Goal: Task Accomplishment & Management: Manage account settings

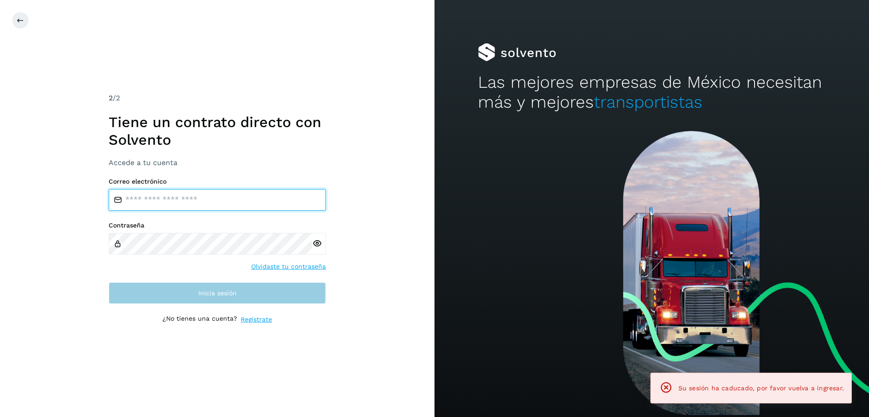
type input "**********"
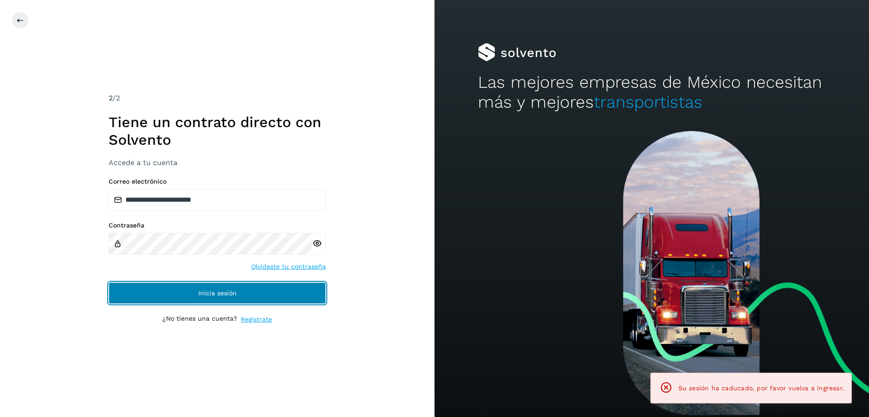
click at [244, 292] on button "Inicia sesión" at bounding box center [217, 293] width 217 height 22
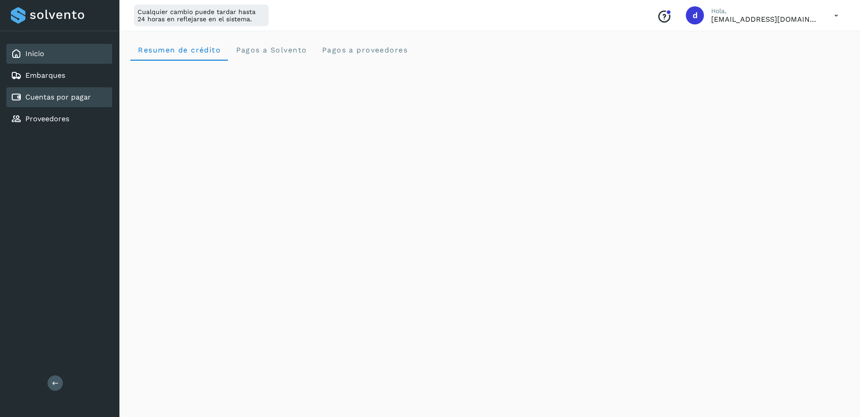
click at [81, 98] on link "Cuentas por pagar" at bounding box center [58, 97] width 66 height 9
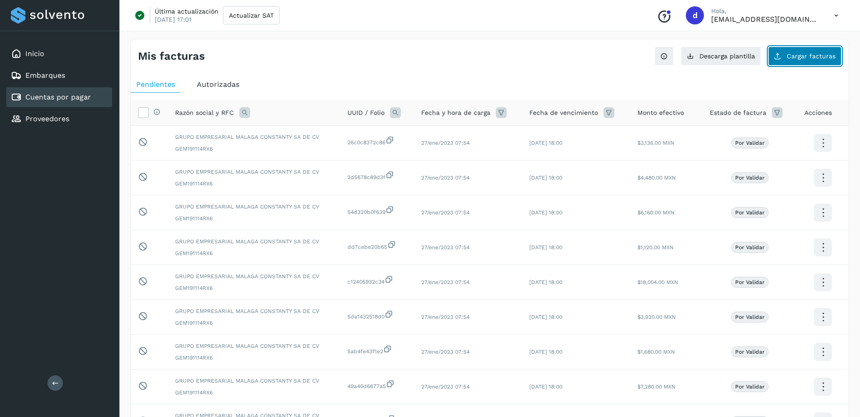
click at [822, 61] on button "Cargar facturas" at bounding box center [804, 56] width 73 height 19
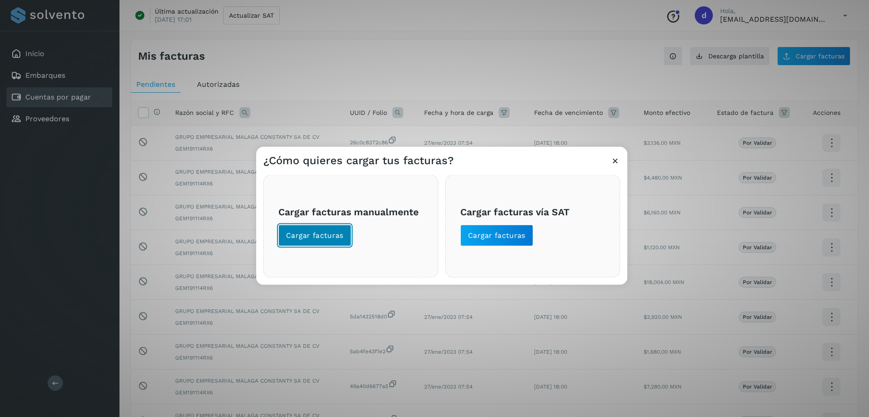
click at [312, 229] on button "Cargar facturas" at bounding box center [314, 236] width 73 height 22
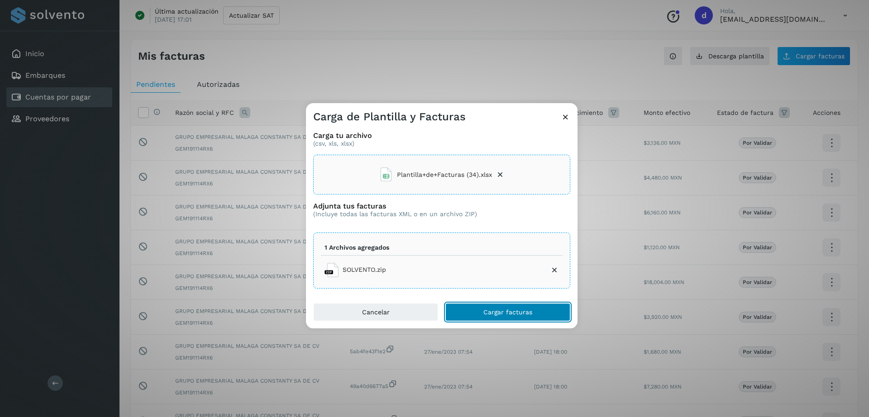
click at [506, 310] on span "Cargar facturas" at bounding box center [507, 312] width 49 height 6
click at [470, 314] on button "Cargar facturas" at bounding box center [507, 312] width 125 height 18
click at [480, 303] on button "Cargar facturas" at bounding box center [507, 312] width 125 height 18
click at [555, 270] on icon at bounding box center [554, 270] width 9 height 9
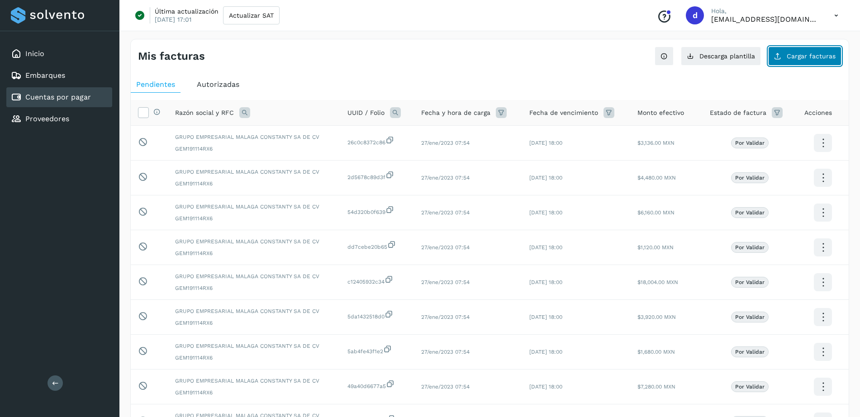
click at [828, 58] on span "Cargar facturas" at bounding box center [811, 56] width 49 height 6
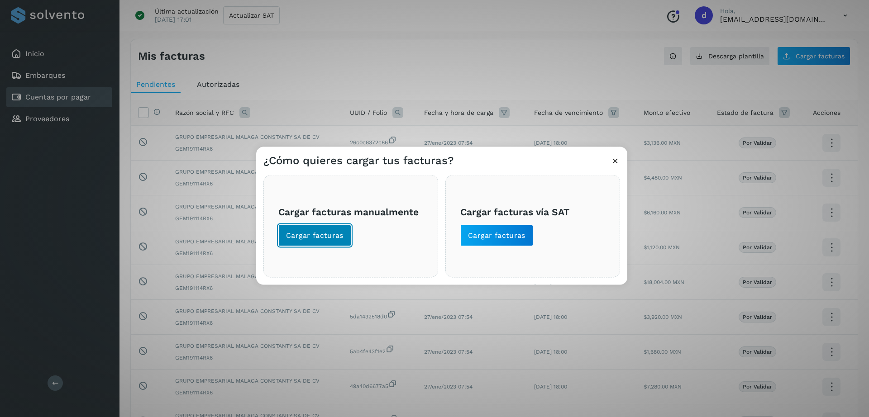
click at [328, 234] on span "Cargar facturas" at bounding box center [314, 236] width 57 height 10
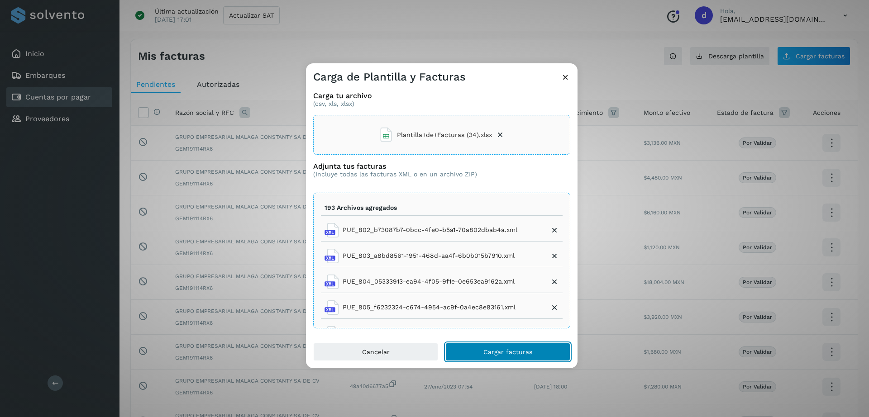
click at [501, 347] on button "Cargar facturas" at bounding box center [507, 352] width 125 height 18
click at [564, 81] on icon at bounding box center [564, 76] width 9 height 9
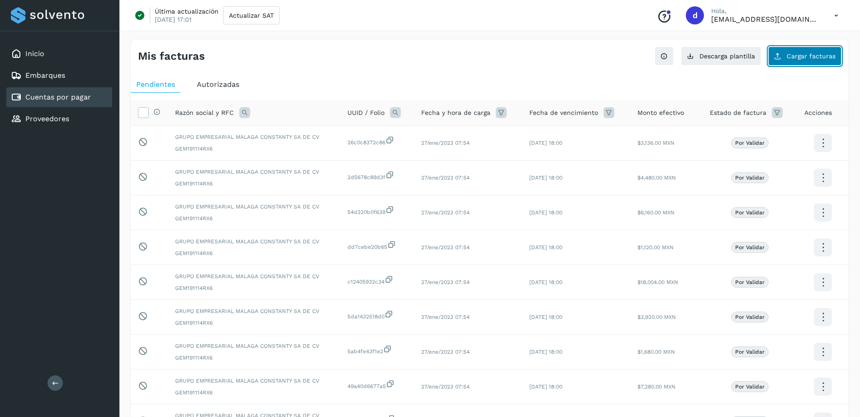
click at [824, 58] on span "Cargar facturas" at bounding box center [811, 56] width 49 height 6
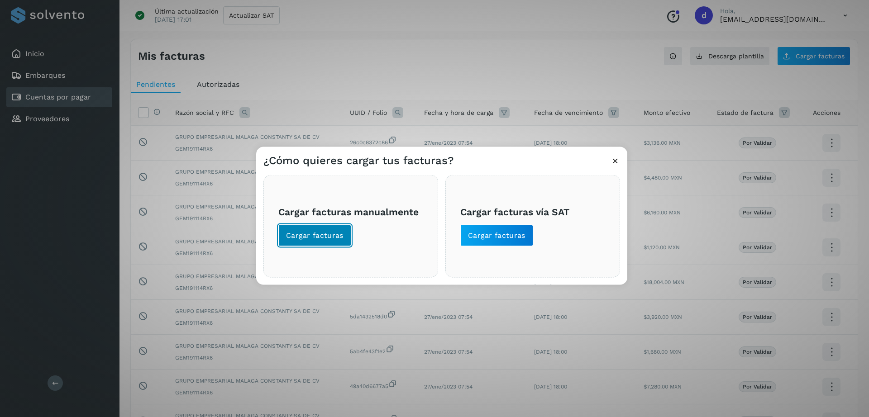
click at [342, 229] on button "Cargar facturas" at bounding box center [314, 236] width 73 height 22
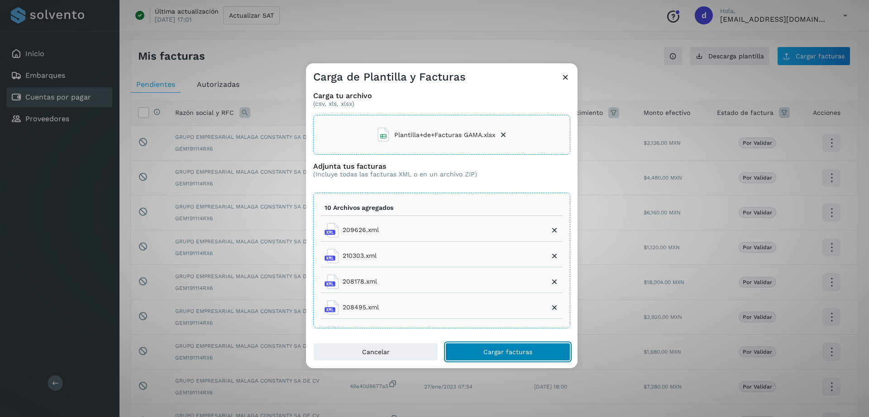
click at [488, 355] on span "Cargar facturas" at bounding box center [507, 352] width 49 height 6
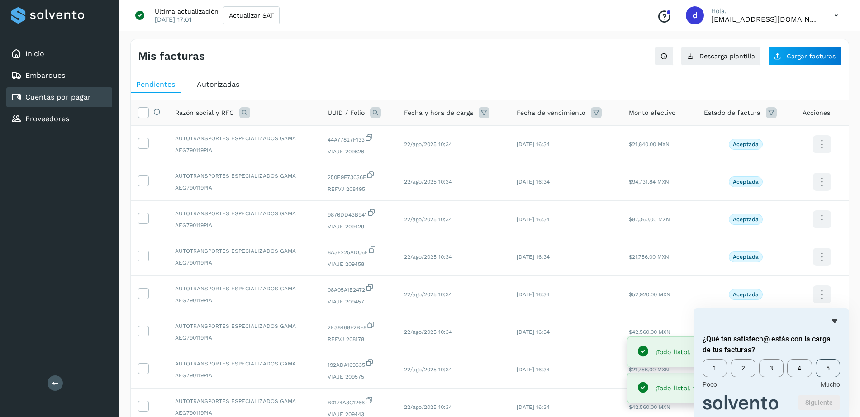
click at [829, 369] on span "5" at bounding box center [828, 368] width 24 height 18
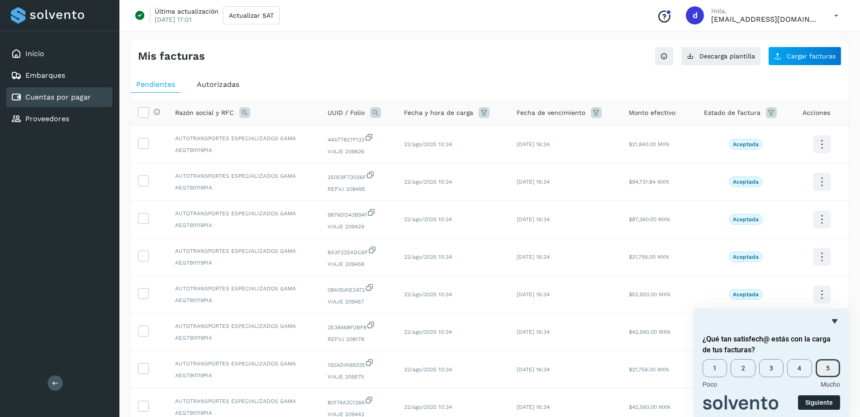
click at [808, 400] on button "Siguiente" at bounding box center [819, 402] width 42 height 14
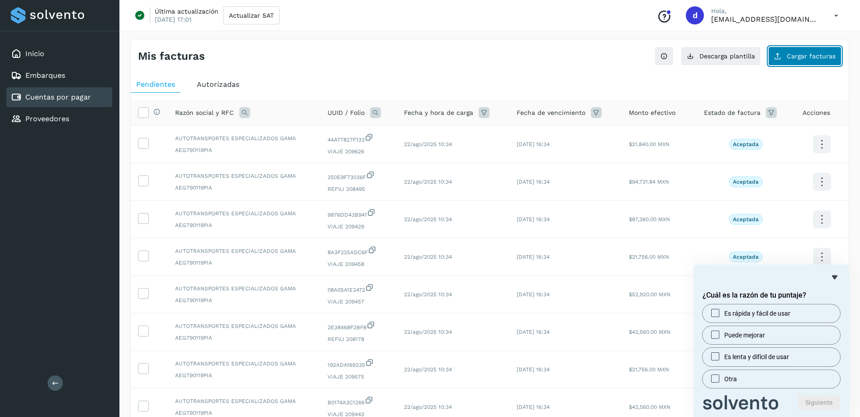
click at [797, 51] on button "Cargar facturas" at bounding box center [804, 56] width 73 height 19
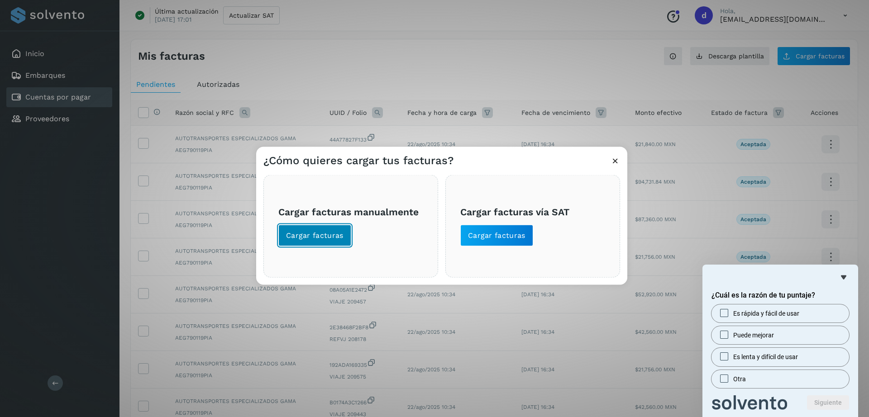
click at [309, 242] on button "Cargar facturas" at bounding box center [314, 236] width 73 height 22
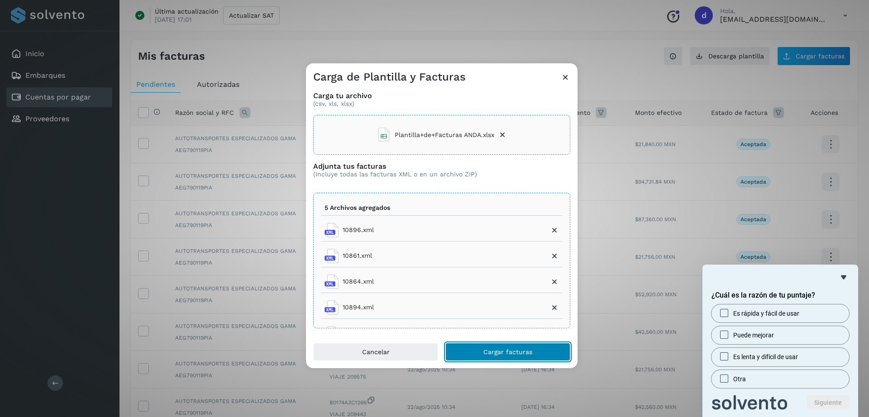
click at [513, 352] on span "Cargar facturas" at bounding box center [507, 352] width 49 height 6
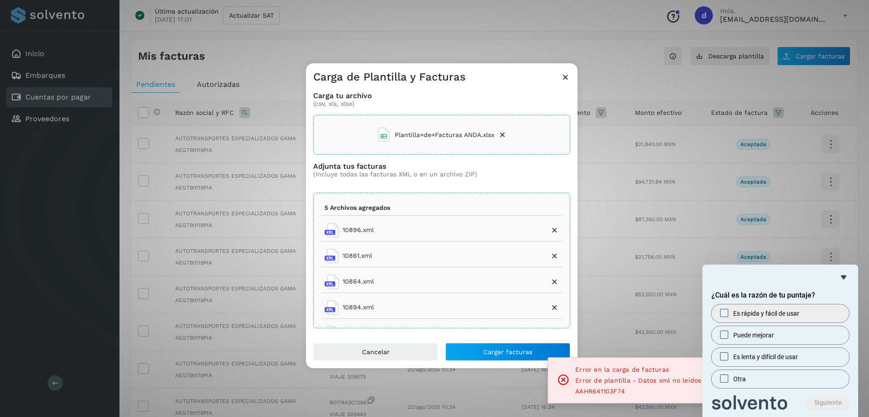
click at [738, 315] on span "Es rápida y fácil de usar" at bounding box center [766, 313] width 66 height 9
click at [819, 404] on button "Siguiente" at bounding box center [828, 402] width 42 height 14
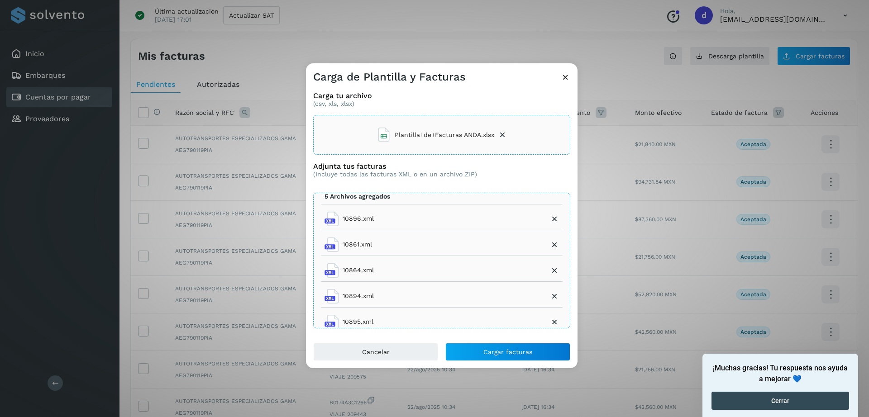
scroll to position [16, 0]
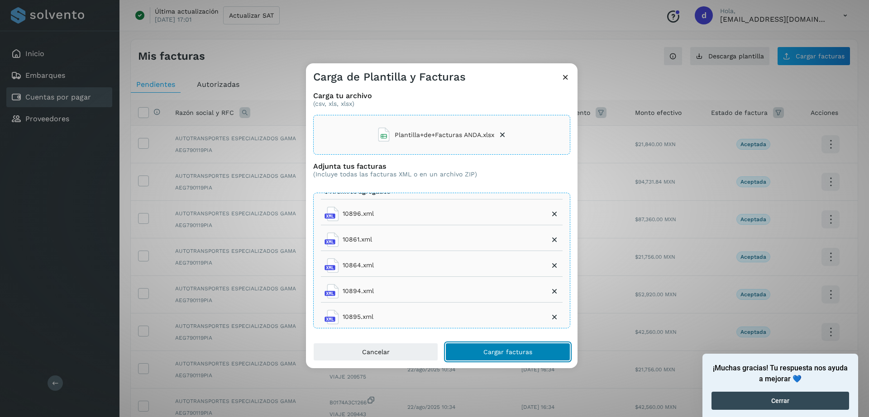
click at [522, 347] on button "Cargar facturas" at bounding box center [507, 352] width 125 height 18
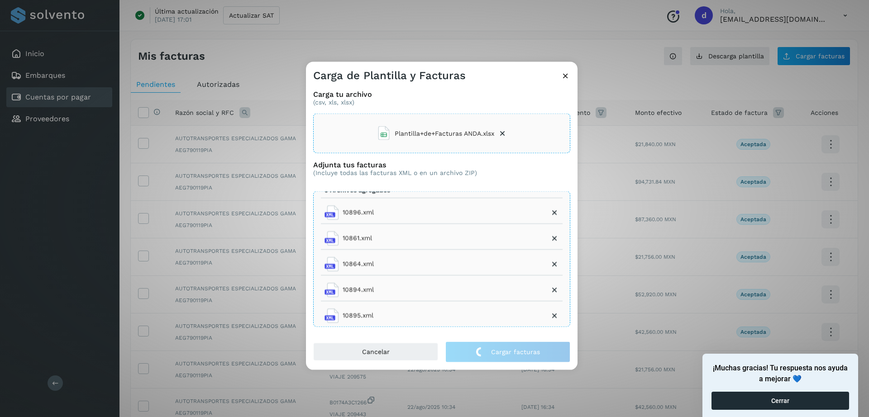
click at [744, 400] on button "Cerrar" at bounding box center [780, 401] width 138 height 18
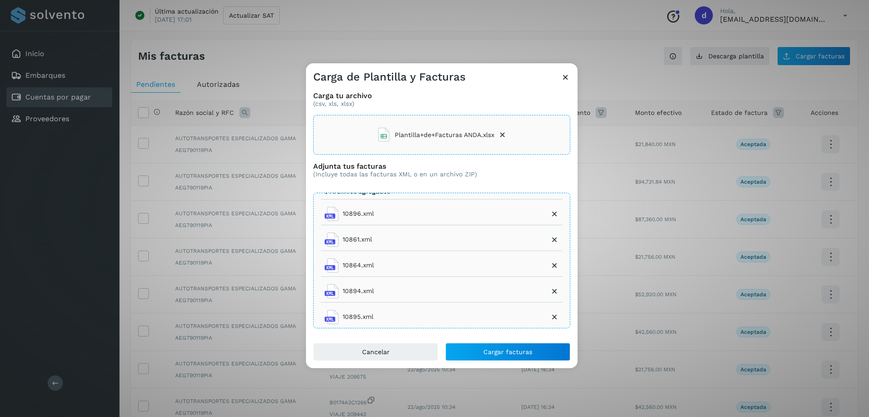
click at [490, 339] on div "Carga tu archivo (csv, xls, xlsx) Plantilla+de+Facturas ANDA.xlsx Adjunta tus f…" at bounding box center [441, 213] width 271 height 259
click at [490, 350] on span "Cargar facturas" at bounding box center [507, 352] width 49 height 6
click at [568, 78] on icon at bounding box center [564, 76] width 9 height 9
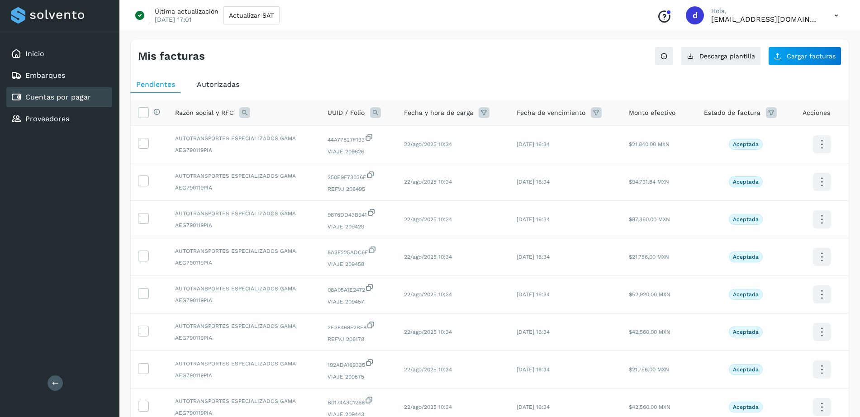
click at [508, 55] on div "Mis facturas Ver instrucciones para cargar Facturas Descarga plantilla Cargar f…" at bounding box center [490, 52] width 718 height 26
click at [829, 52] on button "Cargar facturas" at bounding box center [804, 56] width 73 height 19
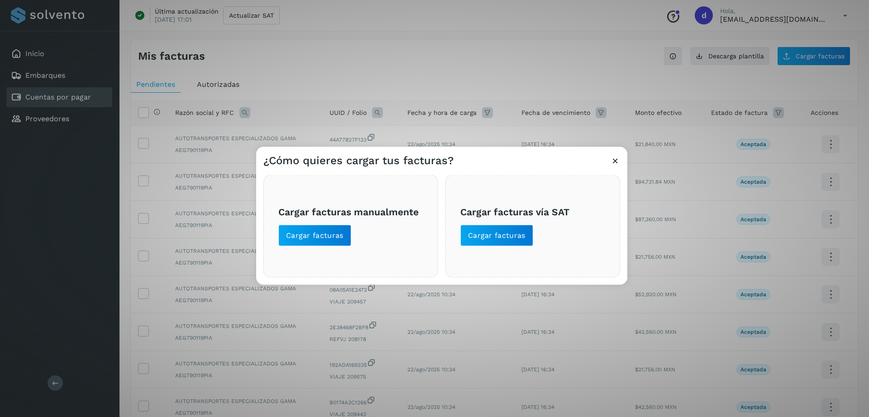
click at [356, 231] on span "Cargar facturas manualmente Cargar facturas" at bounding box center [350, 226] width 145 height 40
click at [317, 240] on span "Cargar facturas" at bounding box center [314, 236] width 57 height 10
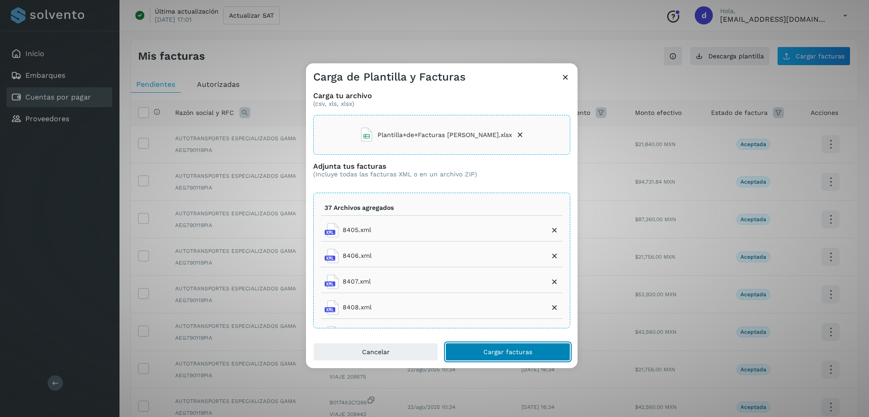
click at [489, 351] on span "Cargar facturas" at bounding box center [507, 352] width 49 height 6
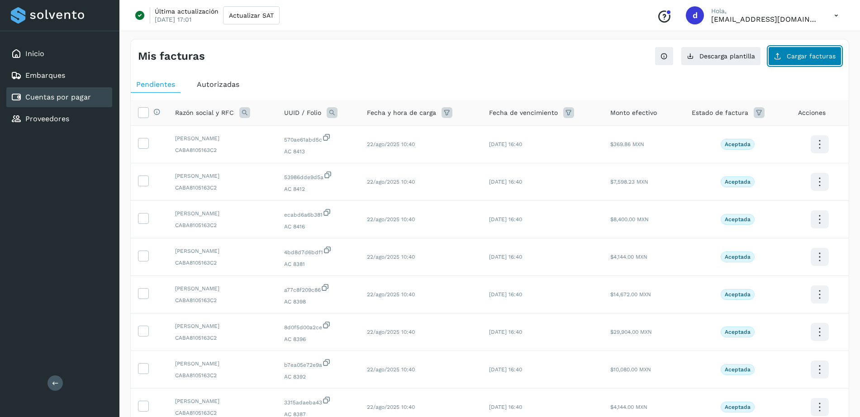
click at [805, 57] on span "Cargar facturas" at bounding box center [811, 56] width 49 height 6
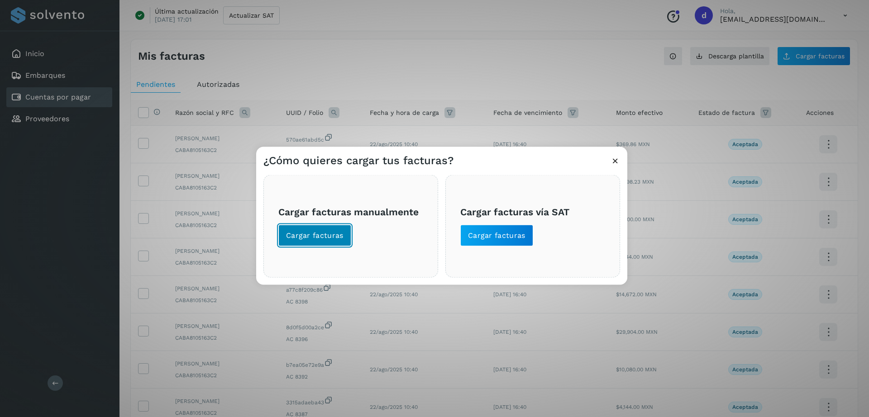
click at [323, 240] on span "Cargar facturas" at bounding box center [314, 236] width 57 height 10
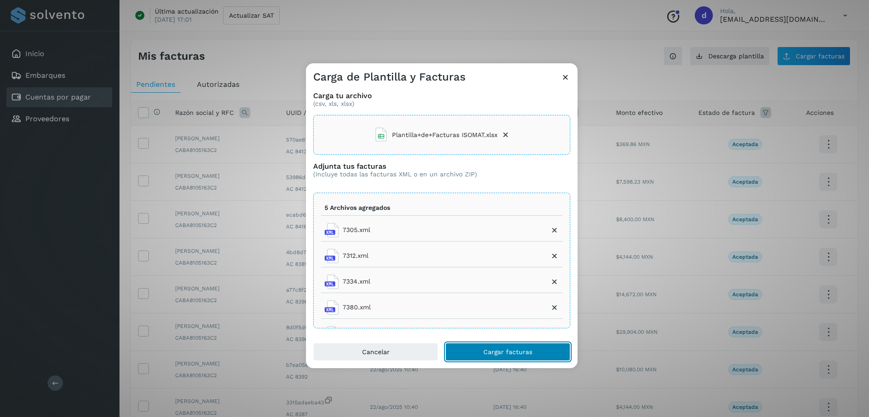
click at [487, 352] on span "Cargar facturas" at bounding box center [507, 352] width 49 height 6
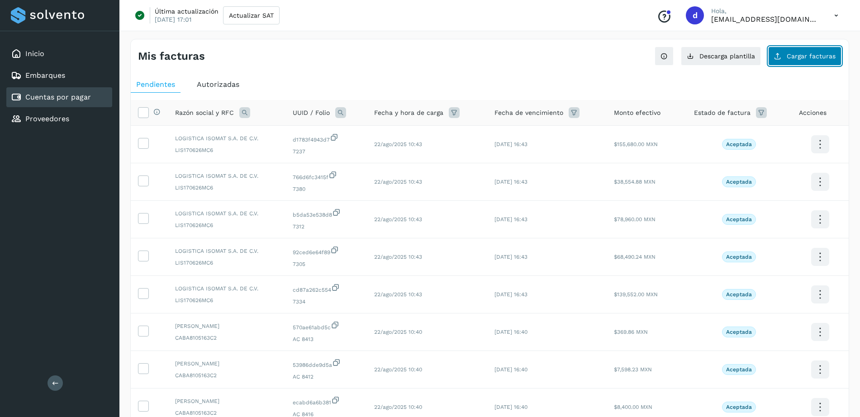
click at [799, 55] on span "Cargar facturas" at bounding box center [811, 56] width 49 height 6
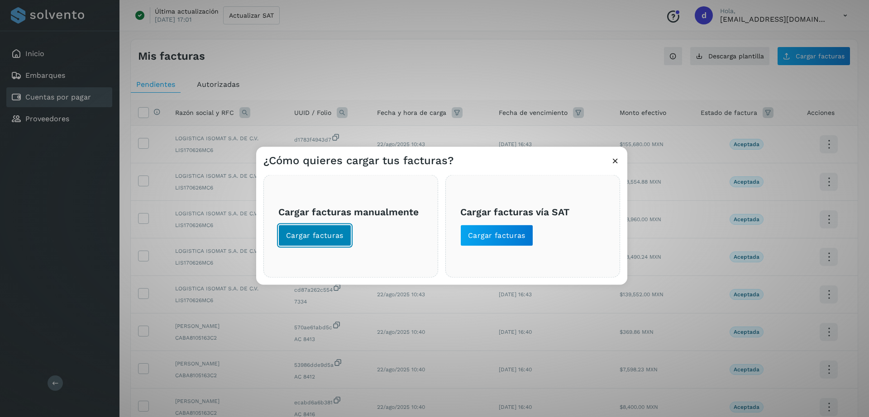
click at [329, 231] on span "Cargar facturas" at bounding box center [314, 236] width 57 height 10
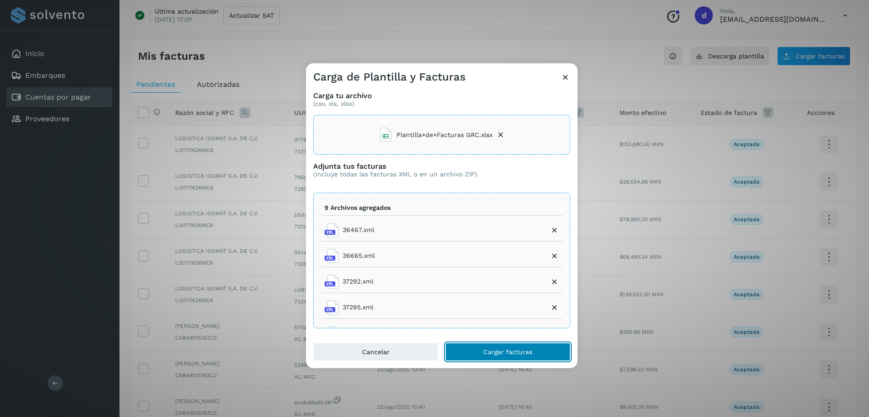
click at [509, 347] on button "Cargar facturas" at bounding box center [507, 352] width 125 height 18
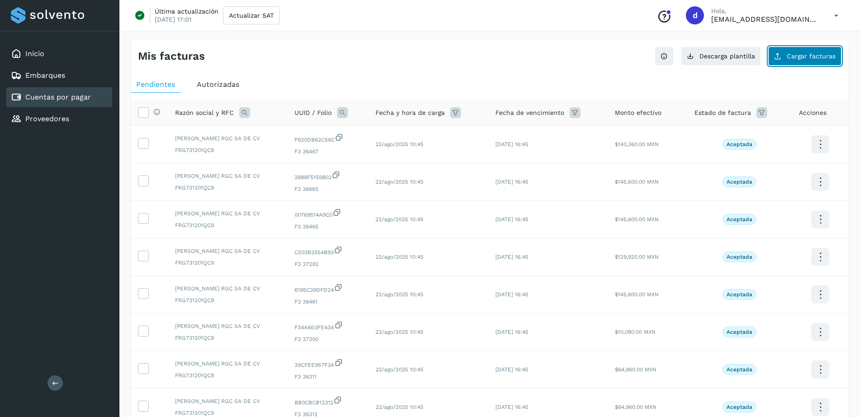
click at [781, 56] on icon at bounding box center [777, 55] width 7 height 7
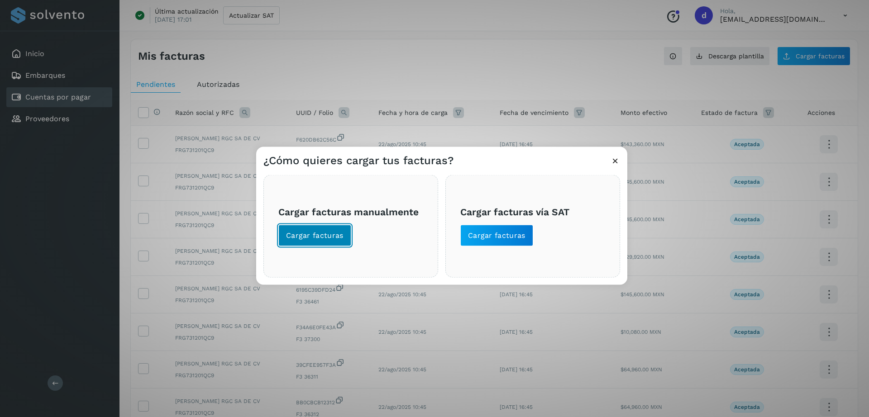
click at [325, 236] on span "Cargar facturas" at bounding box center [314, 236] width 57 height 10
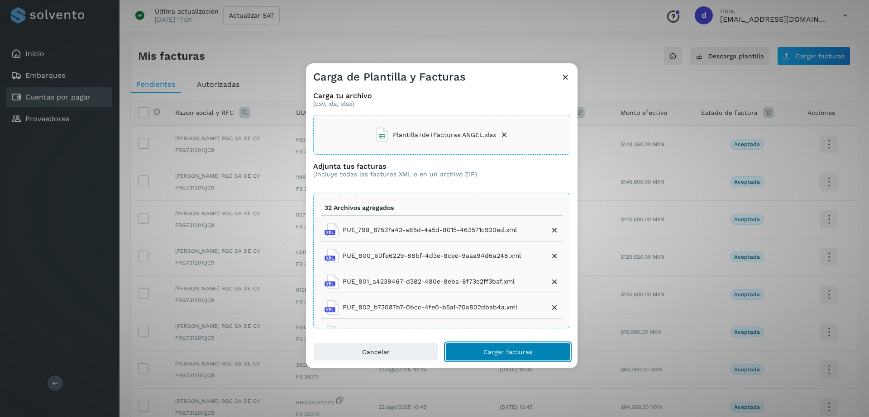
click at [487, 347] on button "Cargar facturas" at bounding box center [507, 352] width 125 height 18
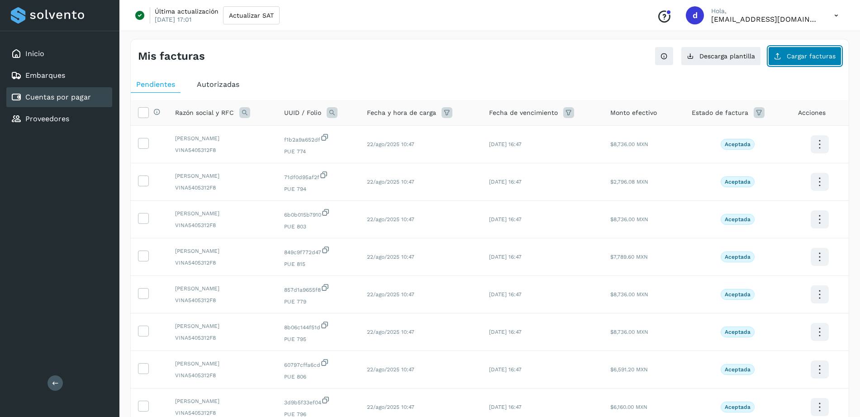
click at [791, 58] on span "Cargar facturas" at bounding box center [811, 56] width 49 height 6
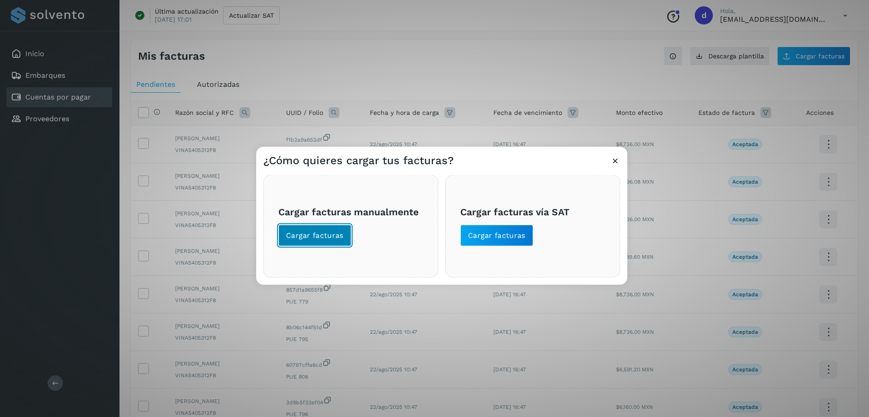
click at [306, 236] on span "Cargar facturas" at bounding box center [314, 236] width 57 height 10
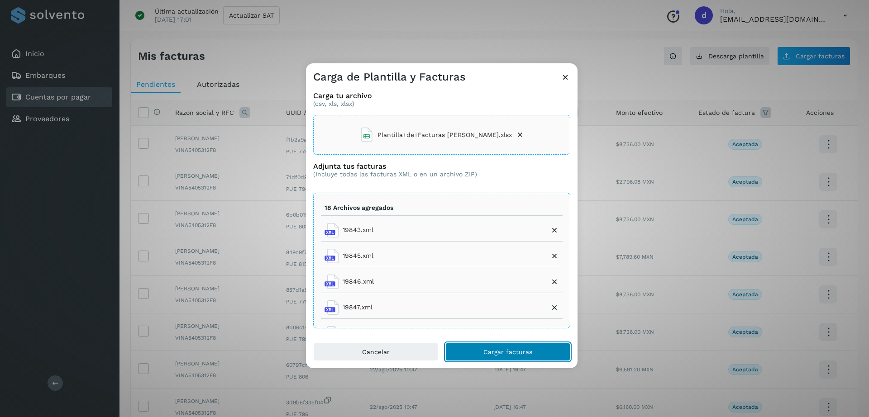
click at [500, 352] on span "Cargar facturas" at bounding box center [507, 352] width 49 height 6
click at [507, 355] on span "Cargar facturas" at bounding box center [507, 352] width 49 height 6
click at [534, 349] on button "Cargar facturas" at bounding box center [507, 352] width 125 height 18
click at [566, 80] on icon at bounding box center [564, 76] width 9 height 9
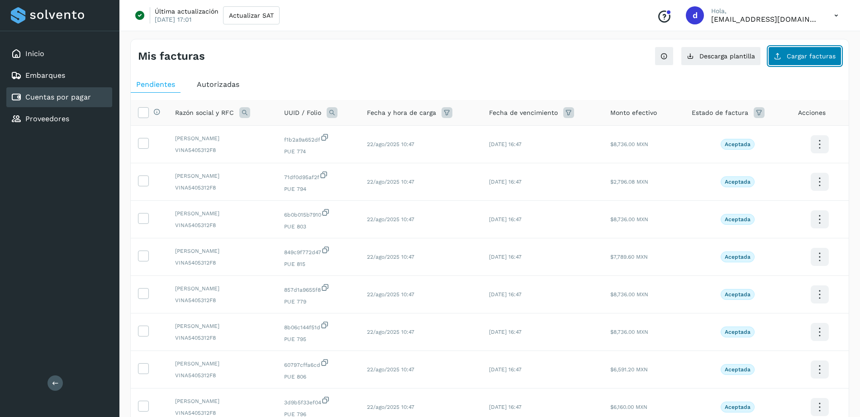
click at [793, 57] on span "Cargar facturas" at bounding box center [811, 56] width 49 height 6
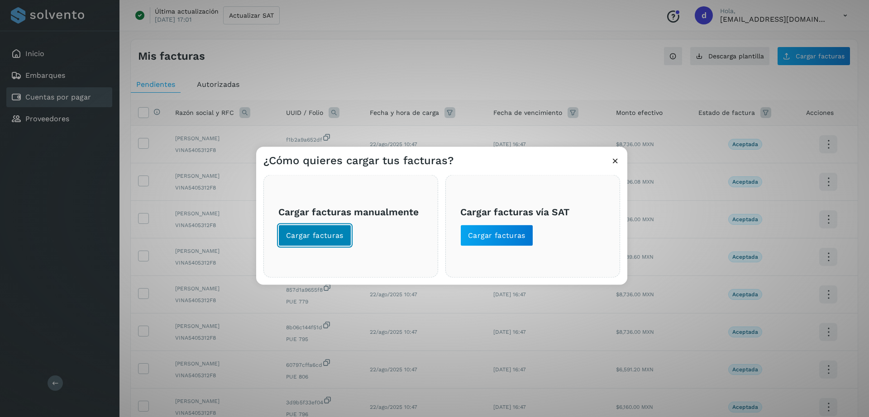
click at [327, 236] on span "Cargar facturas" at bounding box center [314, 236] width 57 height 10
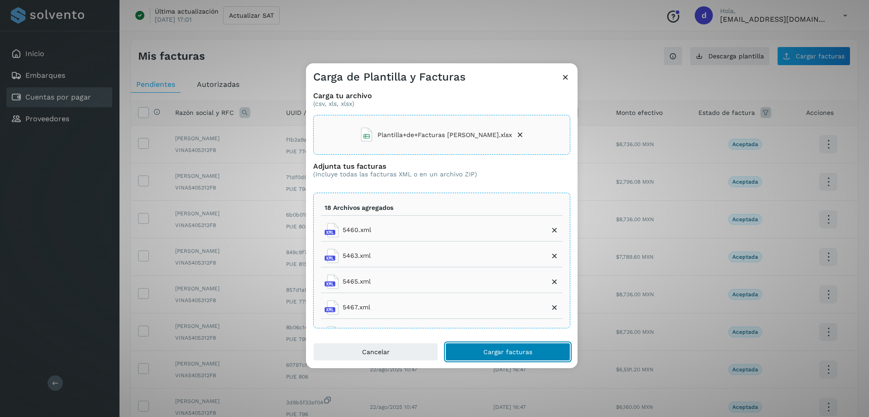
click at [512, 351] on span "Cargar facturas" at bounding box center [507, 352] width 49 height 6
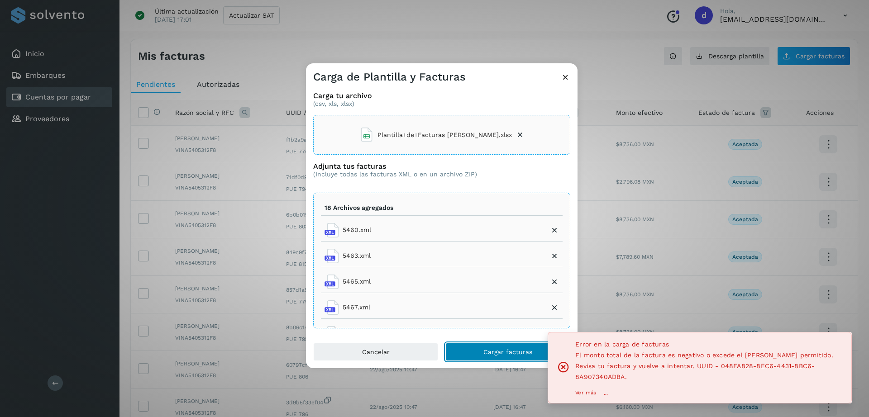
click at [512, 351] on span "Cargar facturas" at bounding box center [507, 352] width 49 height 6
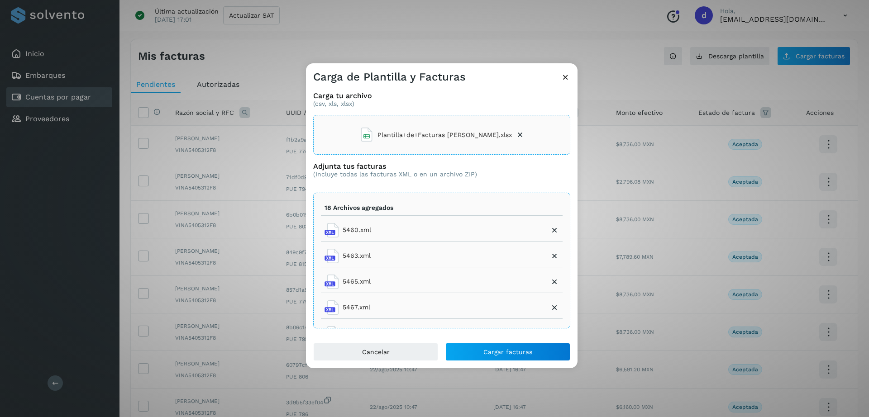
click at [566, 76] on icon at bounding box center [564, 76] width 9 height 9
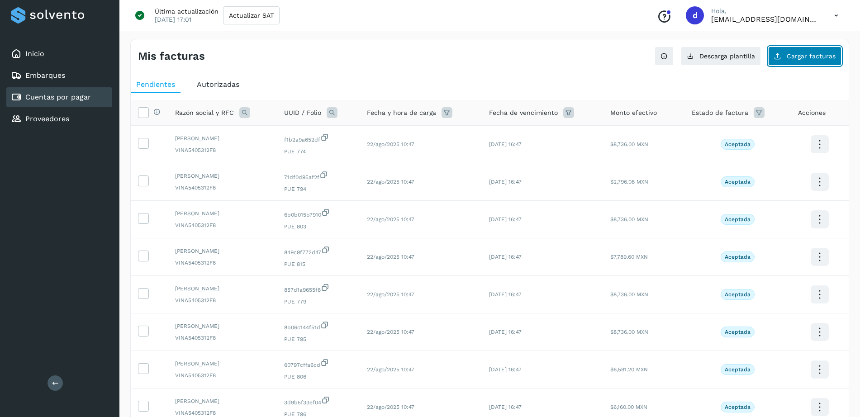
click at [785, 56] on button "Cargar facturas" at bounding box center [804, 56] width 73 height 19
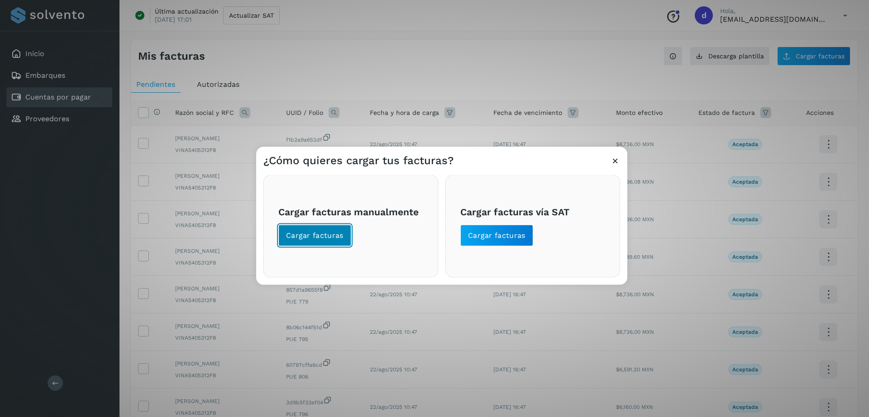
click at [313, 231] on span "Cargar facturas" at bounding box center [314, 236] width 57 height 10
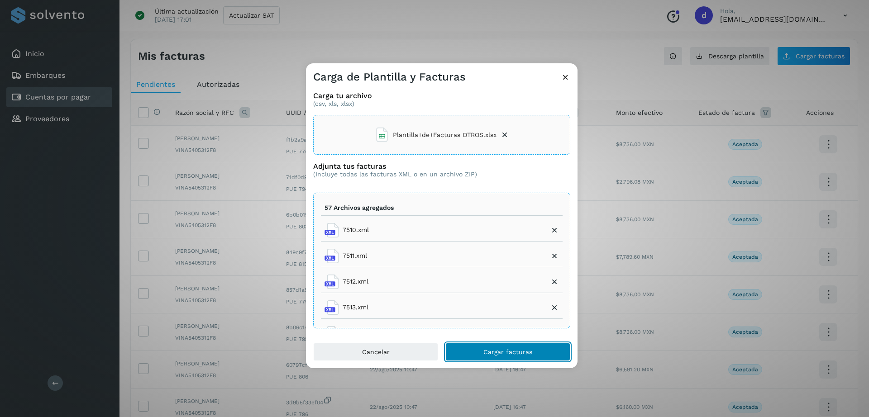
click at [502, 349] on span "Cargar facturas" at bounding box center [507, 352] width 49 height 6
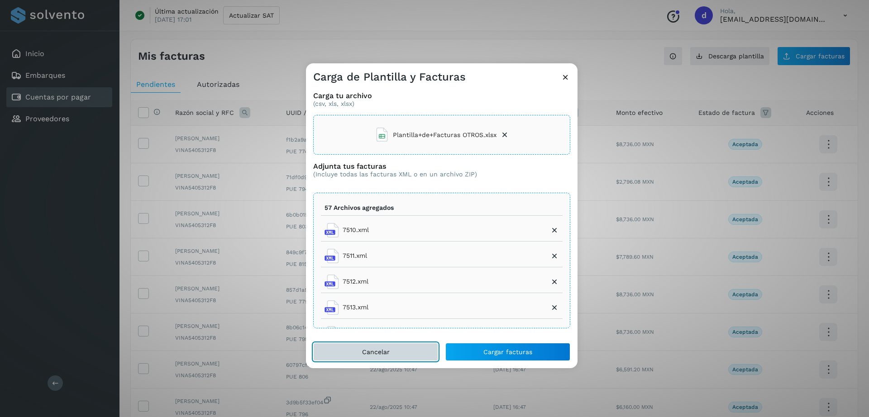
click at [416, 351] on button "Cancelar" at bounding box center [375, 352] width 125 height 18
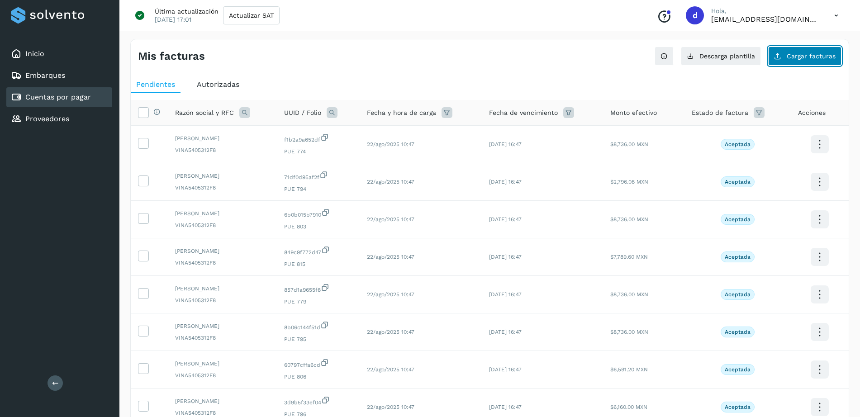
click at [791, 59] on span "Cargar facturas" at bounding box center [811, 56] width 49 height 6
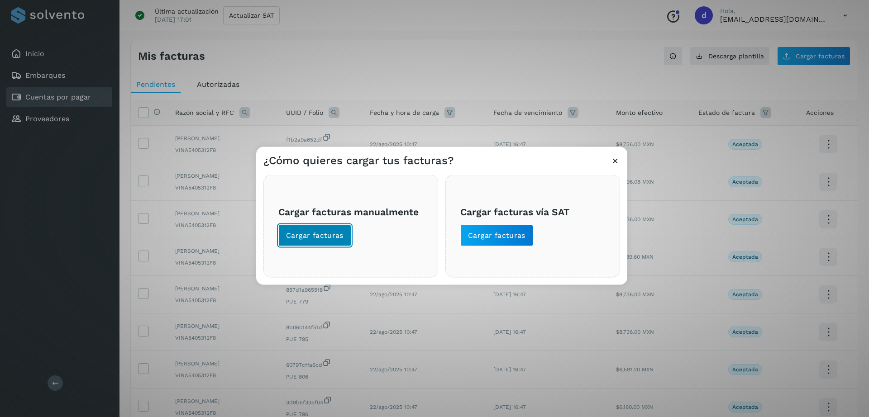
click at [332, 236] on span "Cargar facturas" at bounding box center [314, 236] width 57 height 10
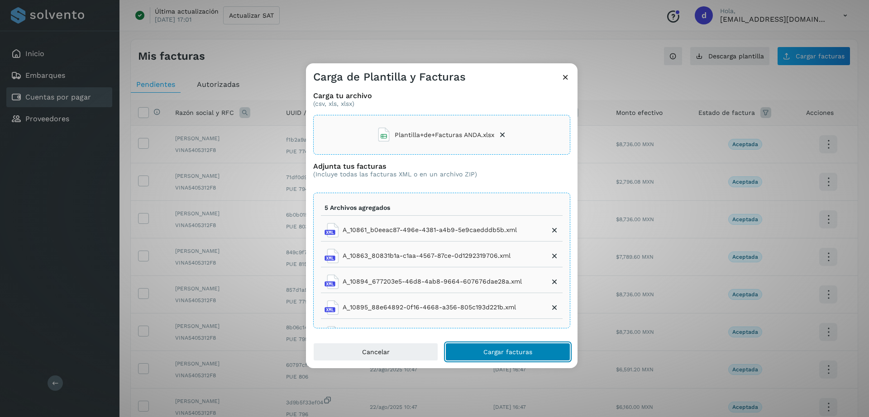
click at [488, 351] on span "Cargar facturas" at bounding box center [507, 352] width 49 height 6
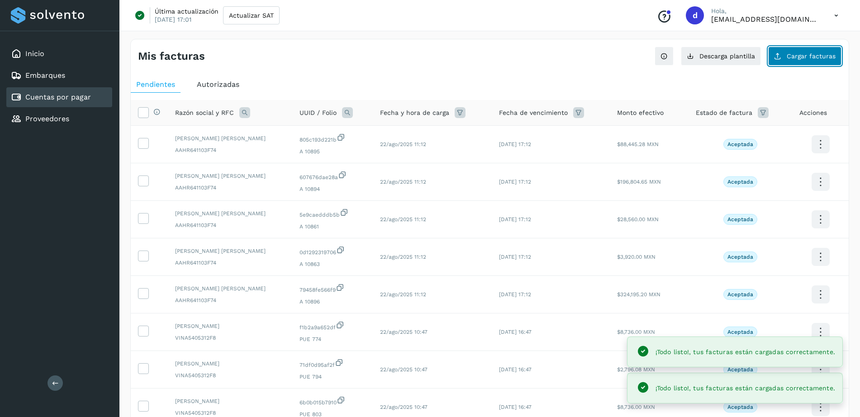
click at [808, 56] on span "Cargar facturas" at bounding box center [811, 56] width 49 height 6
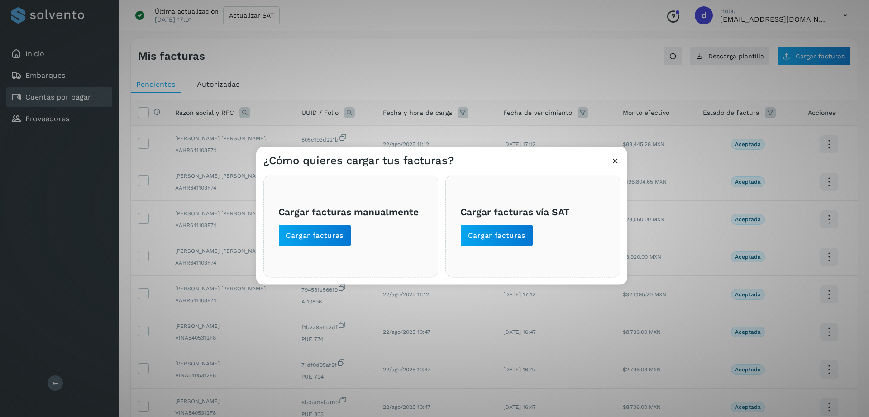
click at [612, 163] on icon at bounding box center [614, 160] width 9 height 9
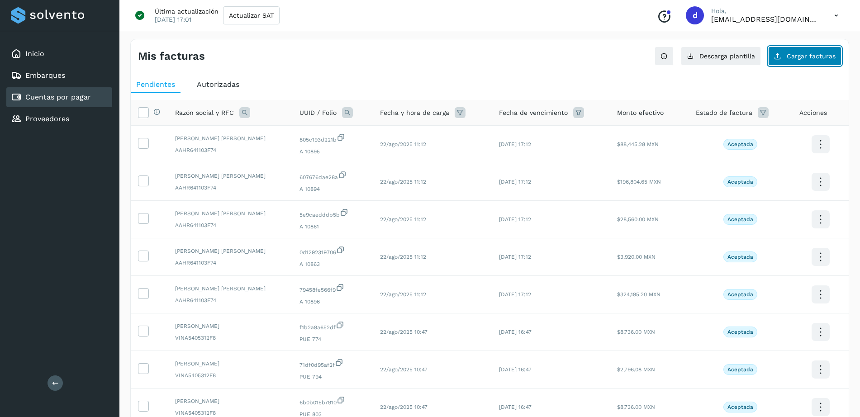
click at [803, 54] on span "Cargar facturas" at bounding box center [811, 56] width 49 height 6
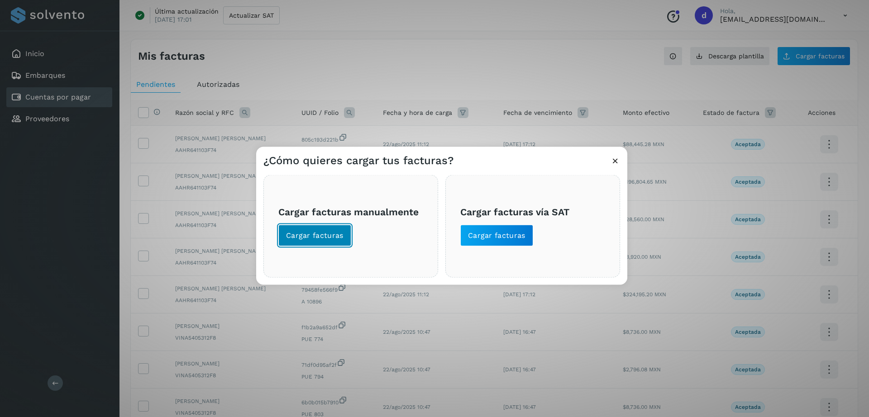
click at [320, 236] on span "Cargar facturas" at bounding box center [314, 236] width 57 height 10
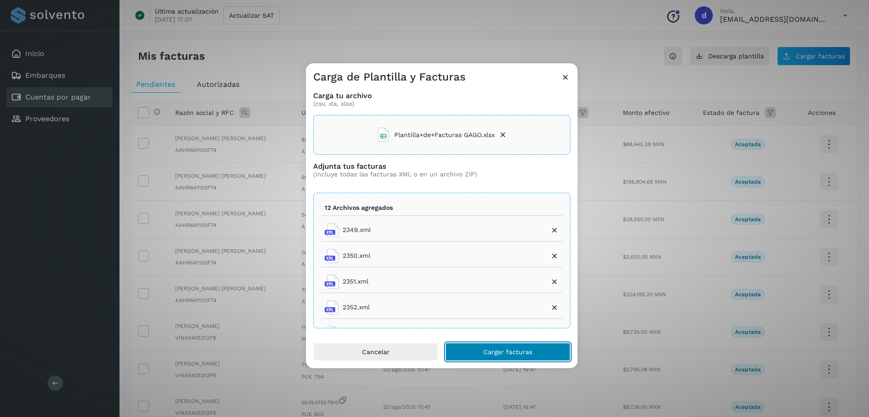
click at [484, 353] on span "Cargar facturas" at bounding box center [507, 352] width 49 height 6
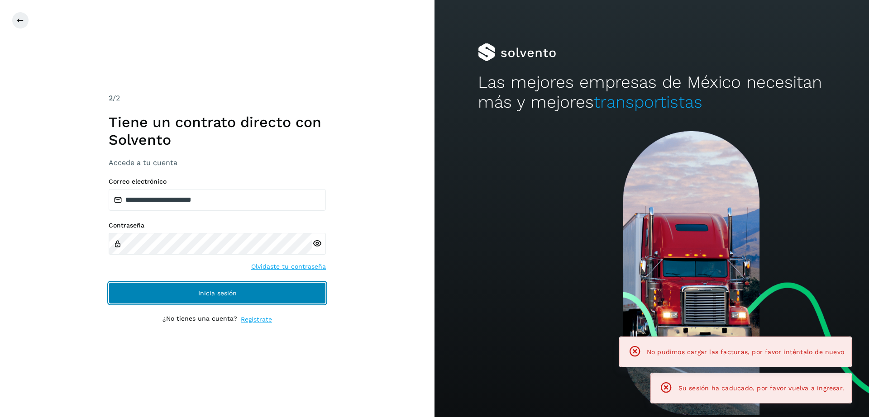
click at [237, 291] on button "Inicia sesión" at bounding box center [217, 293] width 217 height 22
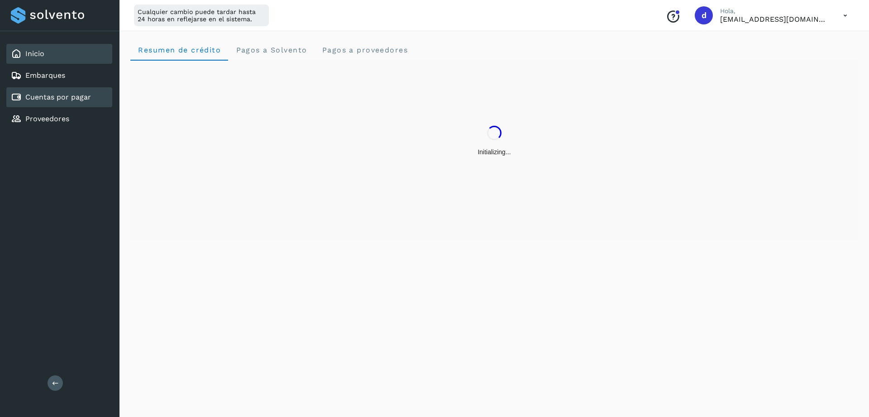
click at [66, 95] on link "Cuentas por pagar" at bounding box center [58, 97] width 66 height 9
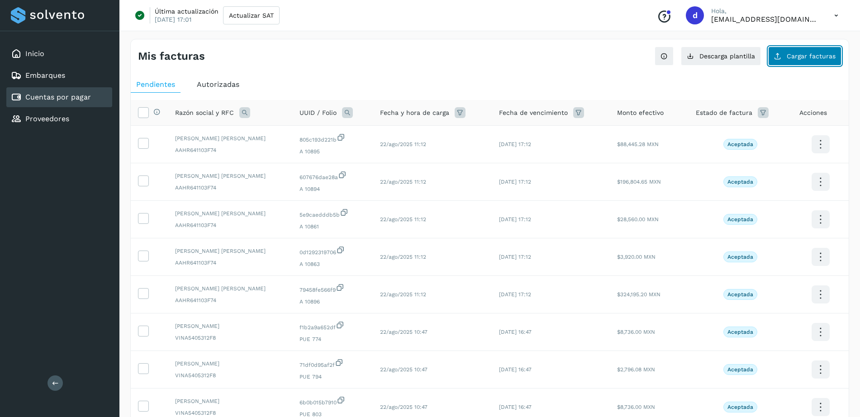
click at [803, 59] on span "Cargar facturas" at bounding box center [811, 56] width 49 height 6
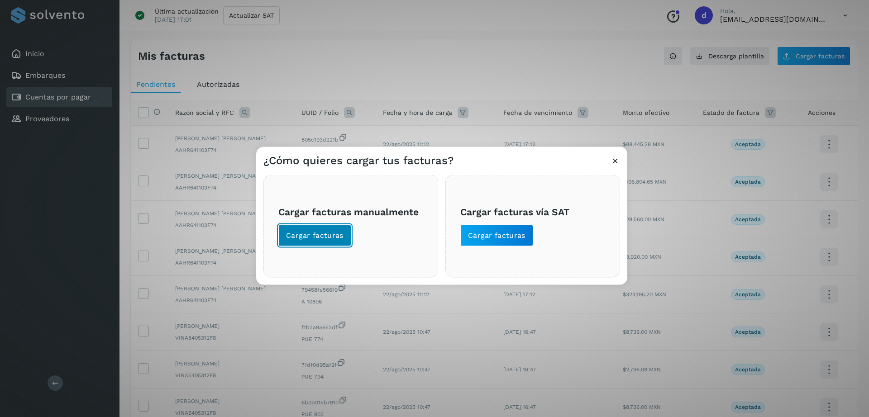
click at [346, 232] on button "Cargar facturas" at bounding box center [314, 236] width 73 height 22
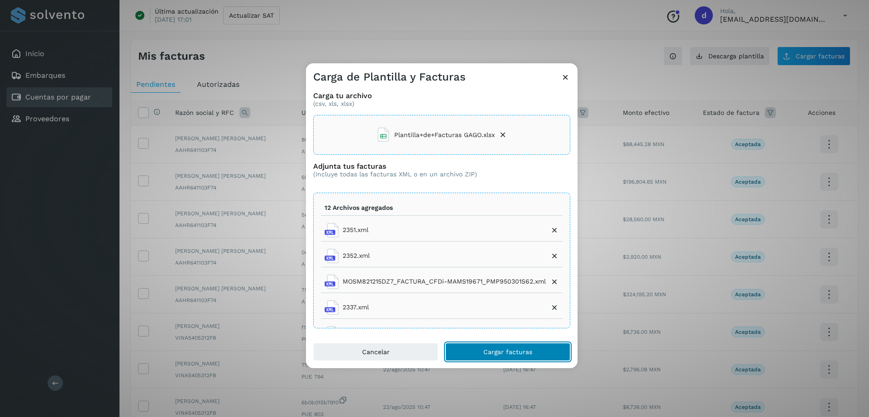
click at [490, 353] on span "Cargar facturas" at bounding box center [507, 352] width 49 height 6
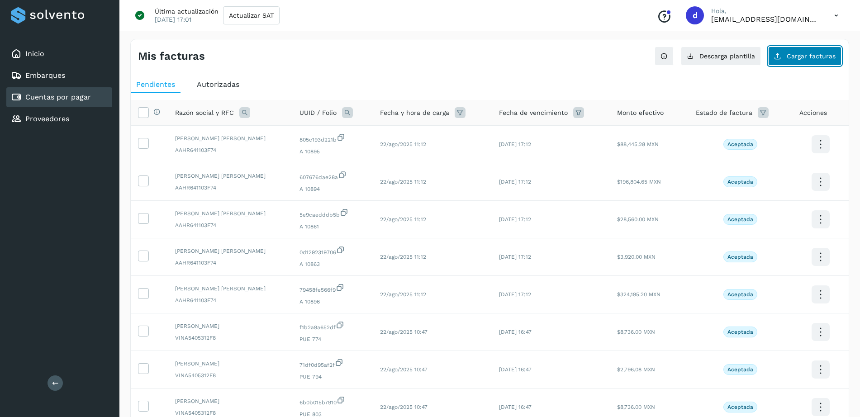
click at [791, 54] on span "Cargar facturas" at bounding box center [811, 56] width 49 height 6
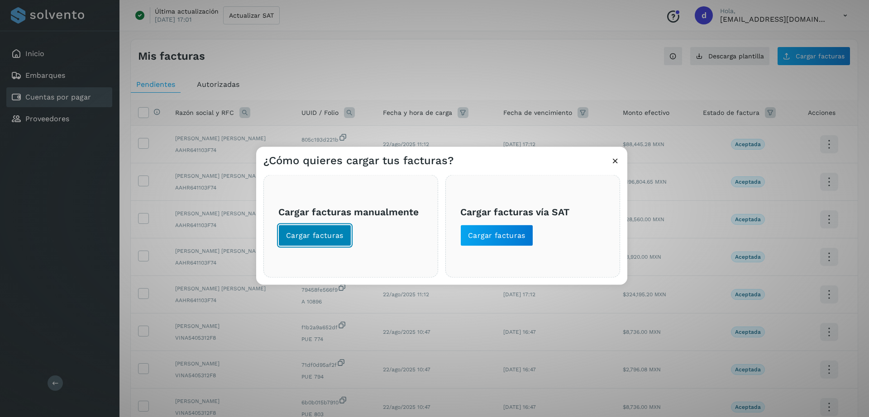
click at [304, 231] on span "Cargar facturas" at bounding box center [314, 236] width 57 height 10
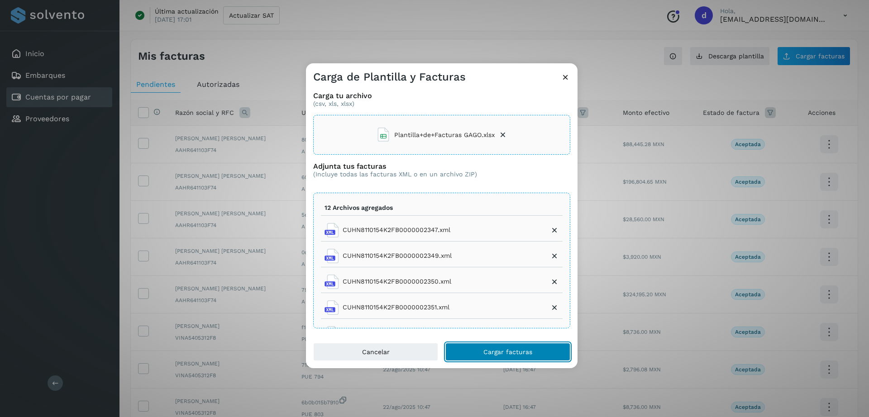
click at [487, 351] on span "Cargar facturas" at bounding box center [507, 352] width 49 height 6
click at [512, 351] on span "Cargar facturas" at bounding box center [507, 352] width 49 height 6
click at [504, 133] on icon at bounding box center [502, 134] width 9 height 9
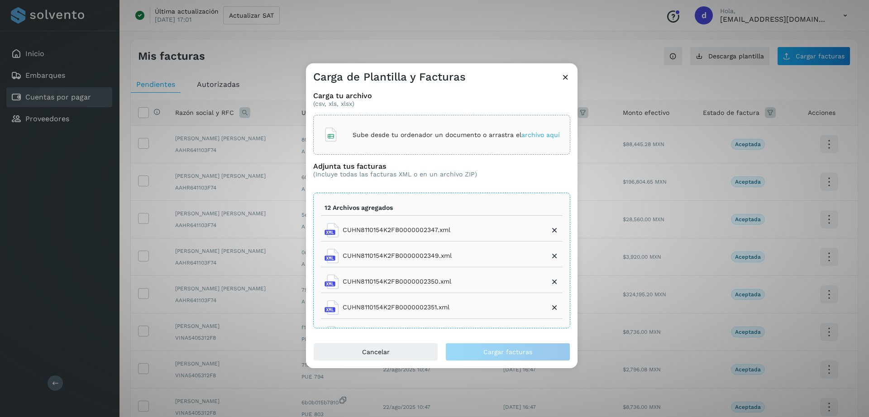
click at [564, 76] on icon at bounding box center [564, 76] width 9 height 9
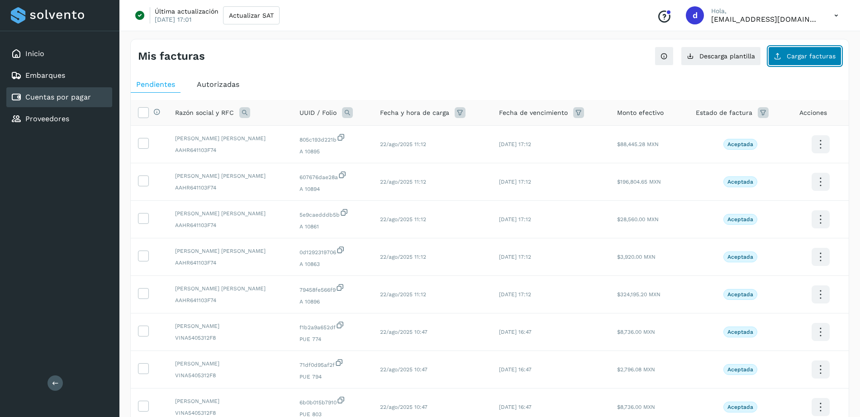
click at [787, 54] on button "Cargar facturas" at bounding box center [804, 56] width 73 height 19
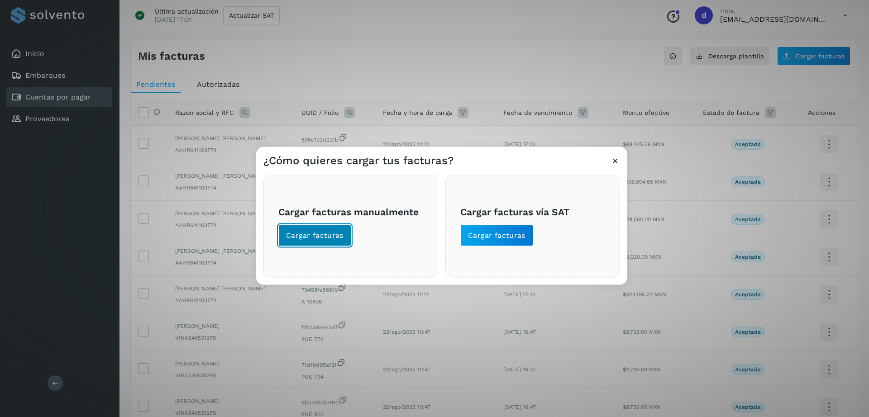
click at [331, 226] on button "Cargar facturas" at bounding box center [314, 236] width 73 height 22
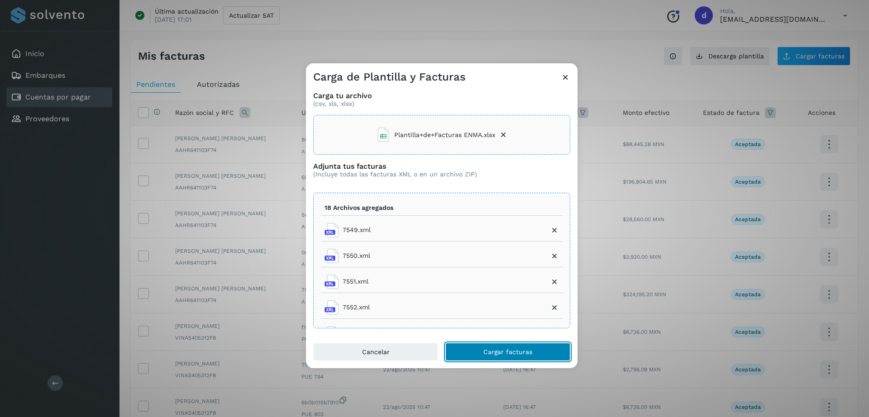
click at [481, 345] on button "Cargar facturas" at bounding box center [507, 352] width 125 height 18
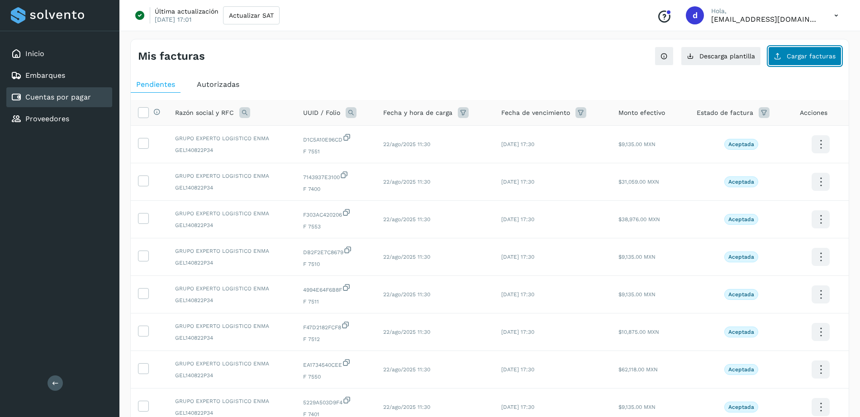
click at [821, 59] on span "Cargar facturas" at bounding box center [811, 56] width 49 height 6
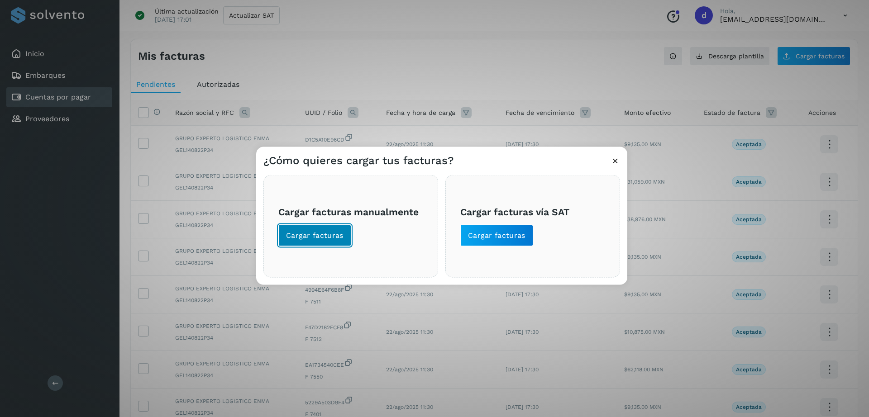
click at [346, 240] on button "Cargar facturas" at bounding box center [314, 236] width 73 height 22
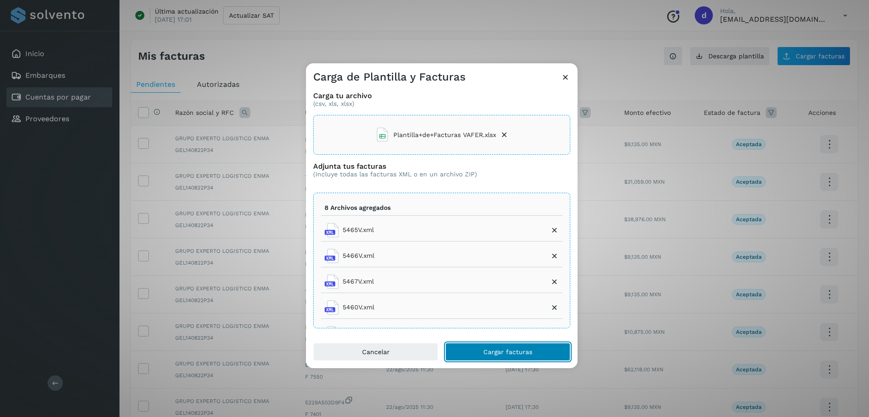
click at [495, 347] on button "Cargar facturas" at bounding box center [507, 352] width 125 height 18
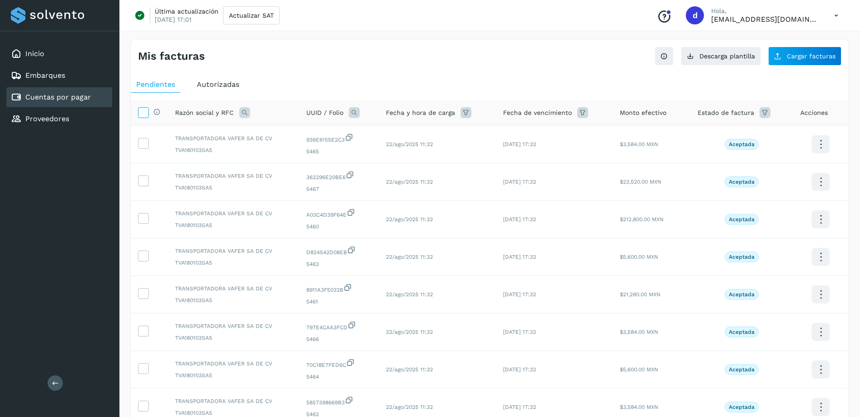
click at [142, 116] on icon at bounding box center [142, 111] width 9 height 9
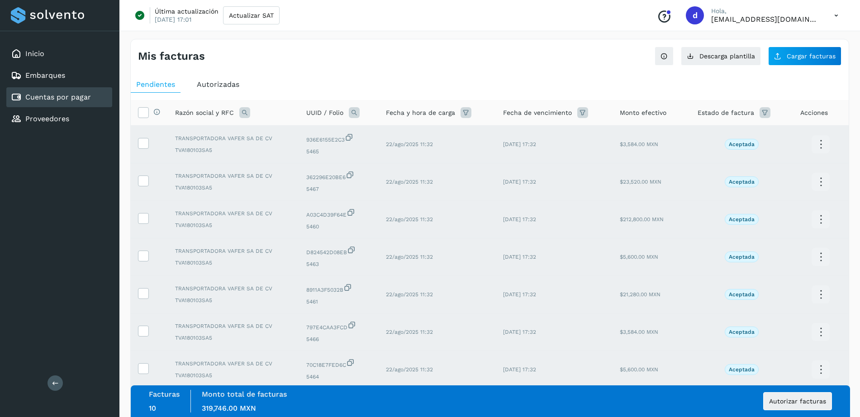
scroll to position [161, 0]
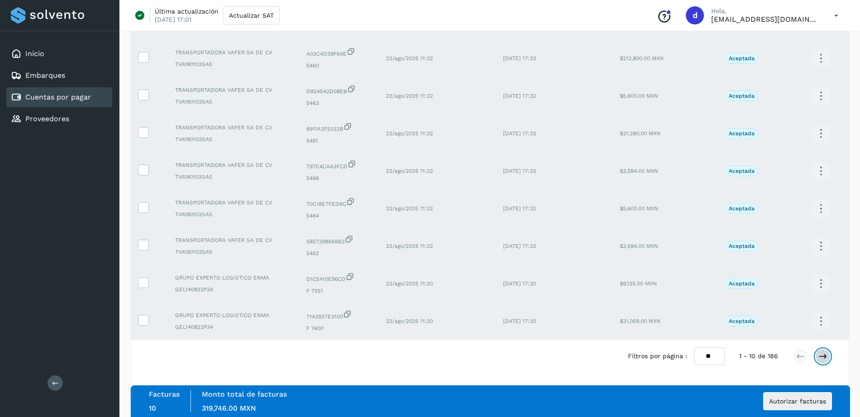
click at [823, 357] on icon at bounding box center [822, 356] width 9 height 9
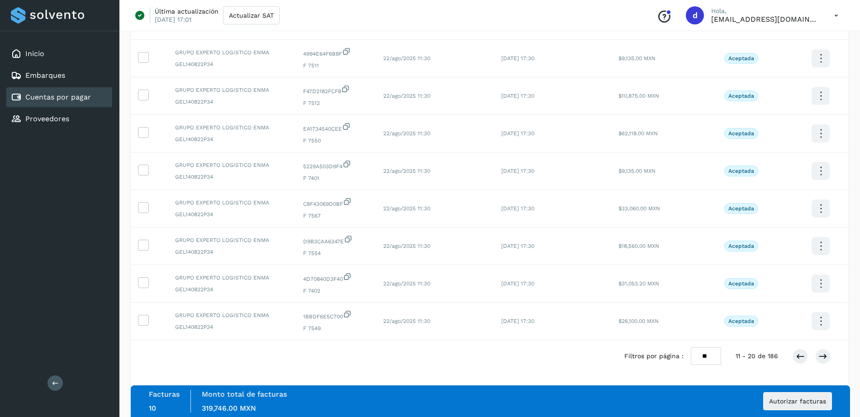
click at [713, 357] on select "** ** **" at bounding box center [706, 356] width 30 height 18
select select "**"
click at [702, 347] on select "** ** **" at bounding box center [706, 356] width 30 height 18
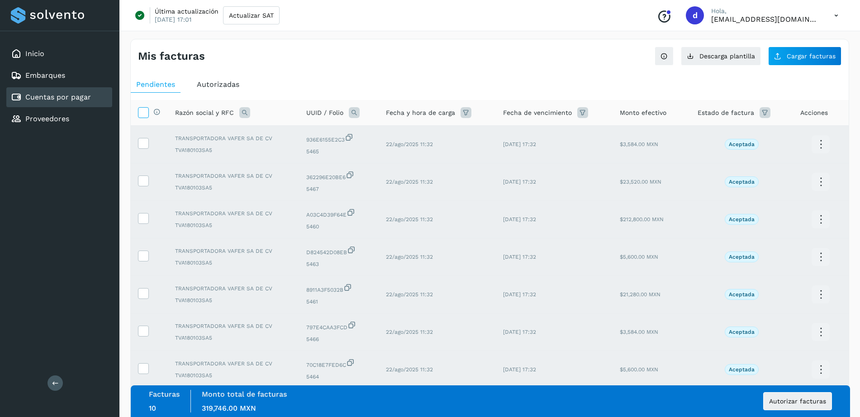
click at [140, 111] on icon at bounding box center [142, 111] width 9 height 9
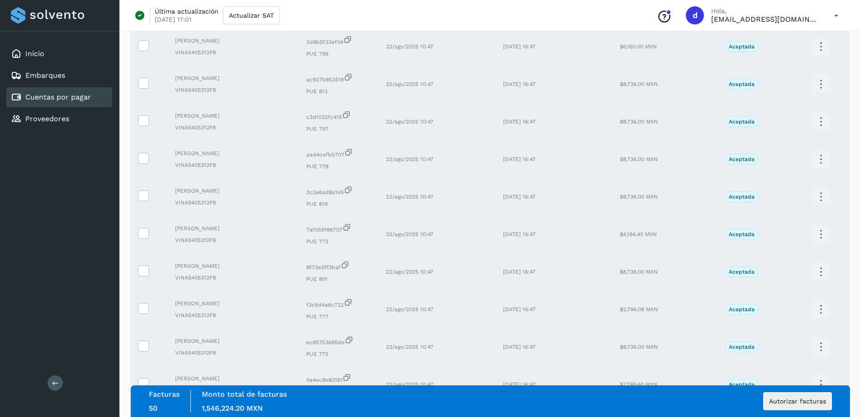
scroll to position [1663, 0]
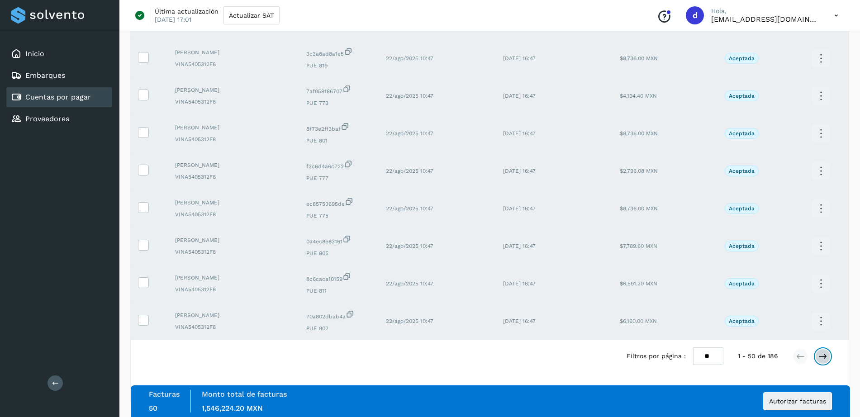
click at [822, 356] on icon at bounding box center [822, 356] width 9 height 9
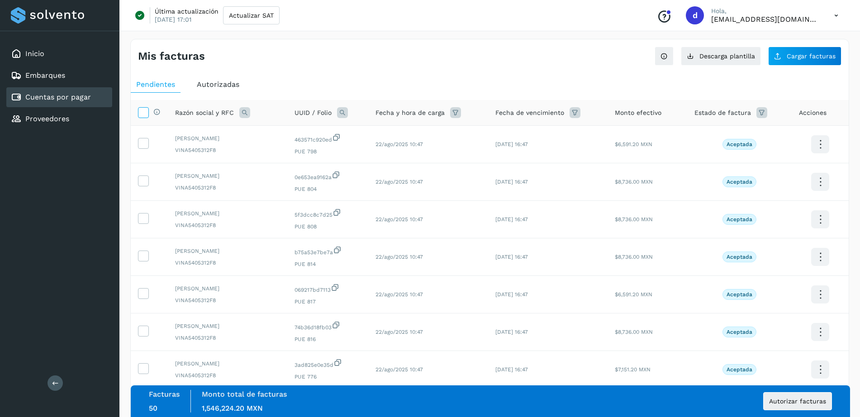
click at [143, 112] on icon at bounding box center [142, 111] width 9 height 9
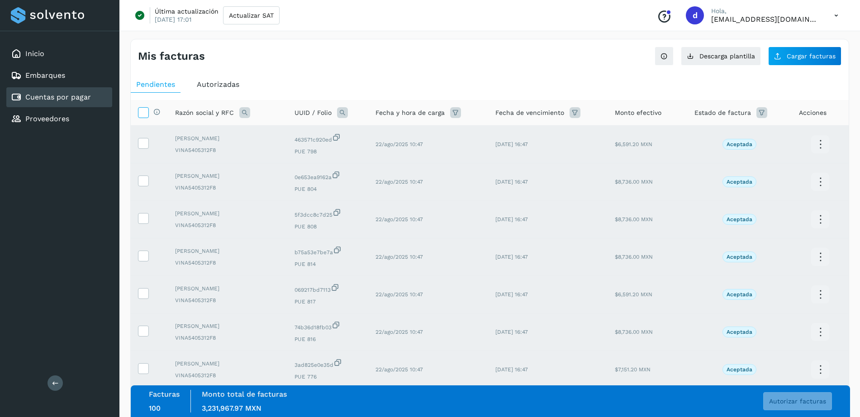
click at [146, 112] on icon at bounding box center [142, 111] width 9 height 9
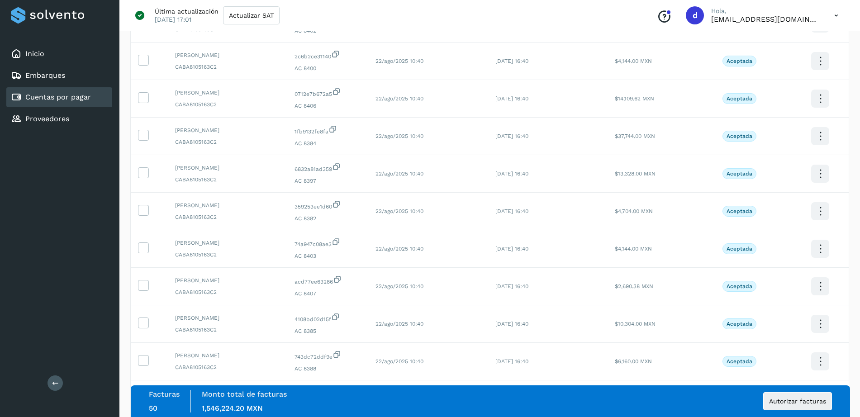
scroll to position [1663, 0]
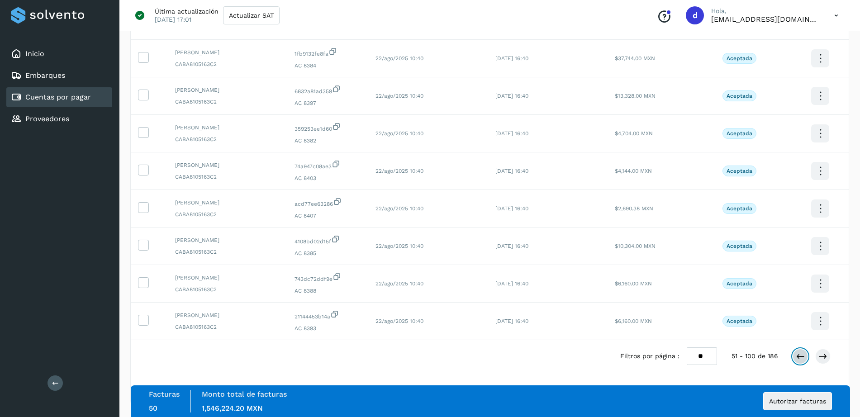
click at [798, 355] on icon at bounding box center [800, 356] width 9 height 9
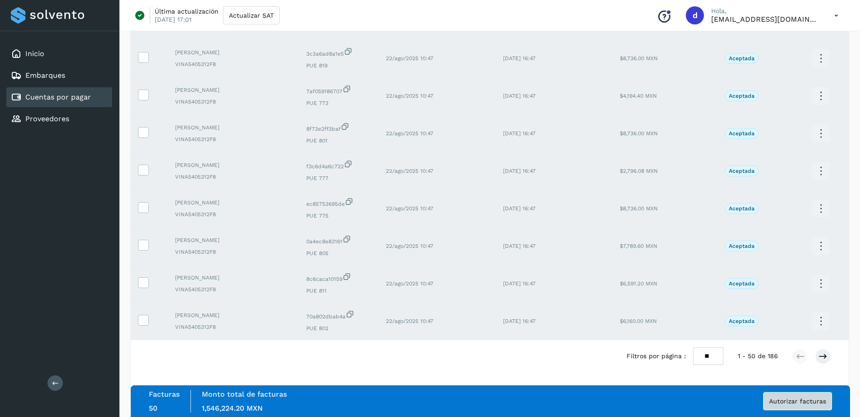
click at [777, 401] on span "Autorizar facturas" at bounding box center [797, 401] width 57 height 6
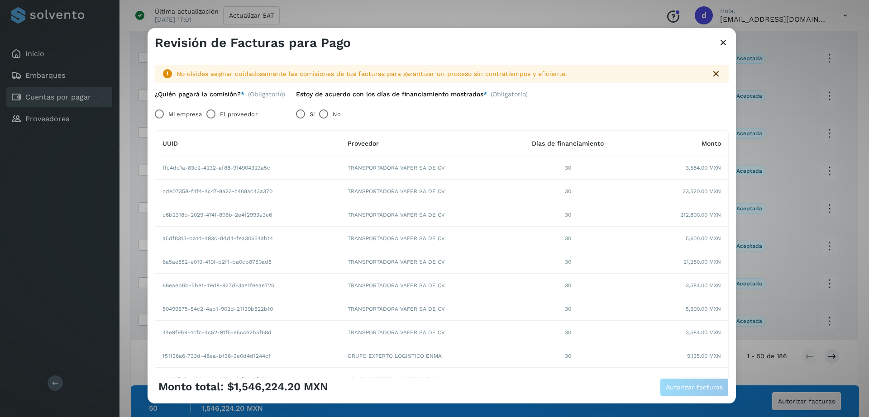
click at [172, 113] on label "Mi empresa" at bounding box center [184, 114] width 33 height 18
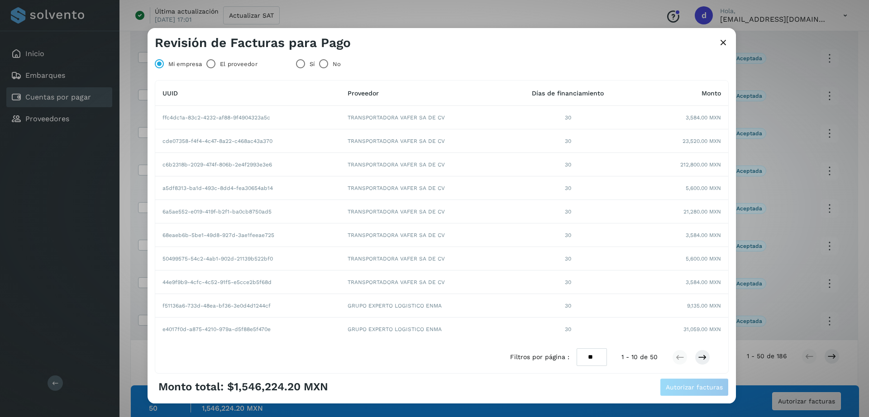
scroll to position [48, 0]
click at [559, 120] on td "30" at bounding box center [567, 120] width 127 height 24
click at [563, 120] on td "30" at bounding box center [567, 120] width 127 height 24
click at [560, 118] on td "30" at bounding box center [567, 120] width 127 height 24
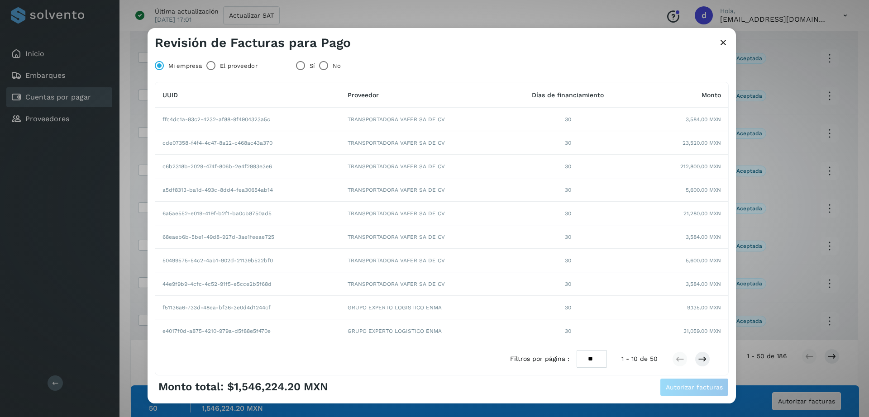
click at [560, 118] on td "30" at bounding box center [567, 120] width 127 height 24
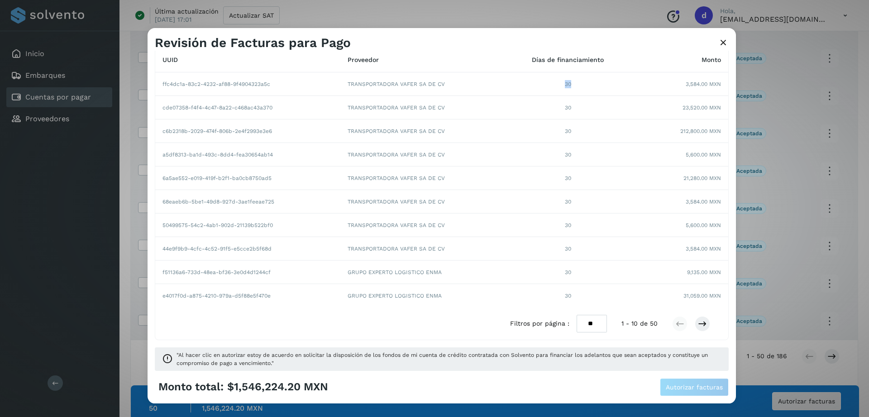
scroll to position [0, 0]
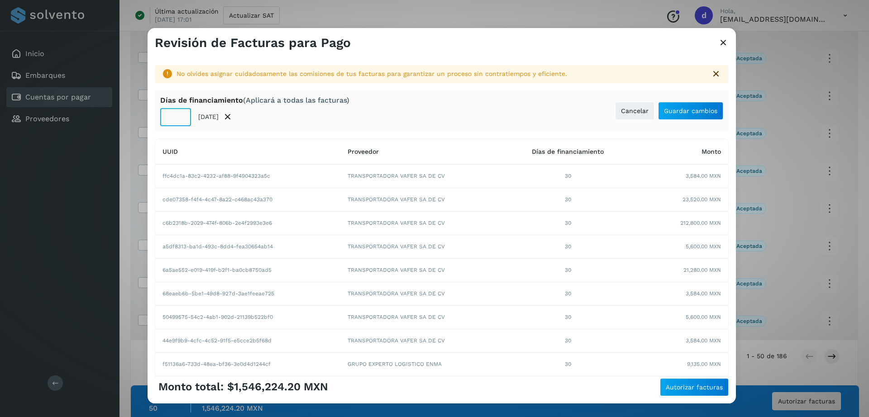
click at [179, 122] on input "**" at bounding box center [175, 117] width 31 height 18
click at [181, 113] on input "**" at bounding box center [175, 117] width 31 height 18
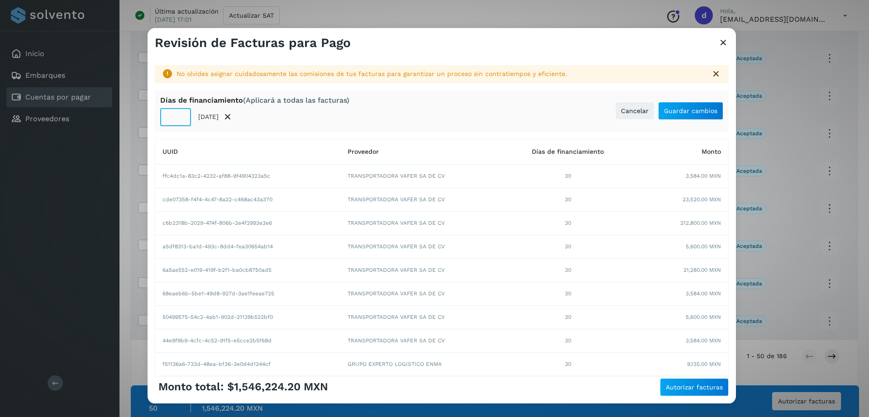
click at [181, 113] on input "**" at bounding box center [175, 117] width 31 height 18
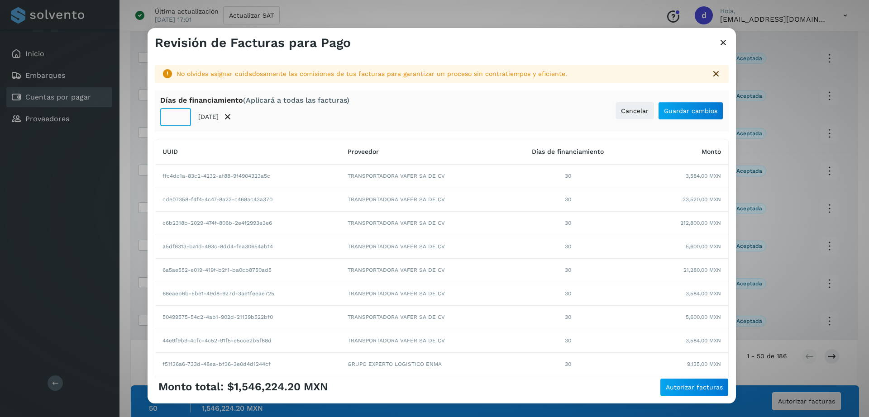
click at [181, 113] on input "**" at bounding box center [175, 117] width 31 height 18
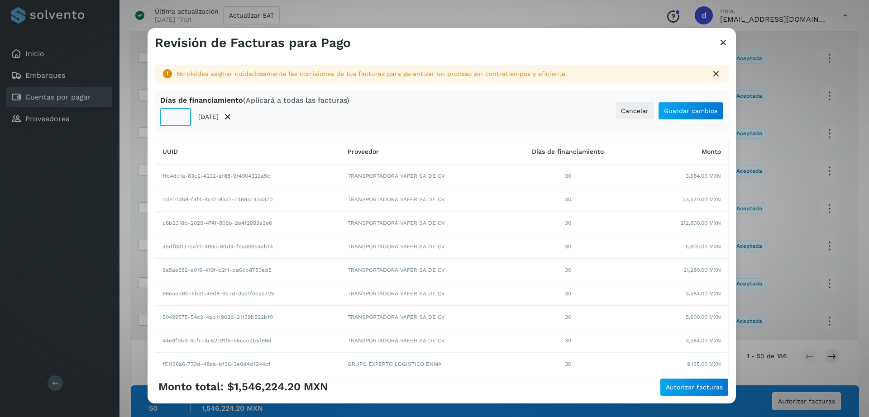
click at [181, 113] on input "**" at bounding box center [175, 117] width 31 height 18
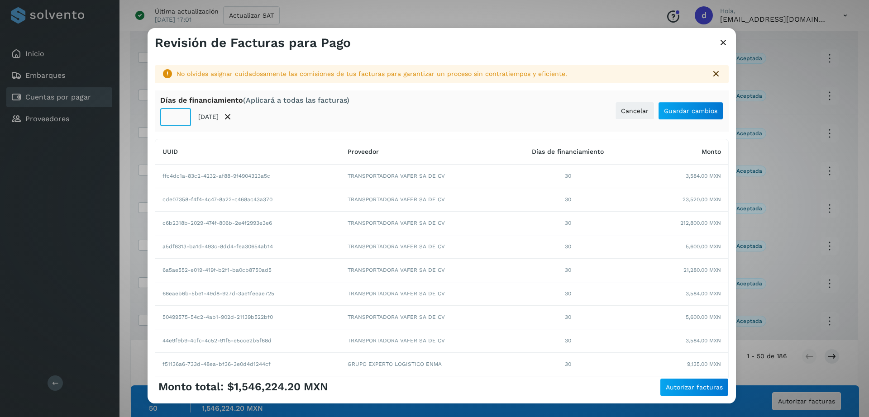
click at [181, 113] on input "**" at bounding box center [175, 117] width 31 height 18
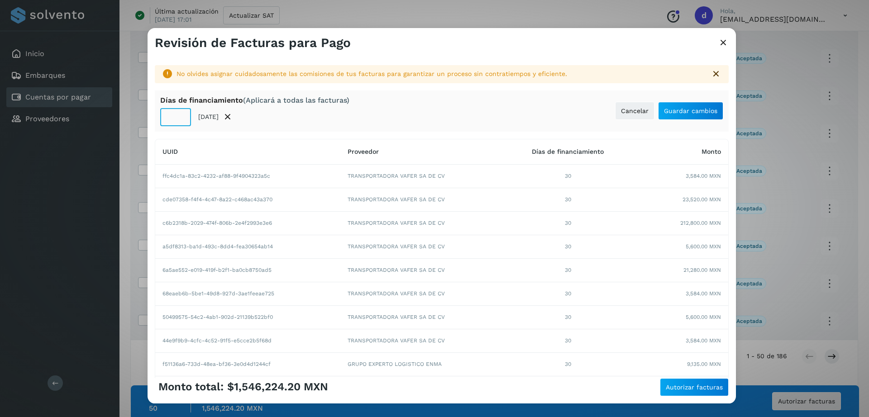
click at [181, 113] on input "**" at bounding box center [175, 117] width 31 height 18
type input "**"
click at [667, 114] on span "Guardar cambios" at bounding box center [690, 111] width 53 height 6
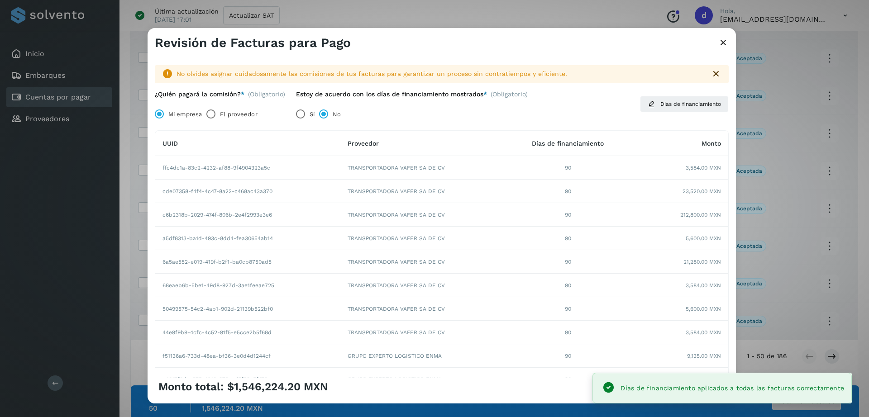
scroll to position [86, 0]
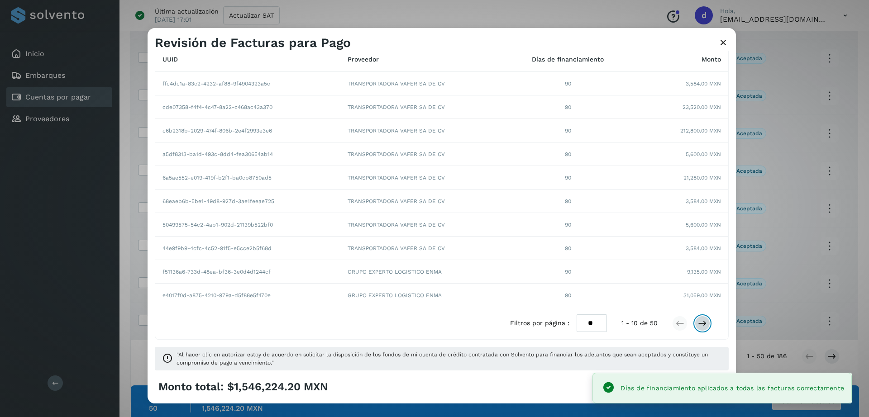
click at [698, 321] on icon at bounding box center [702, 323] width 9 height 9
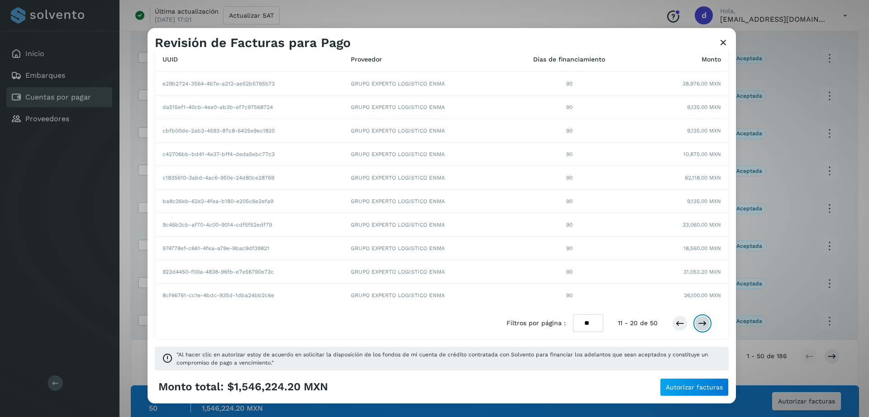
click at [698, 321] on icon at bounding box center [702, 323] width 9 height 9
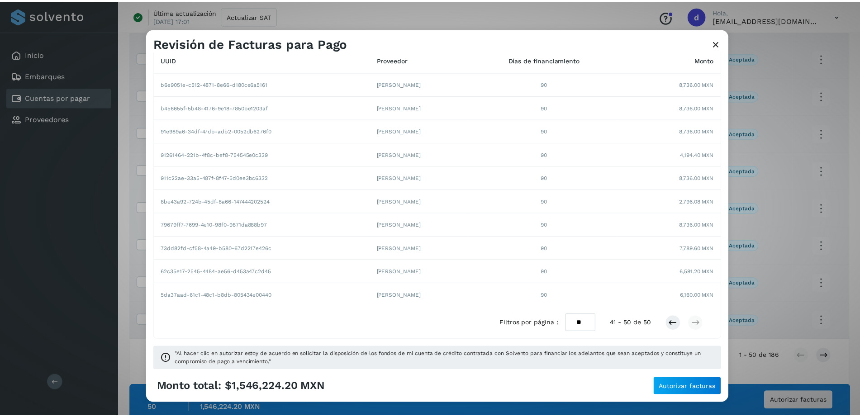
scroll to position [0, 0]
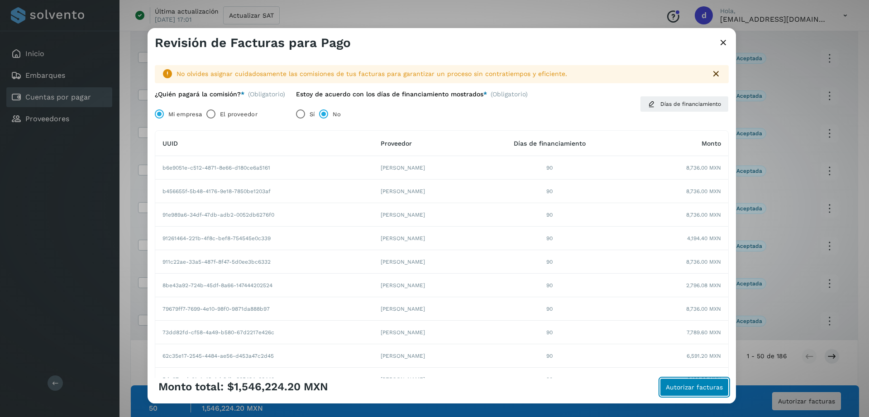
click at [684, 385] on span "Autorizar facturas" at bounding box center [693, 387] width 57 height 6
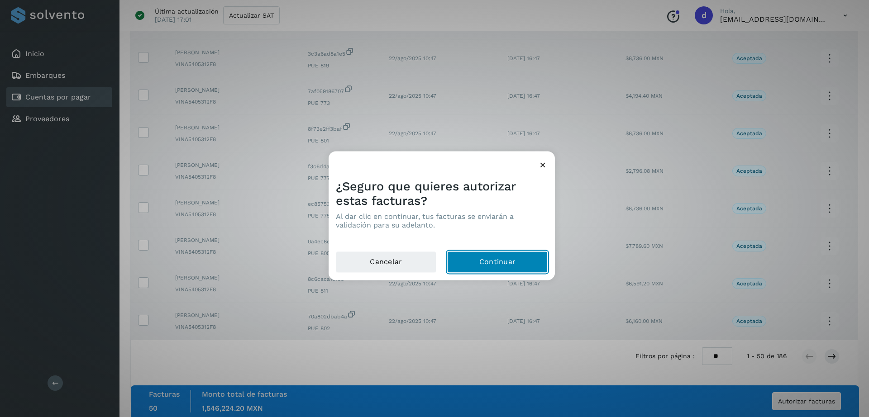
click at [494, 261] on button "Continuar" at bounding box center [497, 263] width 100 height 22
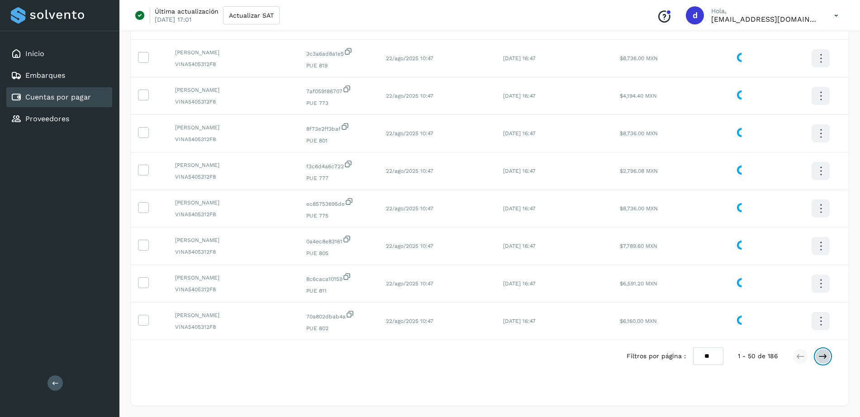
click at [821, 356] on icon at bounding box center [822, 356] width 9 height 9
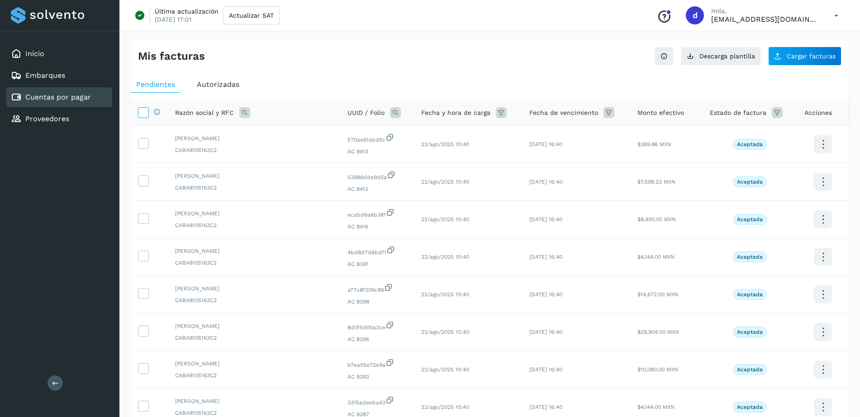
click at [144, 114] on icon at bounding box center [142, 111] width 9 height 9
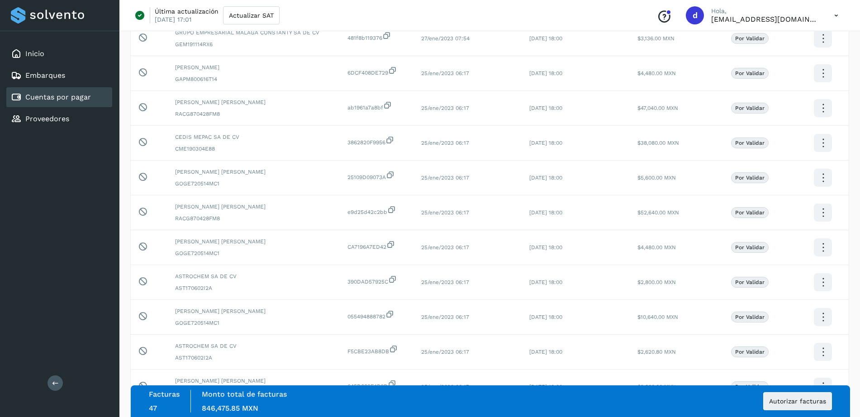
scroll to position [1592, 0]
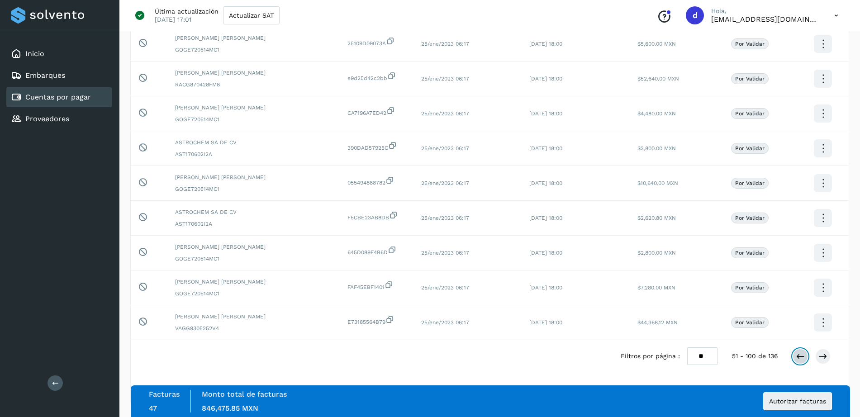
click at [797, 357] on icon at bounding box center [800, 356] width 9 height 9
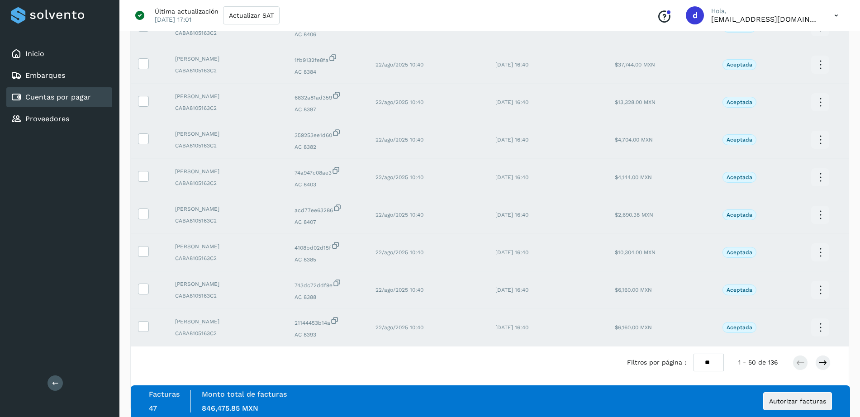
scroll to position [1663, 0]
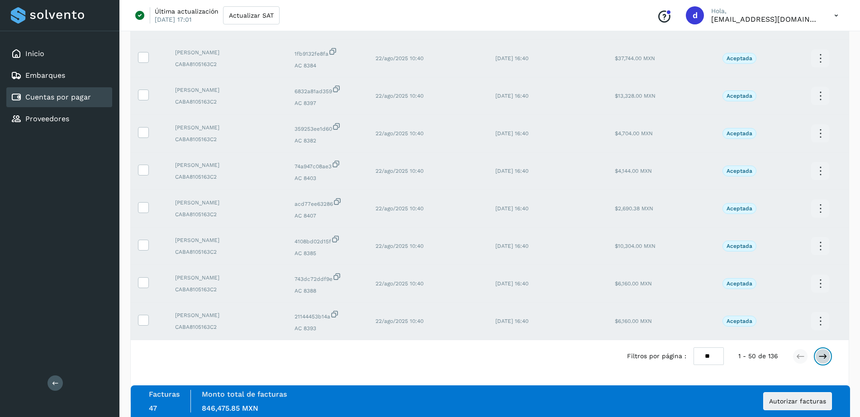
click at [822, 355] on icon at bounding box center [822, 356] width 9 height 9
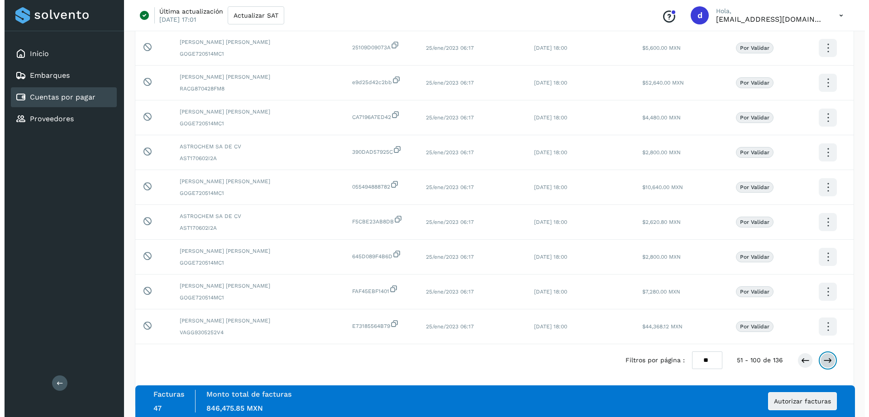
scroll to position [1592, 0]
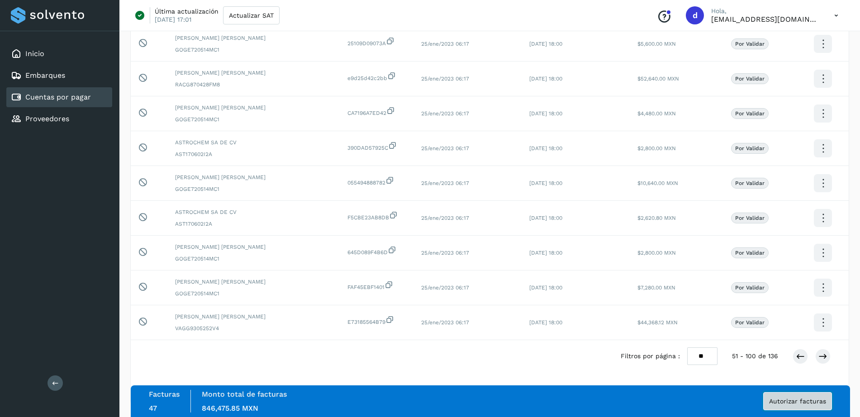
click at [796, 404] on span "Autorizar facturas" at bounding box center [797, 401] width 57 height 6
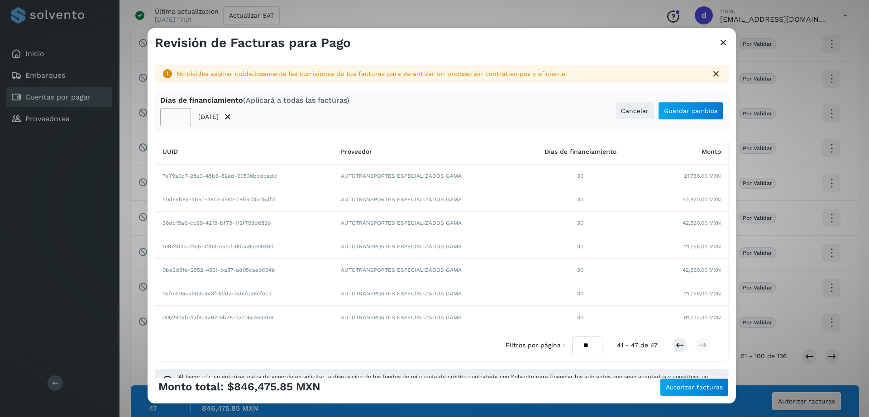
click at [175, 117] on input "**" at bounding box center [175, 117] width 31 height 18
type input "**"
click at [665, 108] on span "Guardar cambios" at bounding box center [690, 111] width 53 height 6
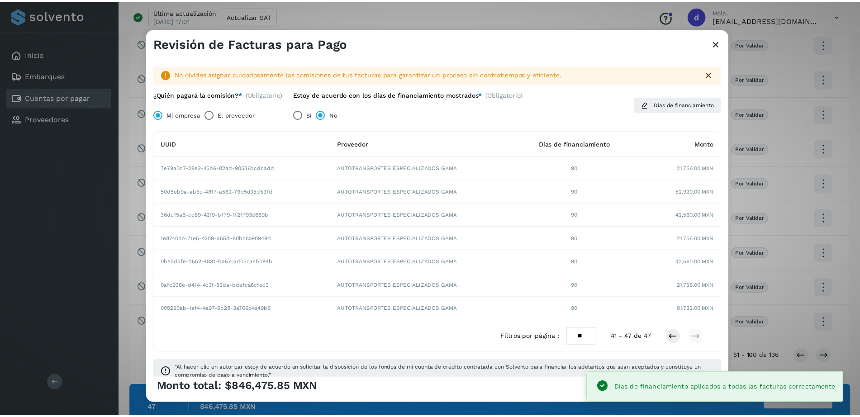
scroll to position [16, 0]
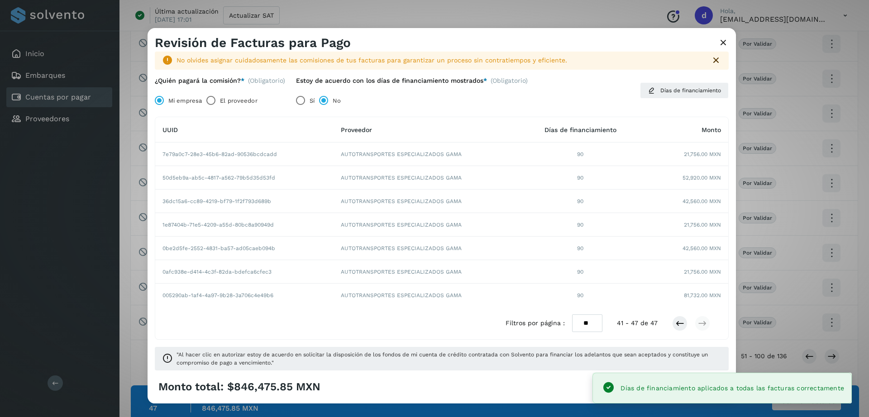
click at [497, 386] on div "Monto total: $846,475.85 MXN Autorizar facturas" at bounding box center [442, 387] width 574 height 18
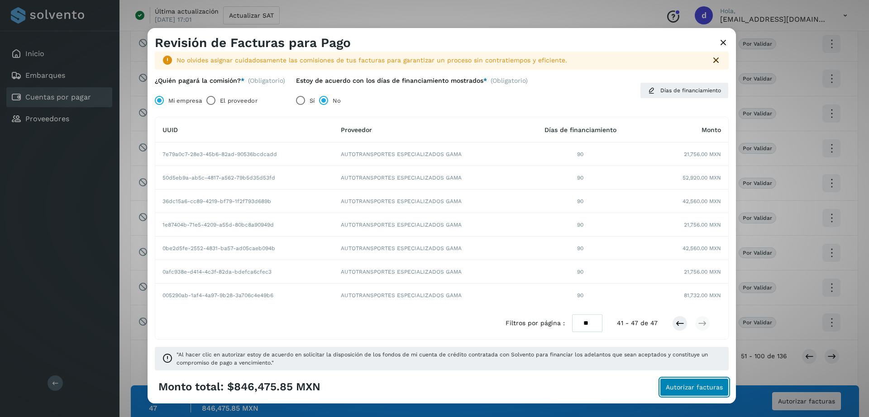
click at [686, 389] on span "Autorizar facturas" at bounding box center [693, 387] width 57 height 6
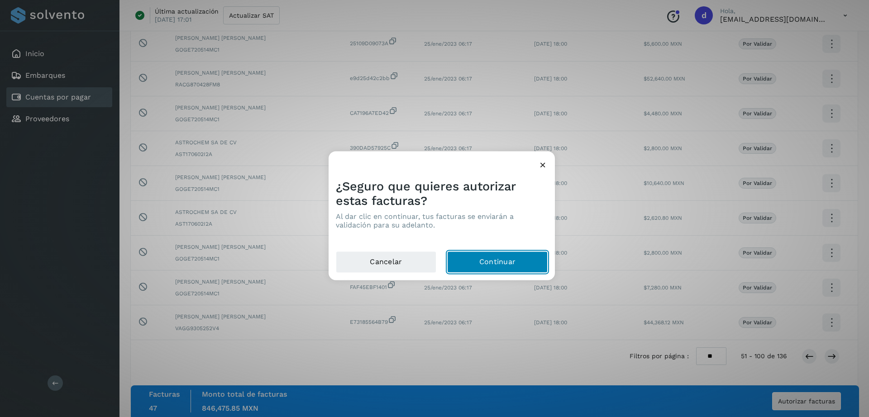
click at [484, 264] on button "Continuar" at bounding box center [497, 263] width 100 height 22
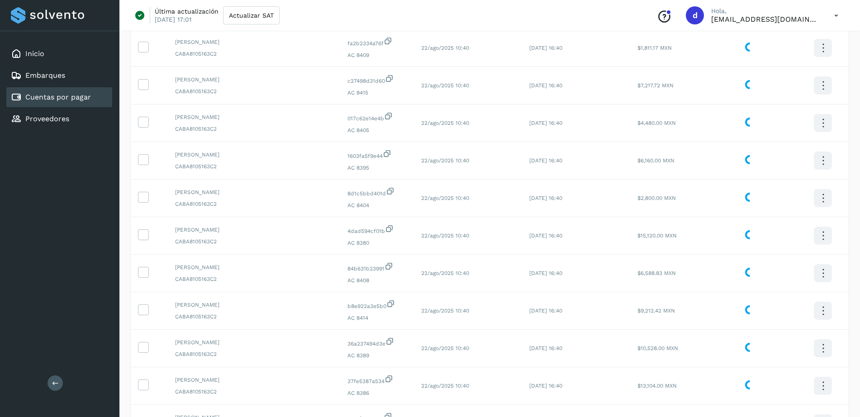
scroll to position [0, 0]
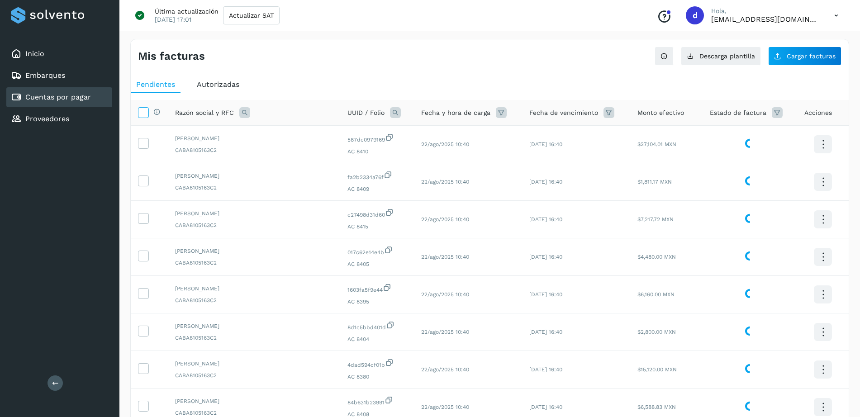
click at [141, 116] on icon at bounding box center [142, 111] width 9 height 9
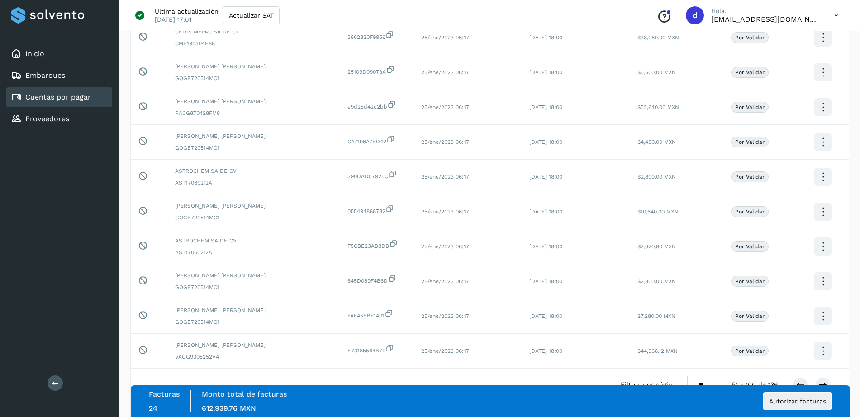
scroll to position [1592, 0]
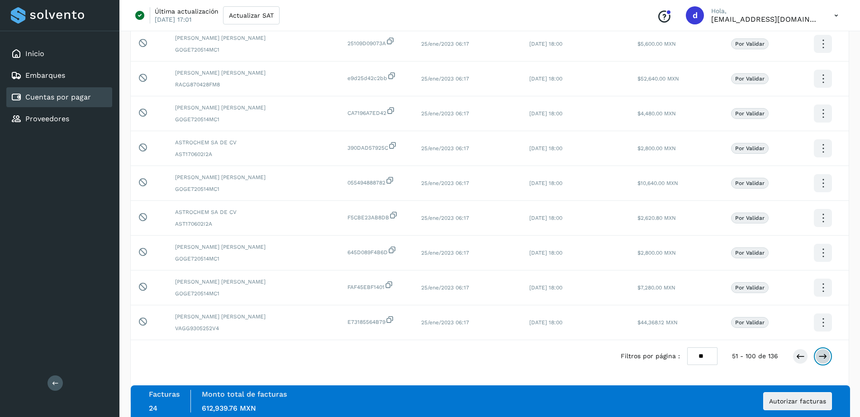
click at [825, 357] on icon at bounding box center [822, 356] width 9 height 9
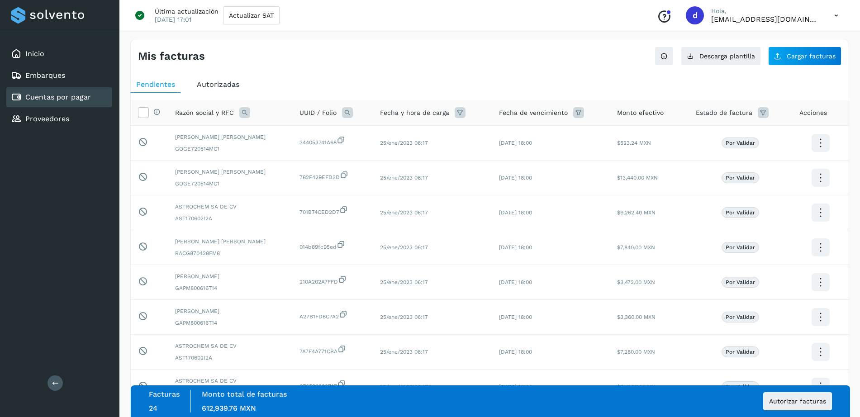
scroll to position [64, 0]
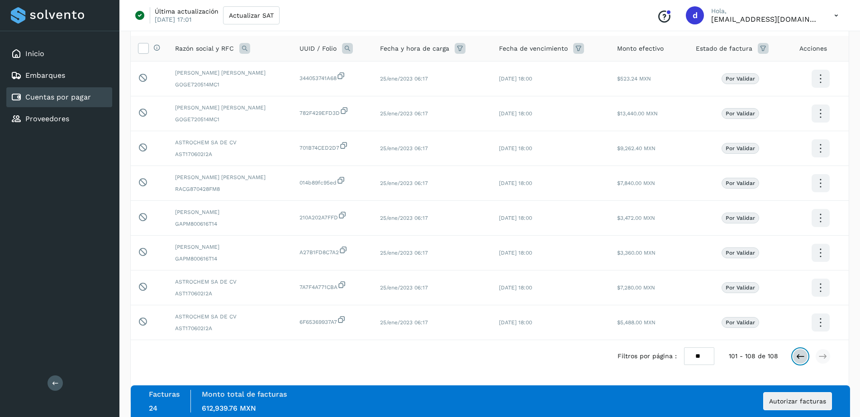
click at [802, 355] on icon at bounding box center [800, 356] width 9 height 9
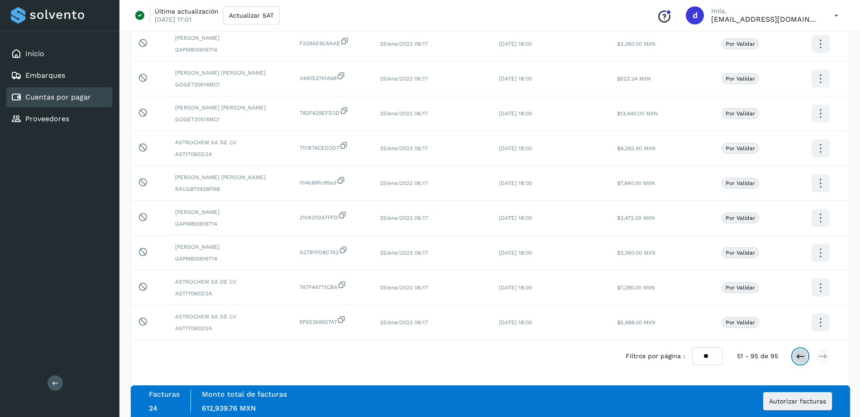
scroll to position [0, 0]
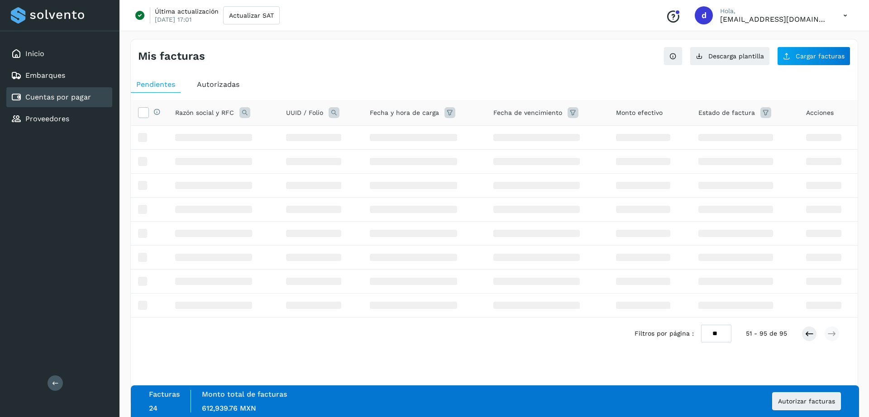
click at [802, 353] on div "Selecciona todas las facturas disponibles para autorización Razón social y RFC …" at bounding box center [494, 240] width 726 height 280
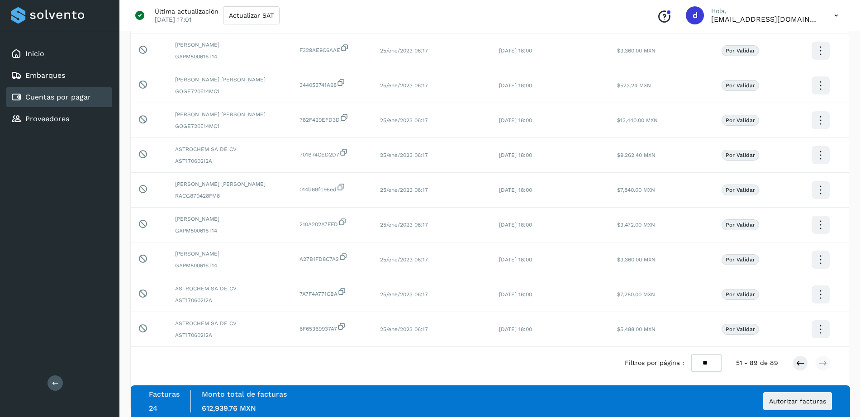
scroll to position [1144, 0]
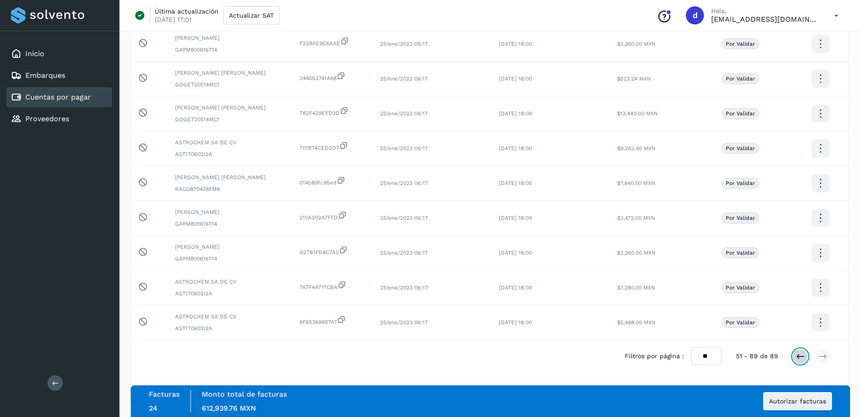
click at [796, 355] on icon at bounding box center [800, 356] width 9 height 9
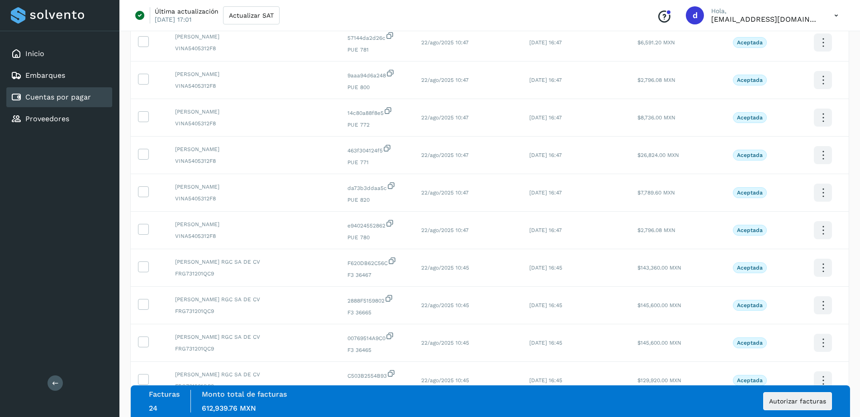
scroll to position [0, 0]
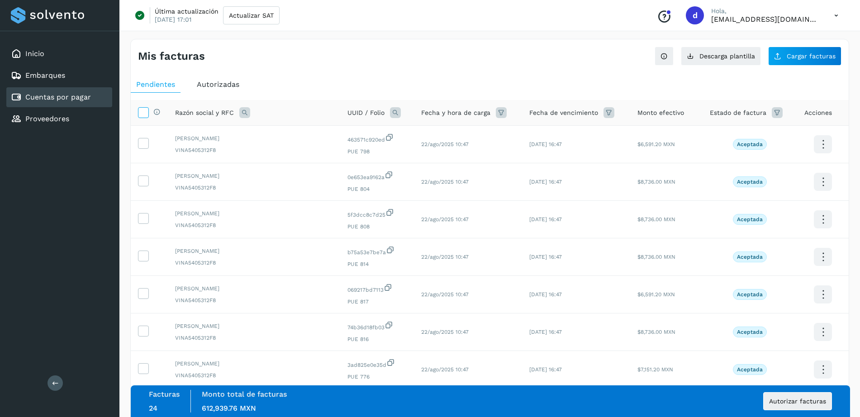
click at [145, 115] on icon at bounding box center [142, 111] width 9 height 9
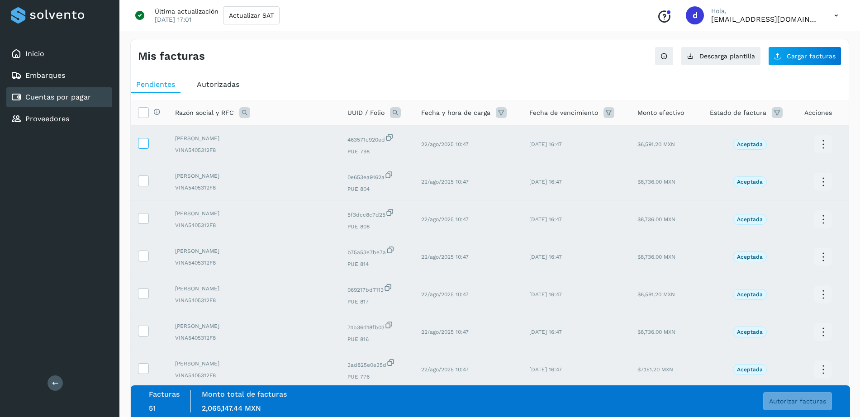
click at [144, 142] on icon at bounding box center [142, 142] width 9 height 9
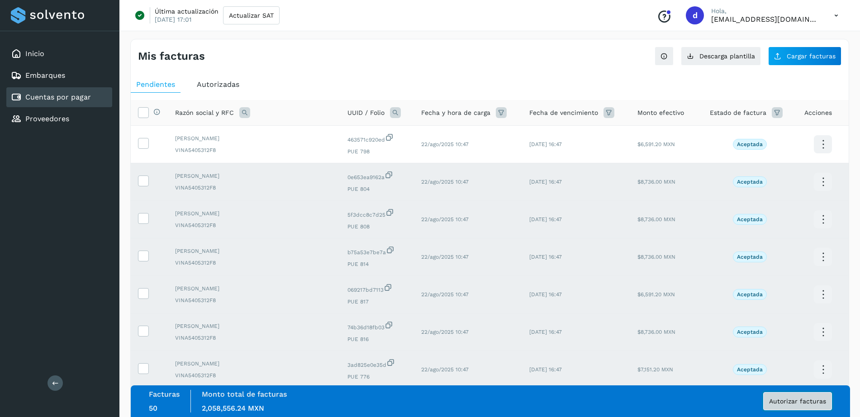
click at [800, 406] on button "Autorizar facturas" at bounding box center [797, 401] width 69 height 18
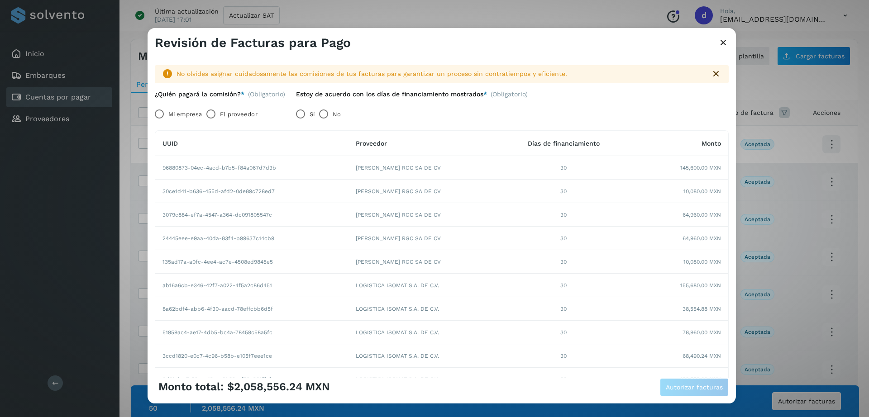
click at [178, 112] on label "Mi empresa" at bounding box center [184, 114] width 33 height 18
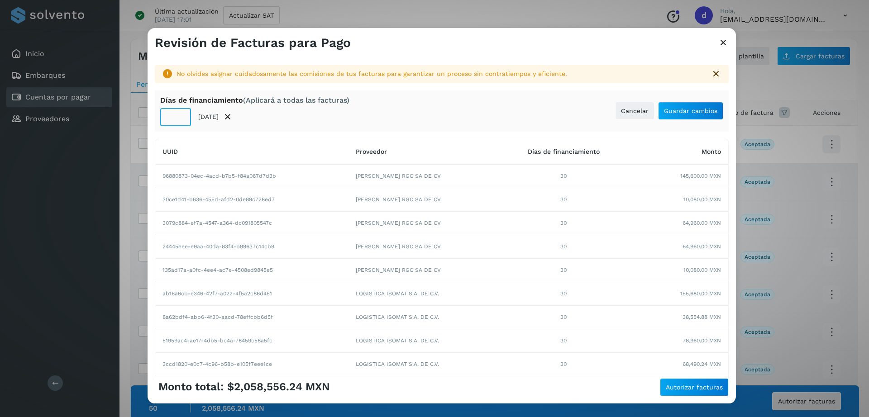
click at [171, 115] on input "**" at bounding box center [175, 117] width 31 height 18
type input "**"
click at [663, 115] on button "Guardar cambios" at bounding box center [690, 111] width 65 height 18
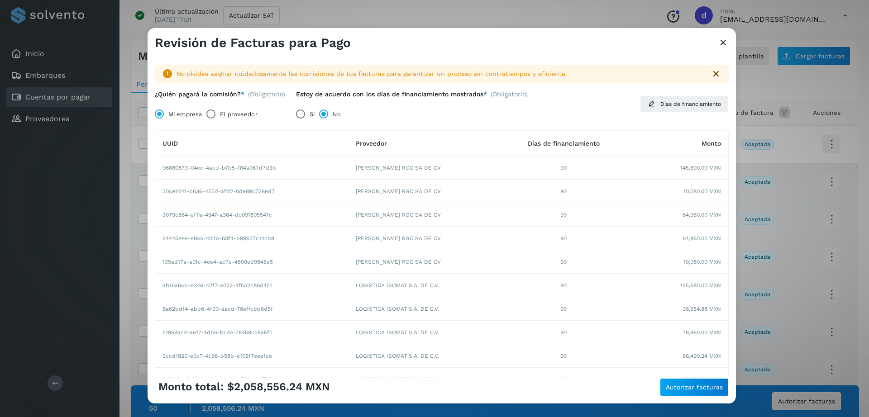
click at [579, 391] on div "Monto total: $2,058,556.24 MXN Autorizar facturas" at bounding box center [442, 387] width 574 height 18
click at [686, 391] on button "Autorizar facturas" at bounding box center [694, 387] width 69 height 18
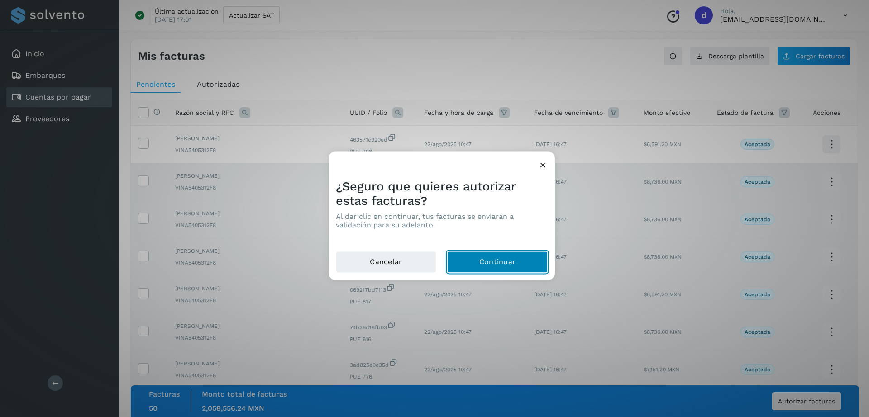
click at [502, 261] on button "Continuar" at bounding box center [497, 263] width 100 height 22
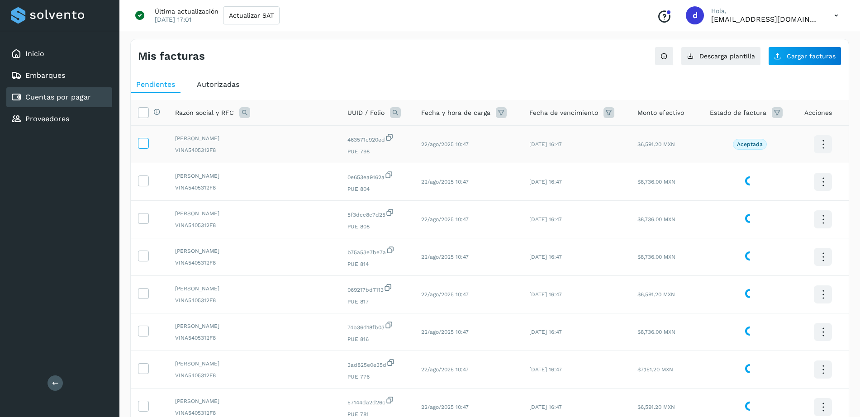
click at [148, 142] on label at bounding box center [143, 143] width 11 height 11
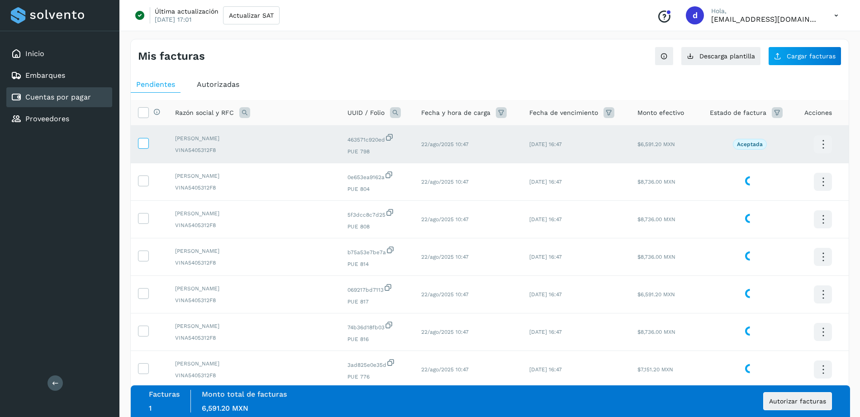
click at [148, 142] on label at bounding box center [143, 143] width 11 height 11
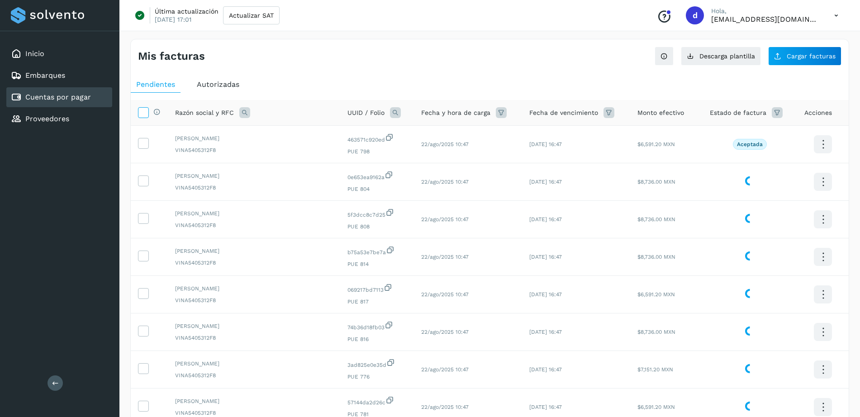
click at [143, 114] on icon at bounding box center [142, 111] width 9 height 9
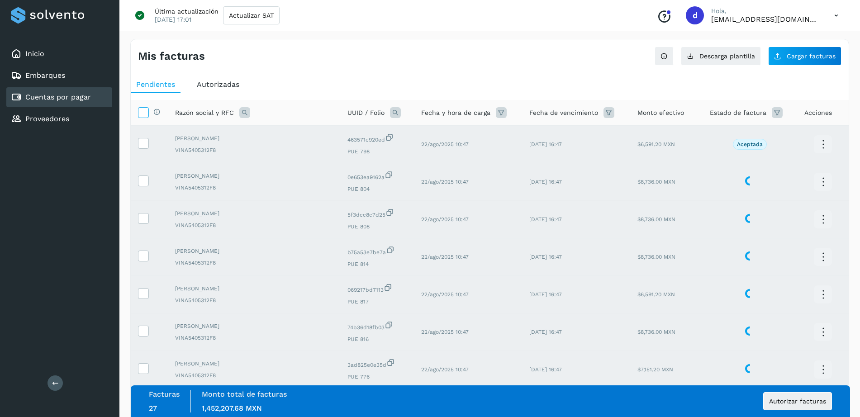
click at [143, 114] on icon at bounding box center [142, 111] width 9 height 9
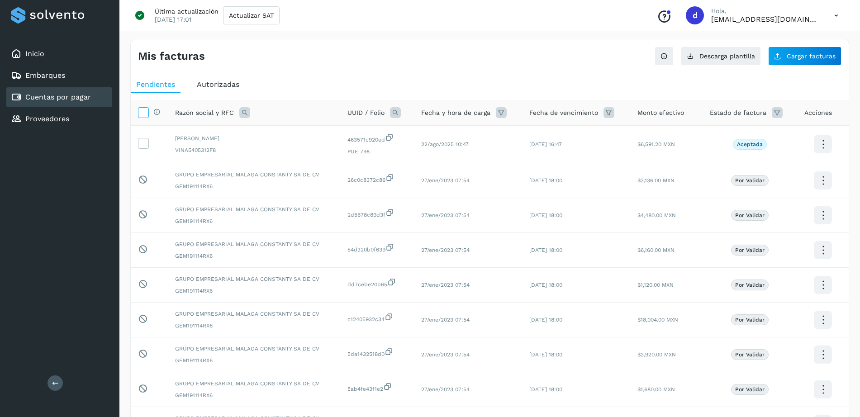
click at [143, 114] on icon at bounding box center [142, 111] width 9 height 9
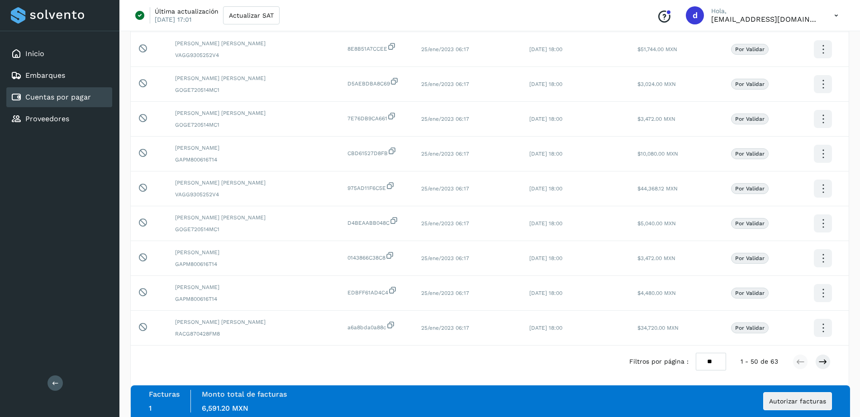
scroll to position [1530, 0]
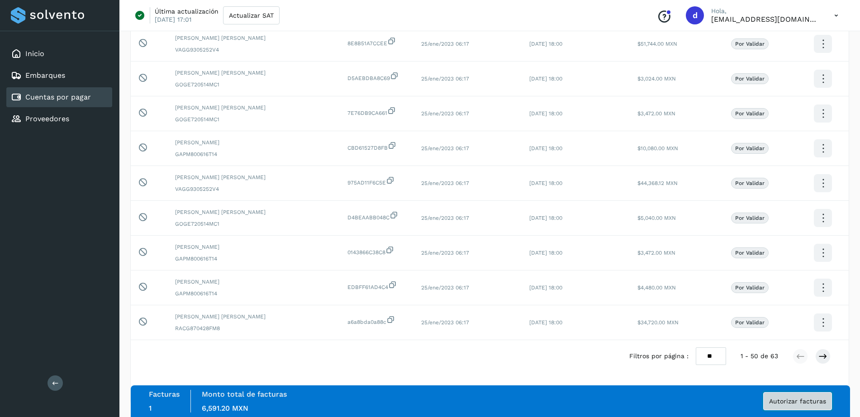
click at [799, 400] on span "Autorizar facturas" at bounding box center [797, 401] width 57 height 6
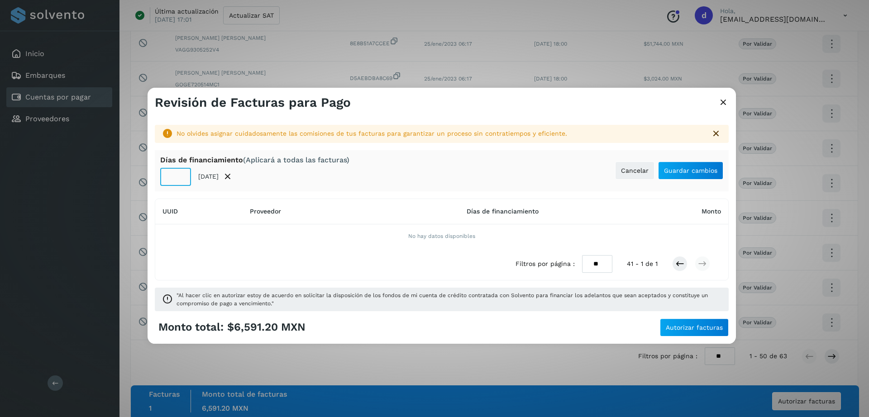
click at [176, 179] on input "**" at bounding box center [175, 177] width 31 height 18
type input "**"
click at [682, 171] on span "Guardar cambios" at bounding box center [690, 170] width 53 height 6
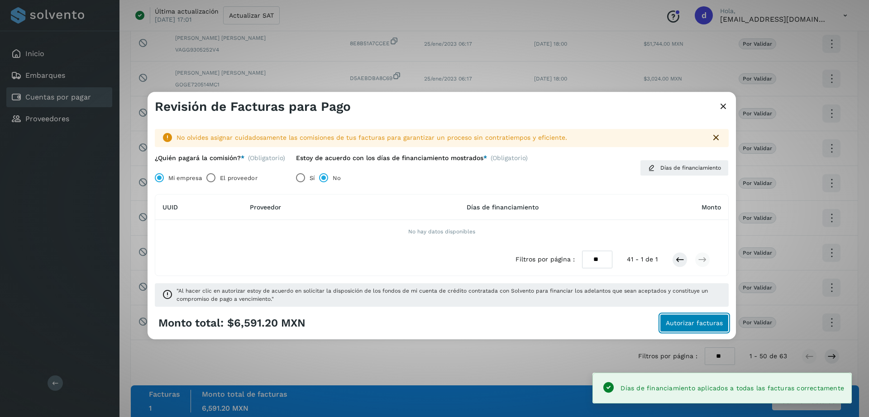
click at [680, 327] on span "Autorizar facturas" at bounding box center [693, 323] width 57 height 6
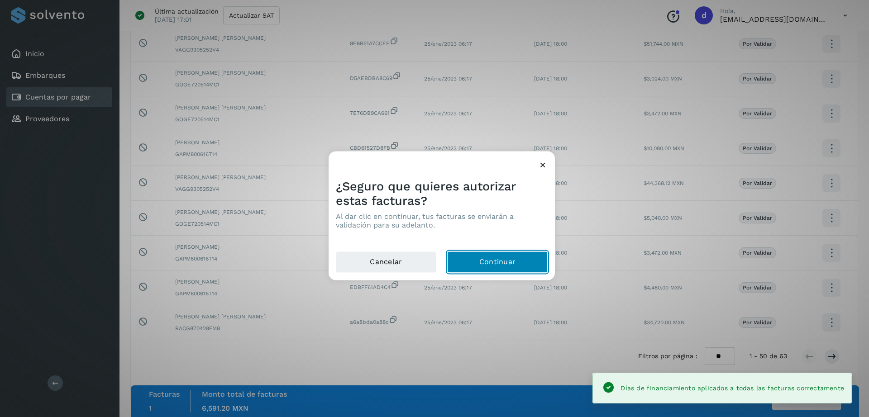
click at [516, 257] on button "Continuar" at bounding box center [497, 263] width 100 height 22
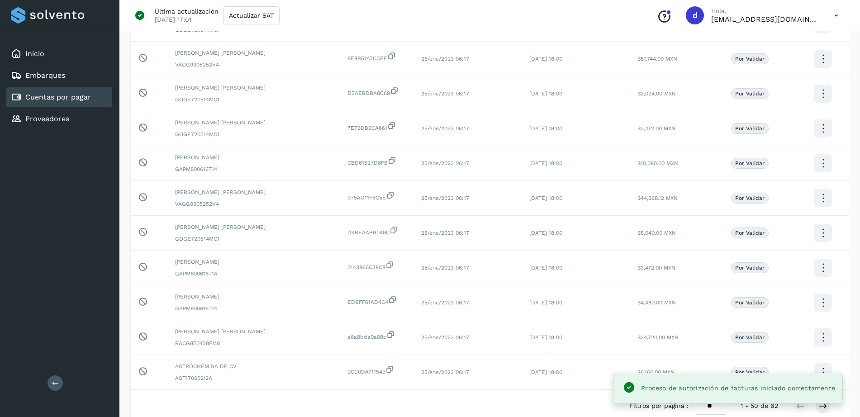
scroll to position [1527, 0]
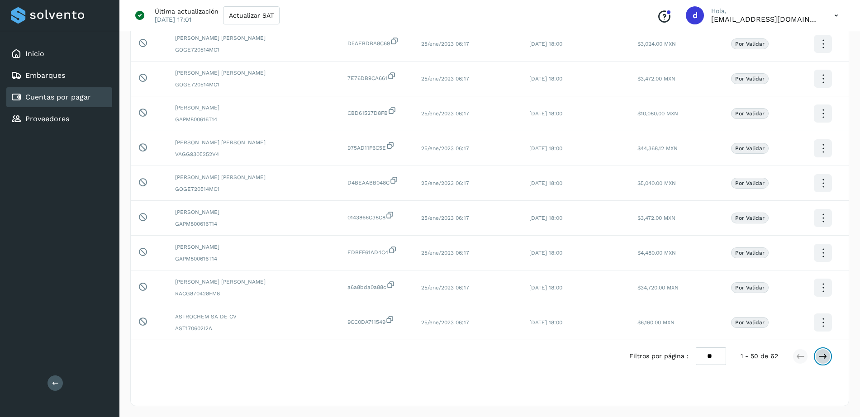
click at [826, 361] on button at bounding box center [822, 356] width 15 height 15
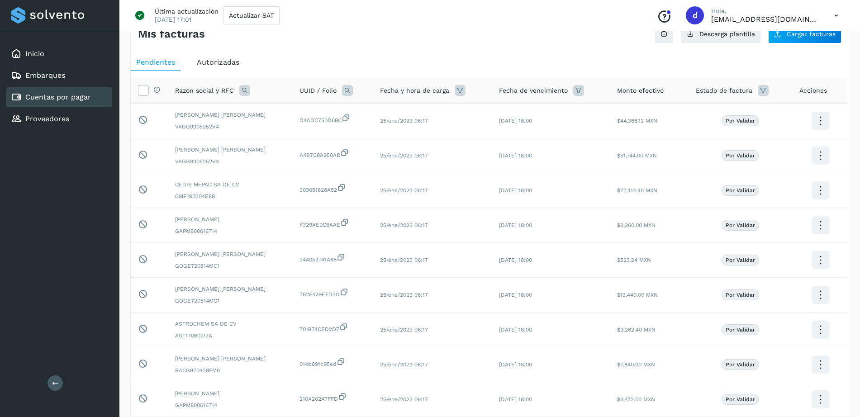
scroll to position [0, 0]
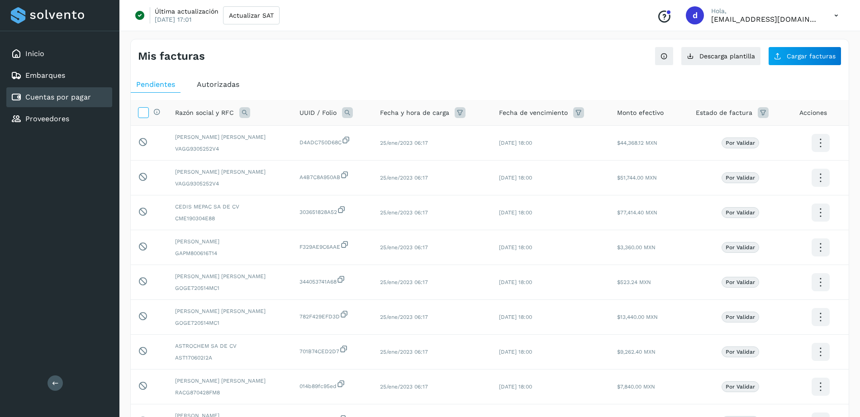
click at [147, 112] on icon at bounding box center [142, 111] width 9 height 9
click at [209, 87] on span "Autorizadas" at bounding box center [218, 84] width 43 height 9
select select "**"
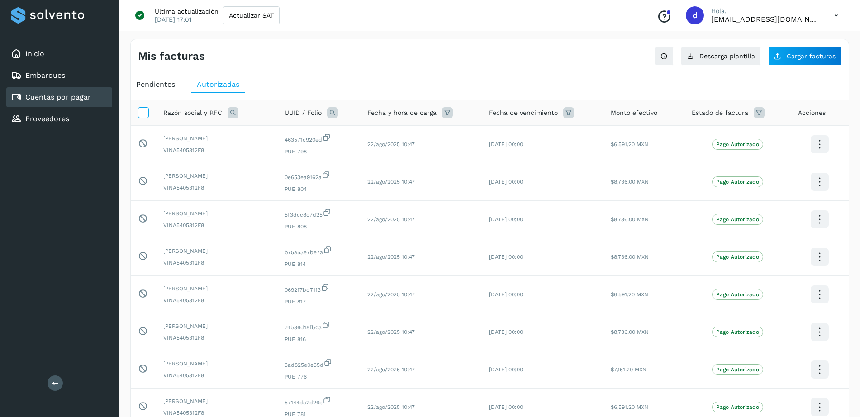
click at [145, 109] on icon at bounding box center [142, 111] width 9 height 9
click at [233, 113] on icon at bounding box center [233, 112] width 11 height 11
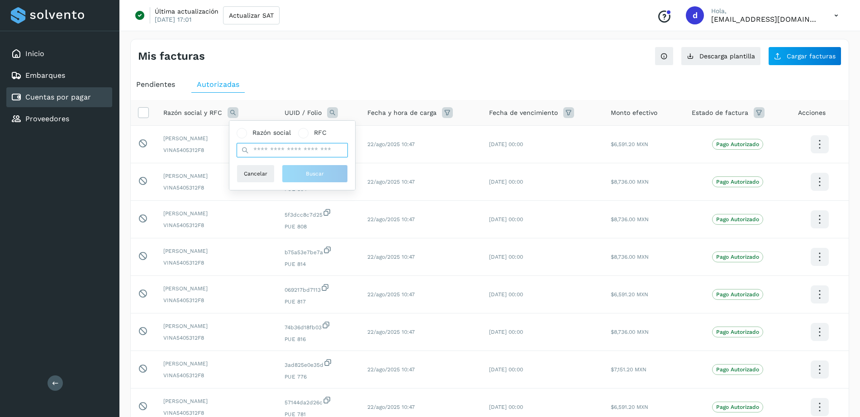
click at [284, 146] on input "text" at bounding box center [292, 150] width 111 height 14
type input "*****"
click at [310, 173] on span "Buscar" at bounding box center [315, 174] width 18 height 8
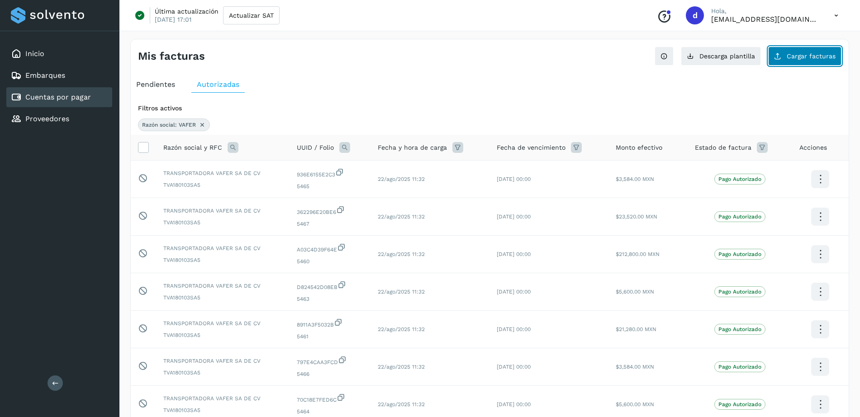
click at [812, 49] on button "Cargar facturas" at bounding box center [804, 56] width 73 height 19
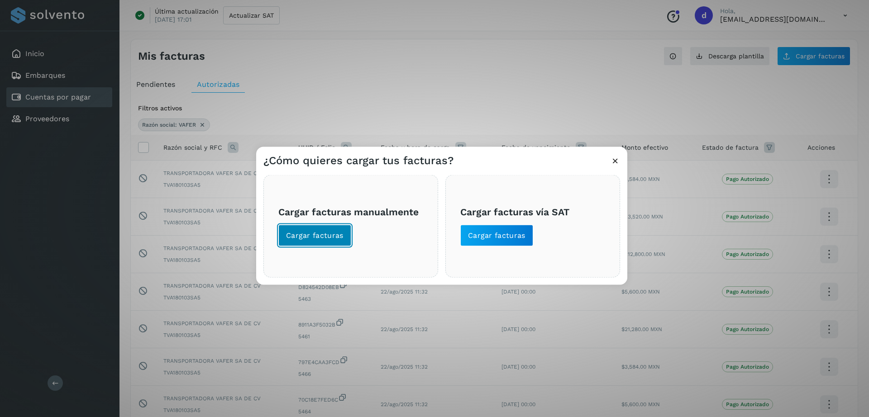
click at [330, 234] on span "Cargar facturas" at bounding box center [314, 236] width 57 height 10
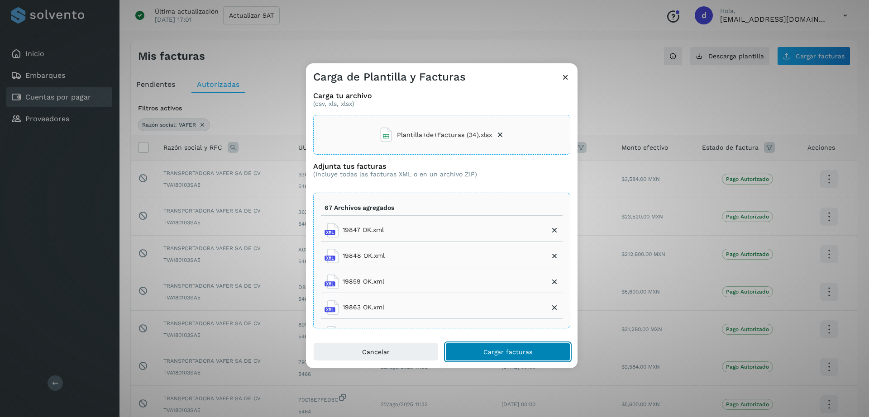
click at [490, 352] on span "Cargar facturas" at bounding box center [507, 352] width 49 height 6
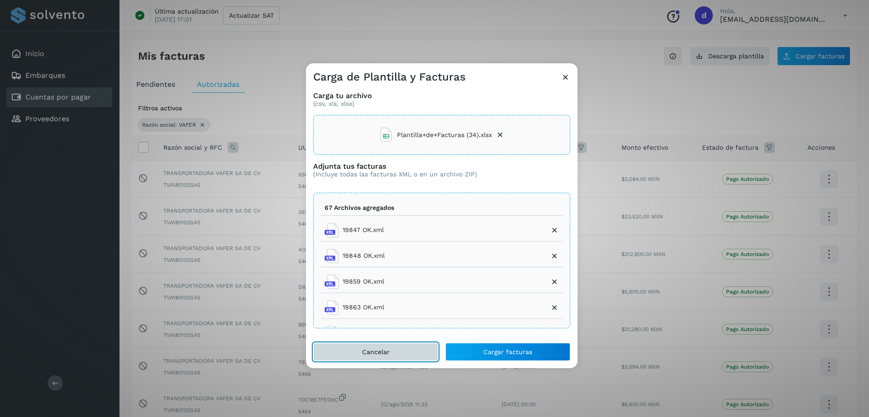
click at [381, 359] on button "Cancelar" at bounding box center [375, 352] width 125 height 18
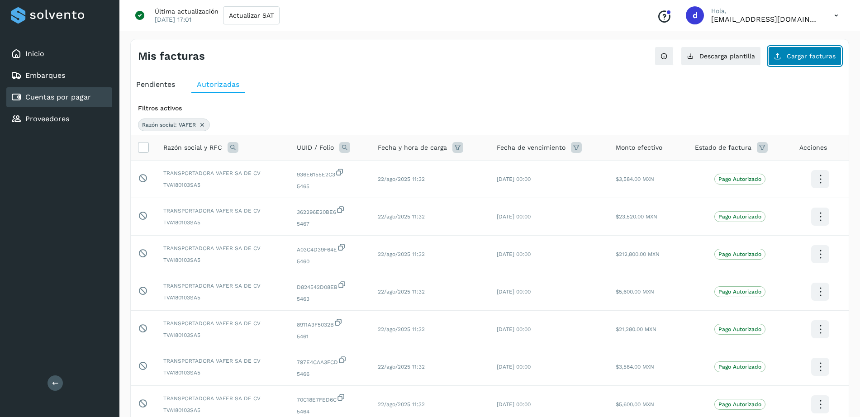
click at [797, 56] on span "Cargar facturas" at bounding box center [811, 56] width 49 height 6
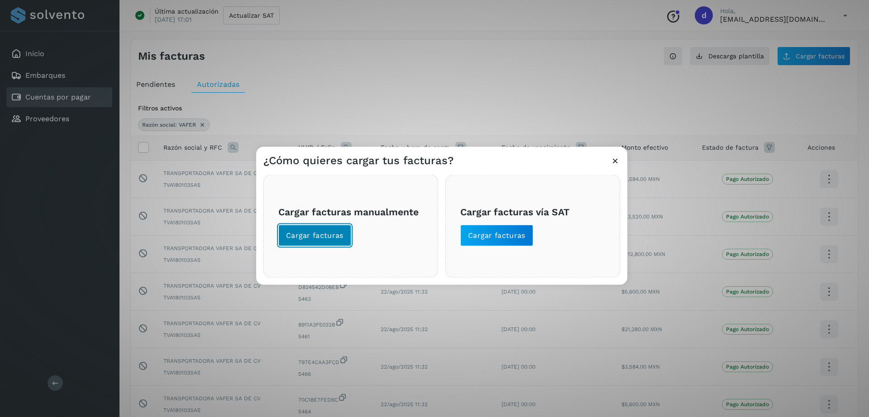
click at [334, 228] on button "Cargar facturas" at bounding box center [314, 236] width 73 height 22
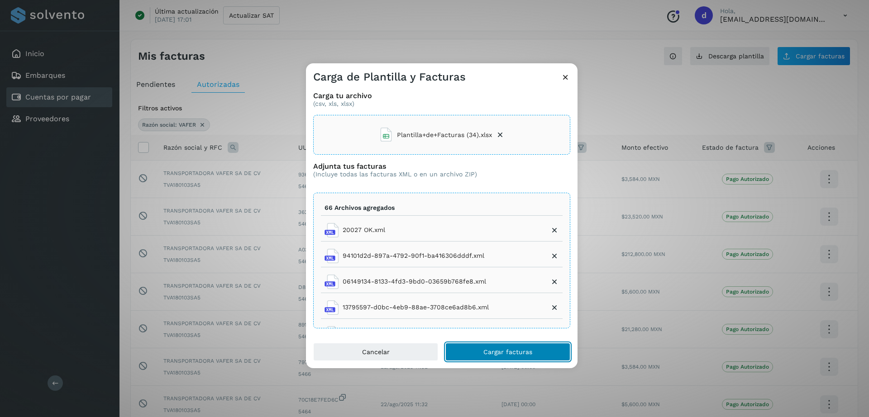
click at [499, 347] on button "Cargar facturas" at bounding box center [507, 352] width 125 height 18
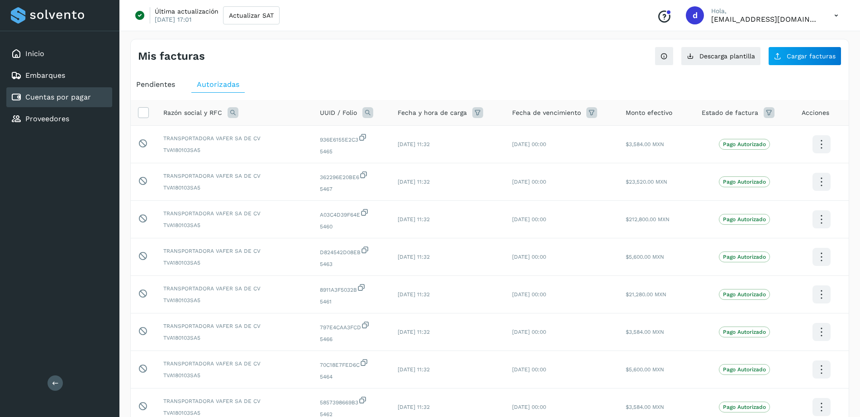
click at [470, 65] on div "Mis facturas Ver instrucciones para cargar Facturas Descarga plantilla Cargar f…" at bounding box center [490, 52] width 718 height 26
click at [439, 67] on div "Mis facturas Ver instrucciones para cargar Facturas Descarga plantilla Cargar f…" at bounding box center [489, 303] width 719 height 528
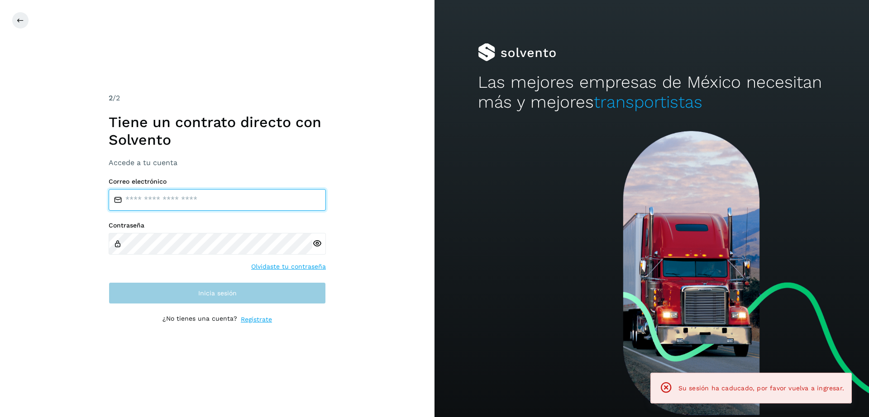
type input "**********"
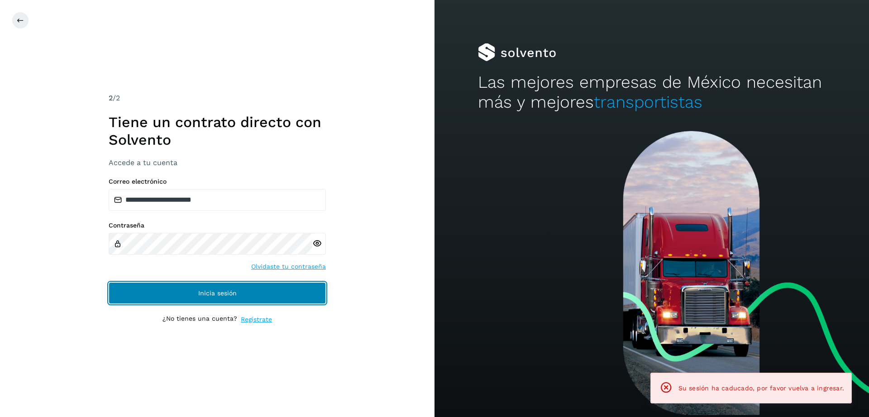
click at [208, 295] on span "Inicia sesión" at bounding box center [217, 293] width 38 height 6
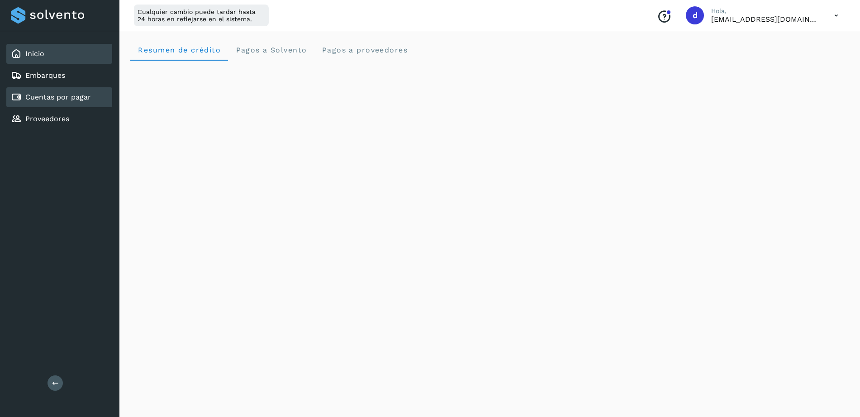
click at [58, 89] on div "Cuentas por pagar" at bounding box center [59, 97] width 106 height 20
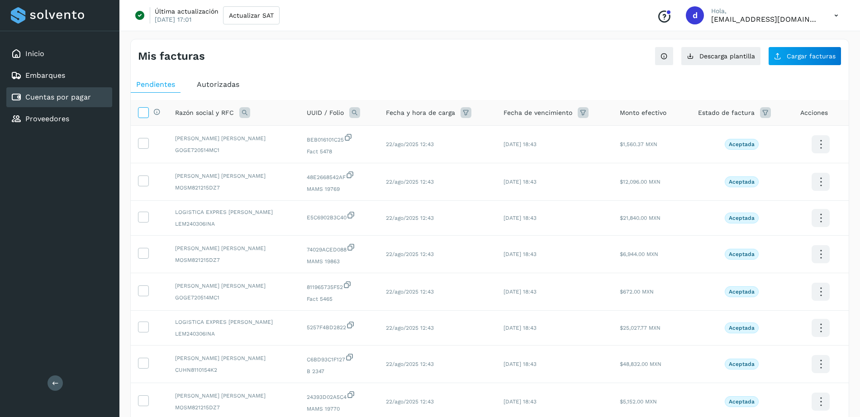
click at [148, 108] on label at bounding box center [143, 112] width 11 height 11
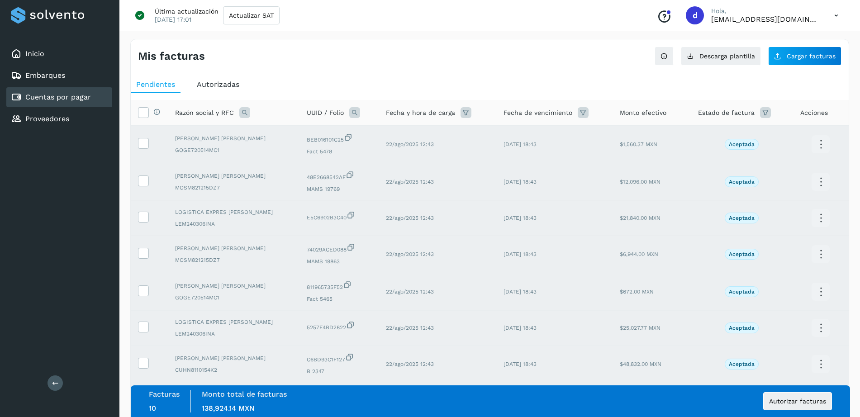
scroll to position [156, 0]
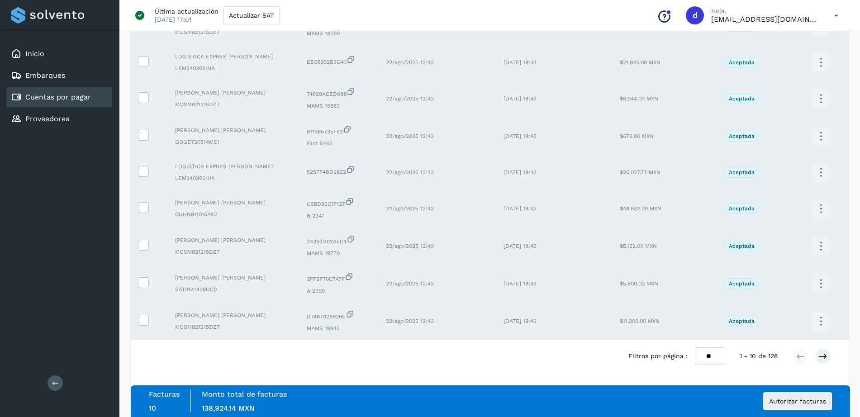
click at [708, 355] on select "** ** **" at bounding box center [710, 356] width 30 height 18
select select "**"
click at [702, 347] on select "** ** **" at bounding box center [710, 356] width 30 height 18
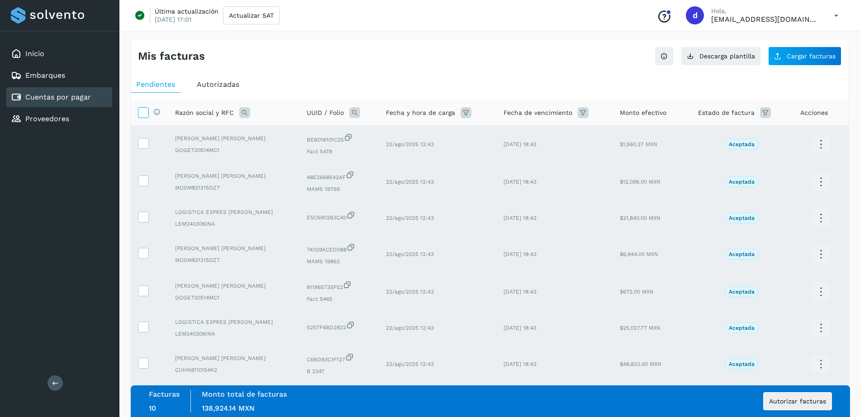
click at [141, 112] on icon at bounding box center [142, 111] width 9 height 9
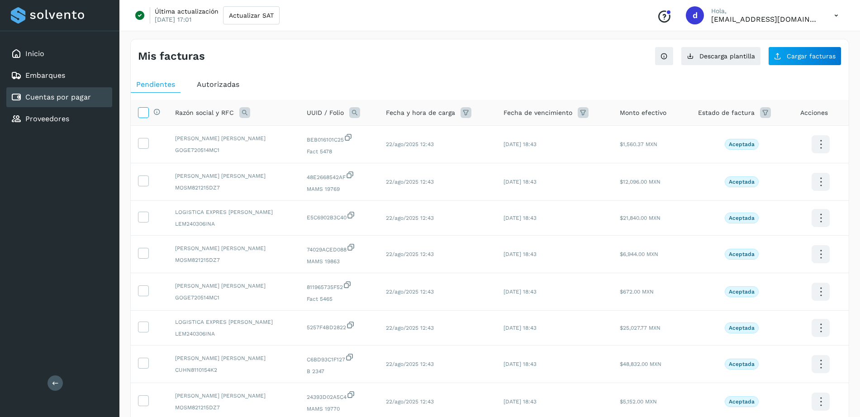
click at [141, 112] on icon at bounding box center [142, 111] width 9 height 9
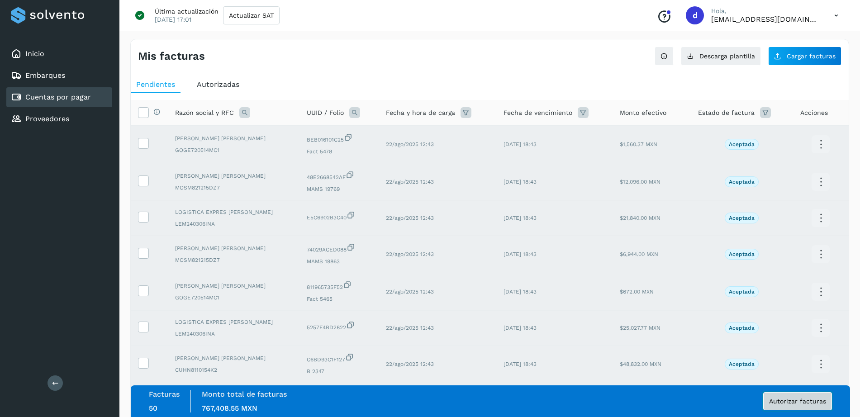
click at [812, 403] on span "Autorizar facturas" at bounding box center [797, 401] width 57 height 6
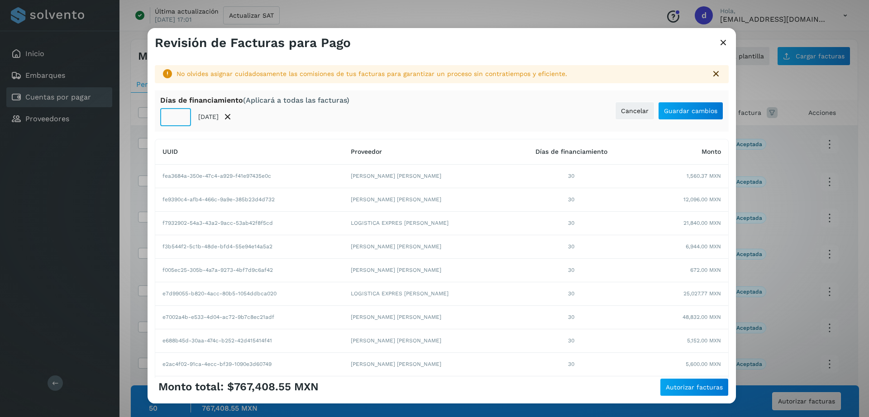
click at [178, 115] on input "**" at bounding box center [175, 117] width 31 height 18
click at [177, 115] on input "**" at bounding box center [175, 117] width 31 height 18
type input "**"
click at [663, 103] on button "Guardar cambios" at bounding box center [690, 111] width 65 height 18
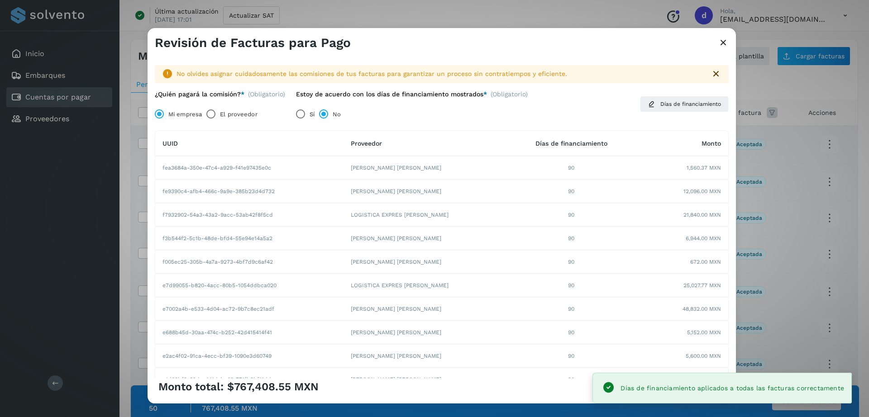
click at [551, 396] on div "Monto total: $767,408.55 MXN Autorizar facturas" at bounding box center [442, 387] width 574 height 18
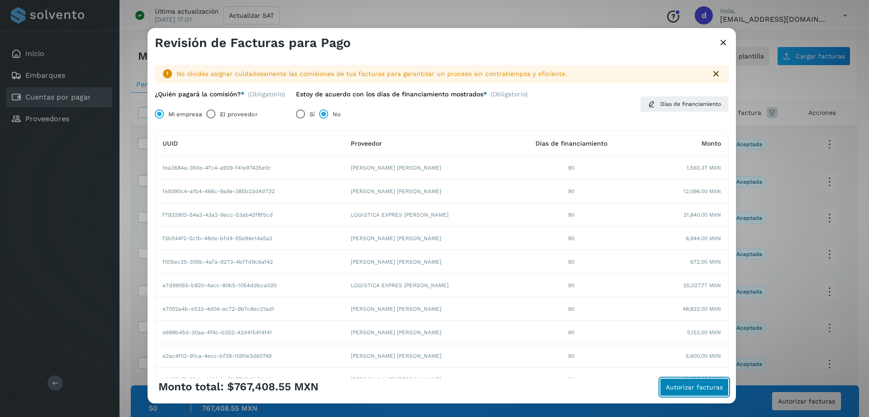
click at [681, 393] on button "Autorizar facturas" at bounding box center [694, 387] width 69 height 18
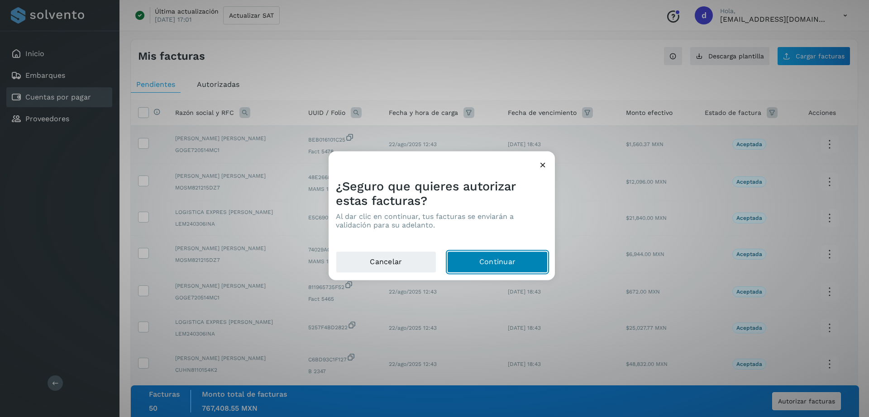
click at [500, 258] on button "Continuar" at bounding box center [497, 263] width 100 height 22
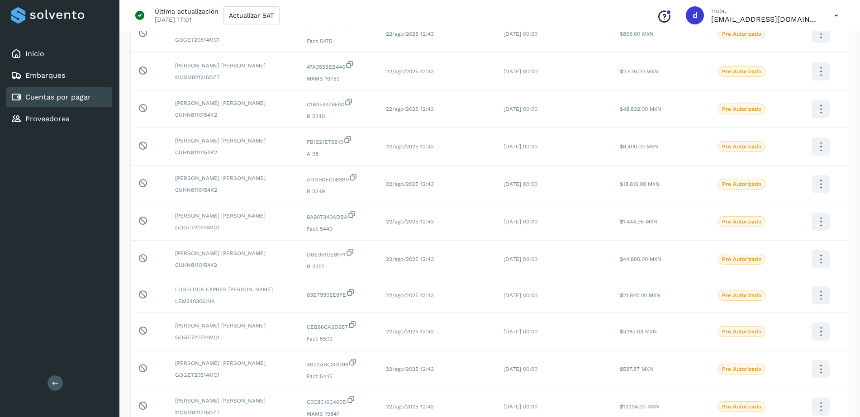
scroll to position [1632, 0]
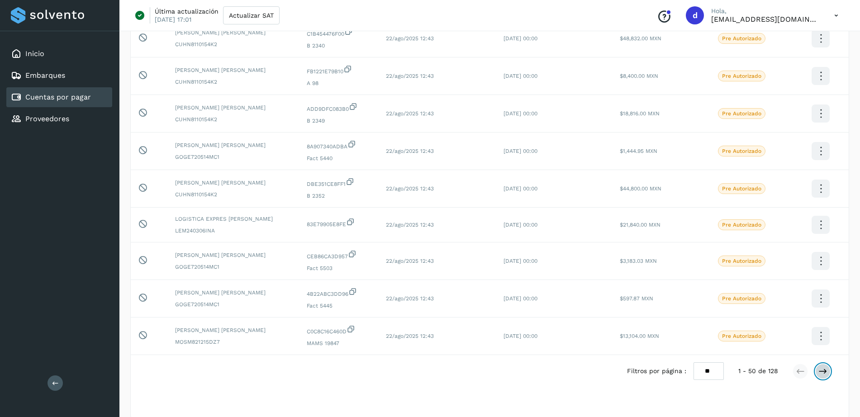
click at [820, 373] on icon at bounding box center [822, 371] width 9 height 9
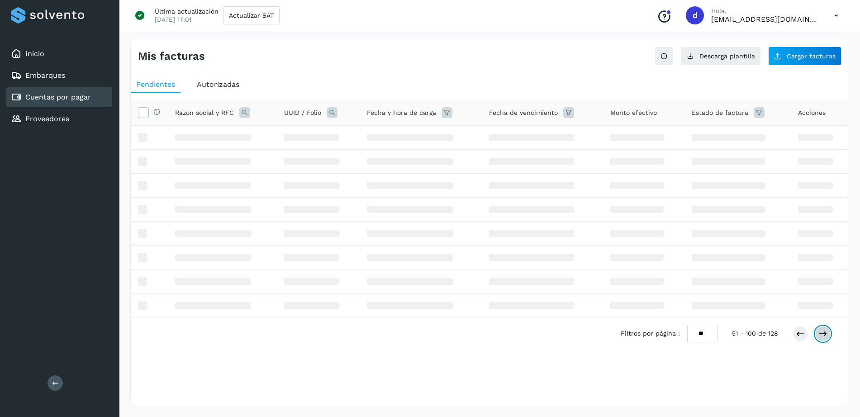
scroll to position [0, 0]
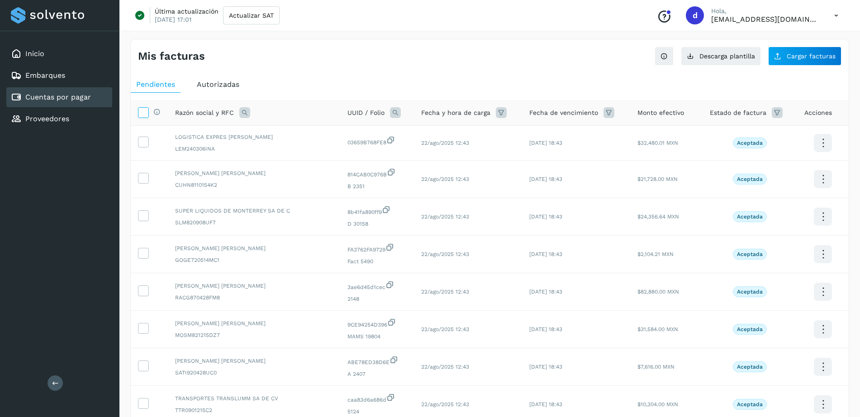
click at [144, 110] on icon at bounding box center [142, 111] width 9 height 9
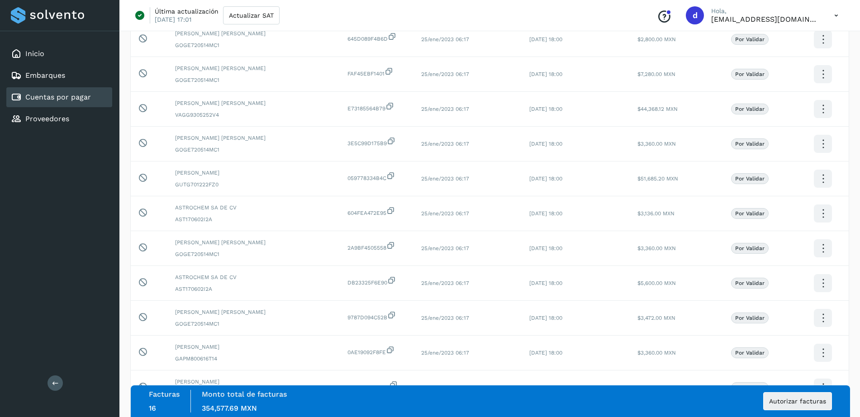
scroll to position [1565, 0]
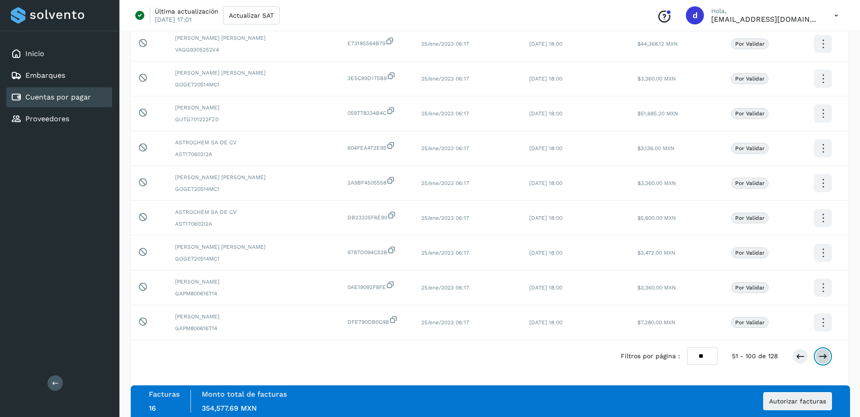
click at [826, 358] on icon at bounding box center [822, 356] width 9 height 9
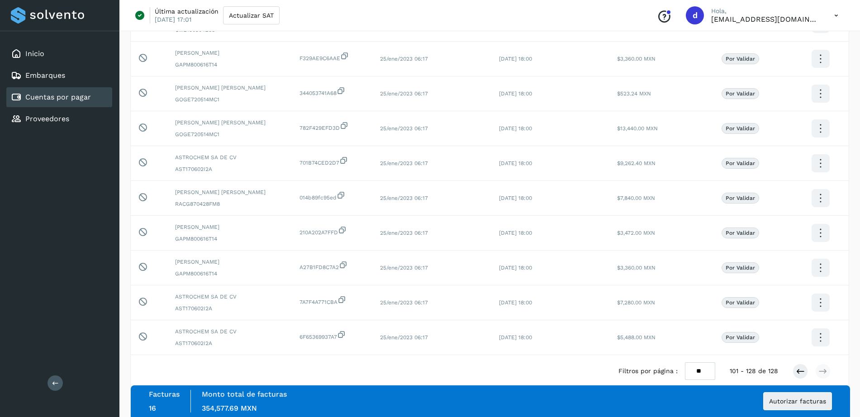
scroll to position [761, 0]
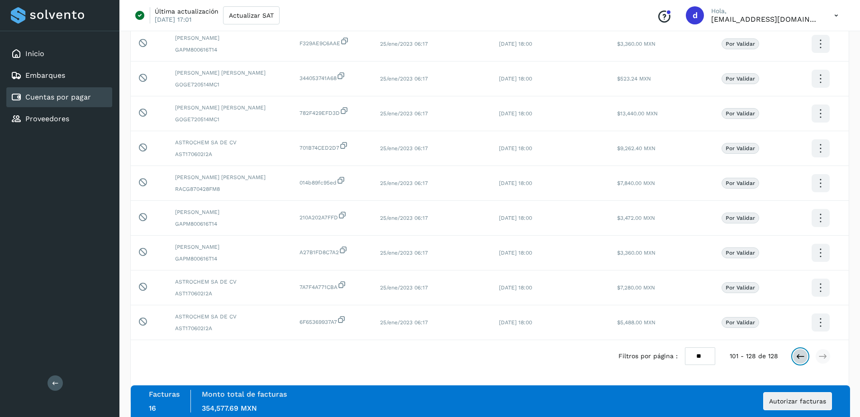
click at [802, 356] on icon at bounding box center [800, 356] width 9 height 9
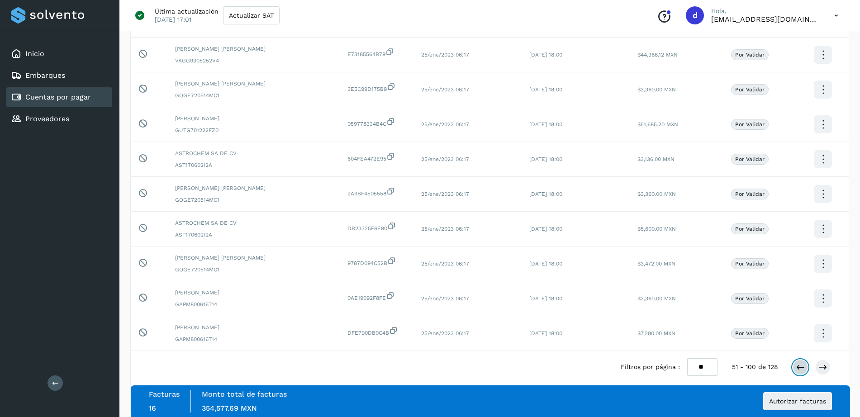
scroll to position [1565, 0]
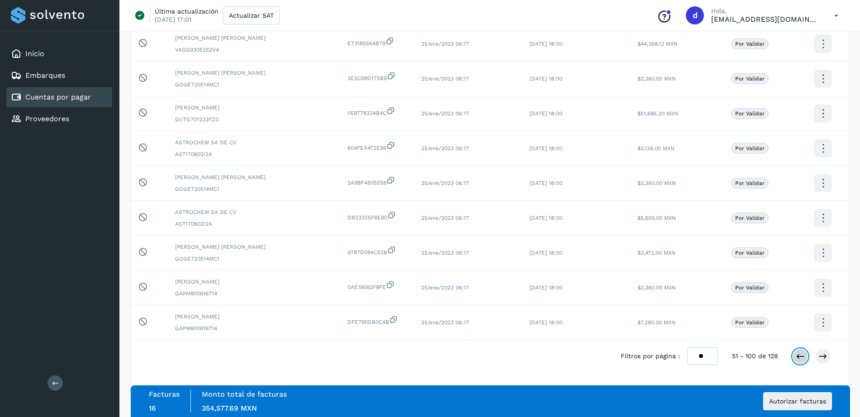
click at [798, 360] on icon at bounding box center [800, 356] width 9 height 9
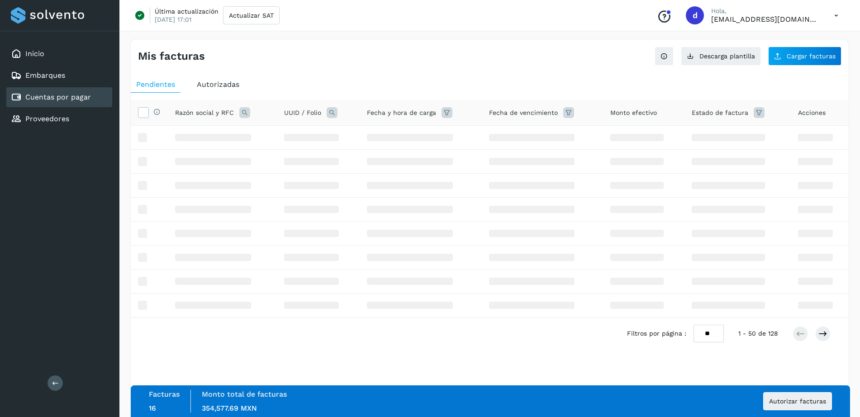
scroll to position [0, 0]
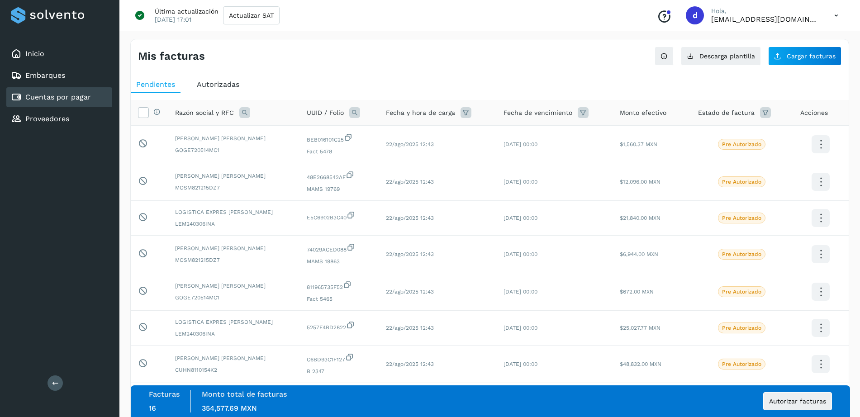
click at [781, 400] on span "Autorizar facturas" at bounding box center [797, 401] width 57 height 6
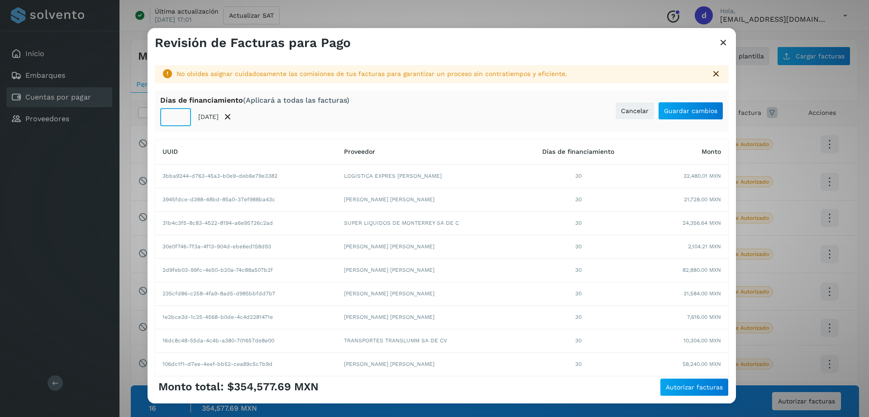
click at [177, 116] on input "**" at bounding box center [175, 117] width 31 height 18
drag, startPoint x: 164, startPoint y: 114, endPoint x: 182, endPoint y: 115, distance: 17.7
click at [182, 115] on input "**" at bounding box center [175, 117] width 31 height 18
type input "**"
click at [670, 384] on span "Autorizar facturas" at bounding box center [693, 387] width 57 height 6
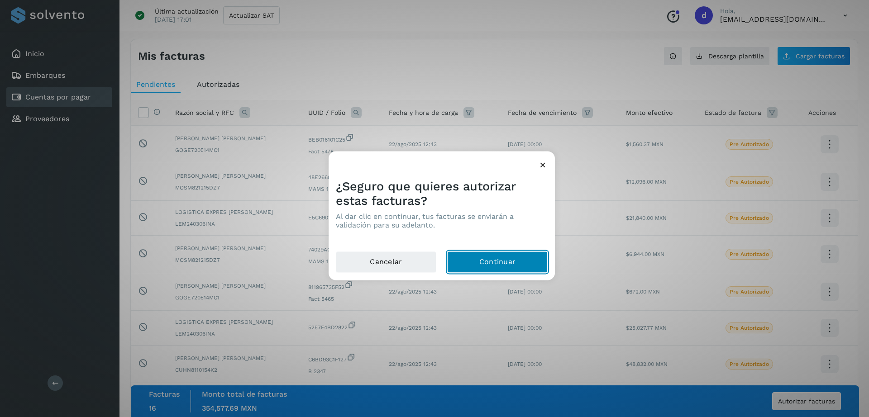
click at [488, 272] on button "Continuar" at bounding box center [497, 263] width 100 height 22
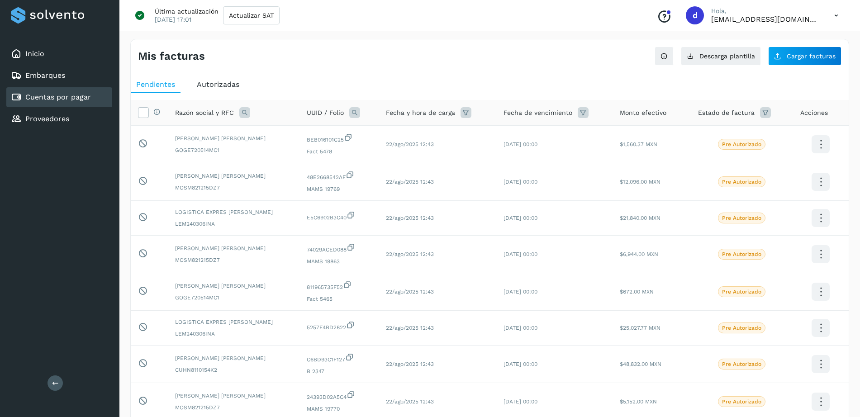
drag, startPoint x: 863, startPoint y: 315, endPoint x: 862, endPoint y: 383, distance: 67.4
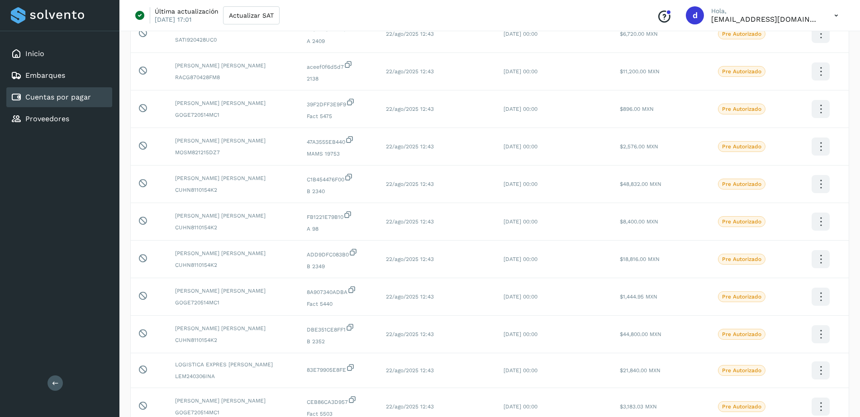
scroll to position [1647, 0]
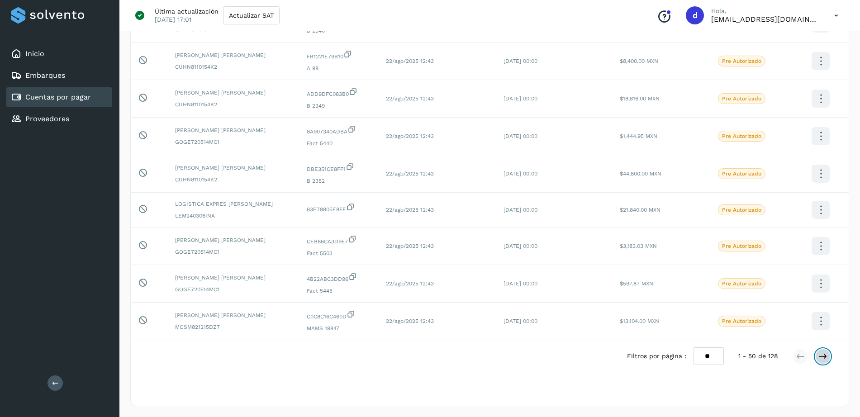
click at [821, 354] on icon at bounding box center [822, 356] width 9 height 9
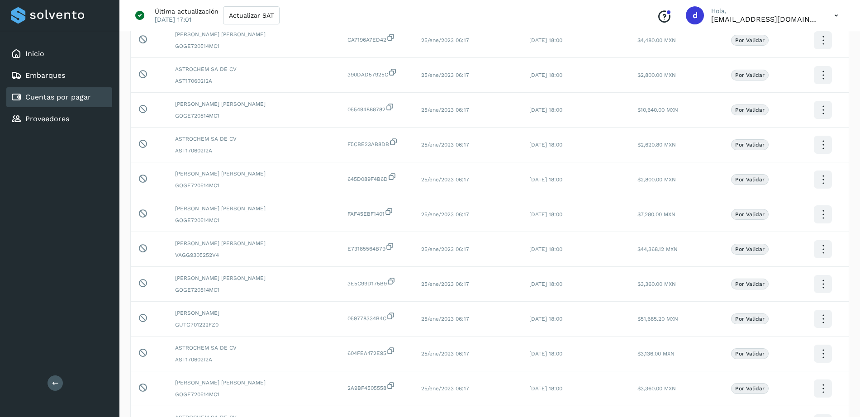
scroll to position [1568, 0]
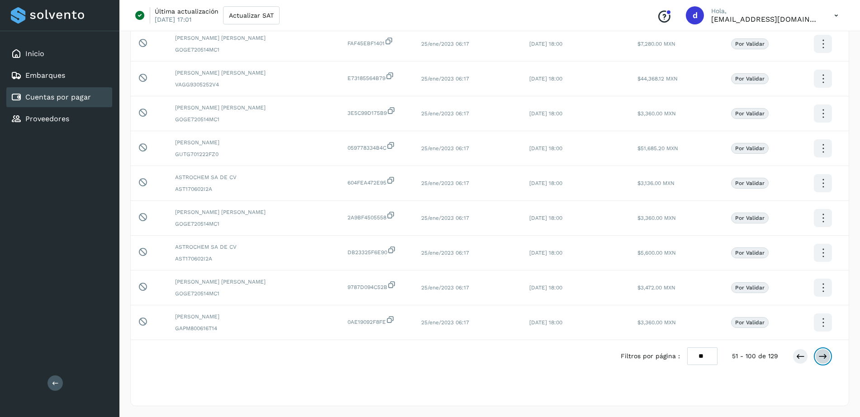
click at [819, 359] on icon at bounding box center [822, 356] width 9 height 9
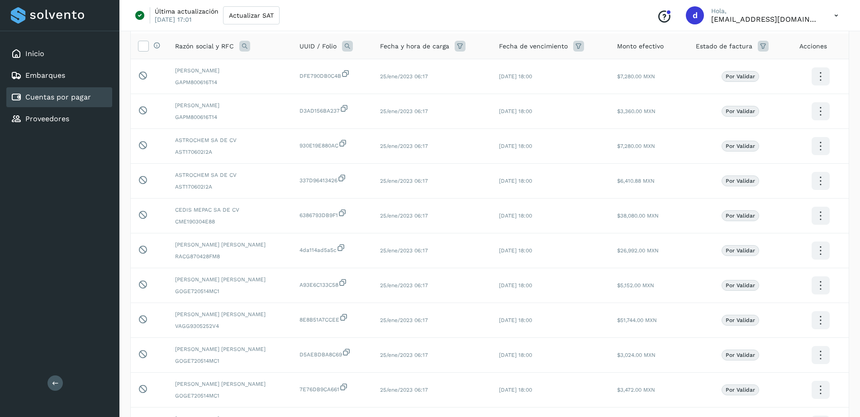
scroll to position [0, 0]
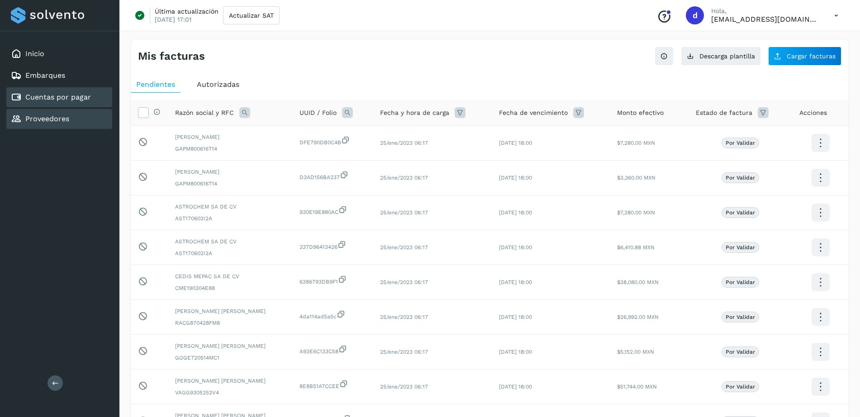
click at [33, 121] on link "Proveedores" at bounding box center [47, 118] width 44 height 9
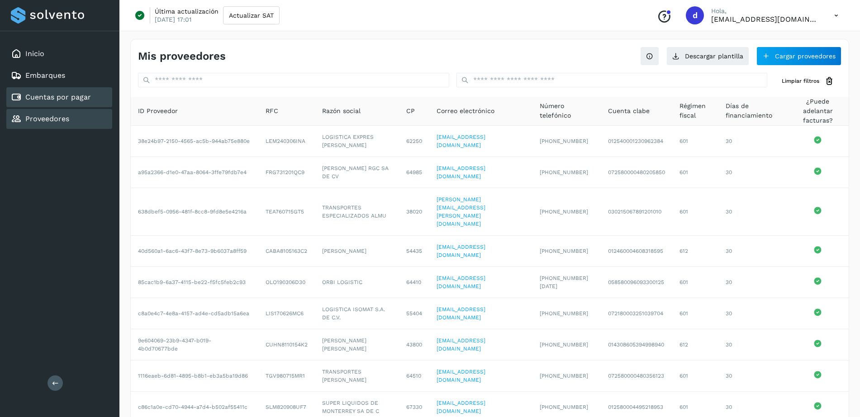
click at [42, 98] on link "Cuentas por pagar" at bounding box center [58, 97] width 66 height 9
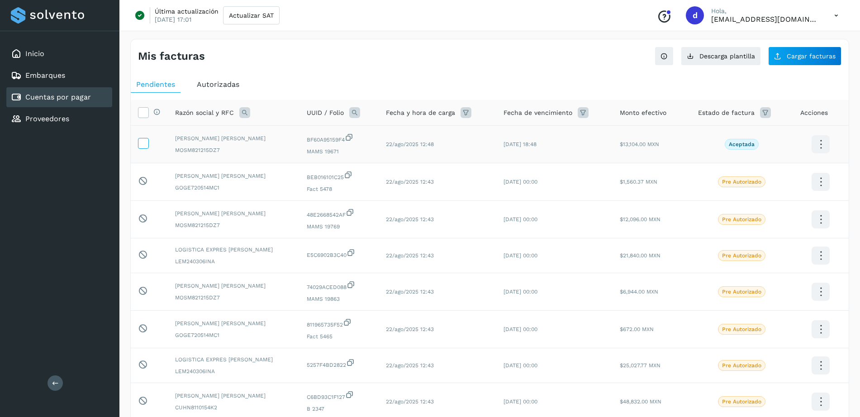
click at [145, 139] on icon at bounding box center [142, 142] width 9 height 9
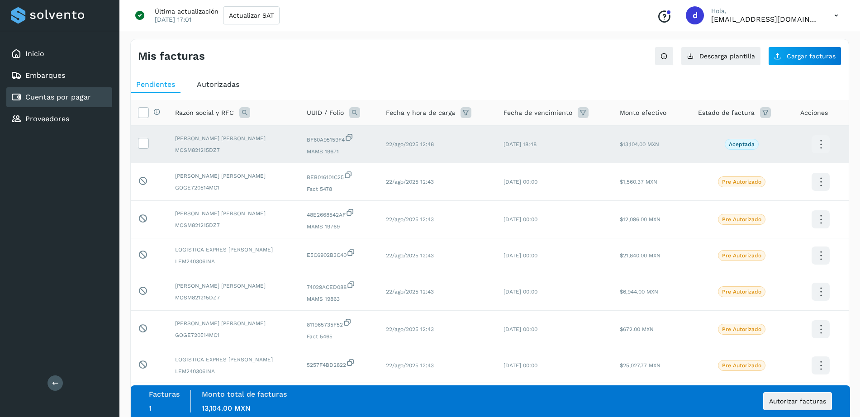
scroll to position [156, 0]
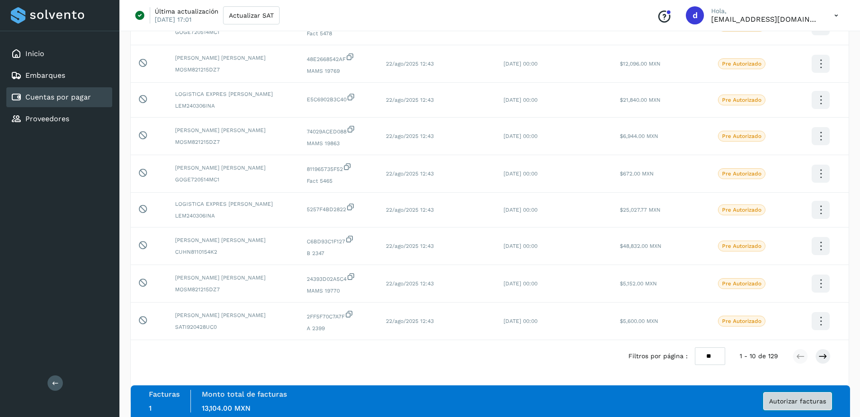
click at [795, 400] on span "Autorizar facturas" at bounding box center [797, 401] width 57 height 6
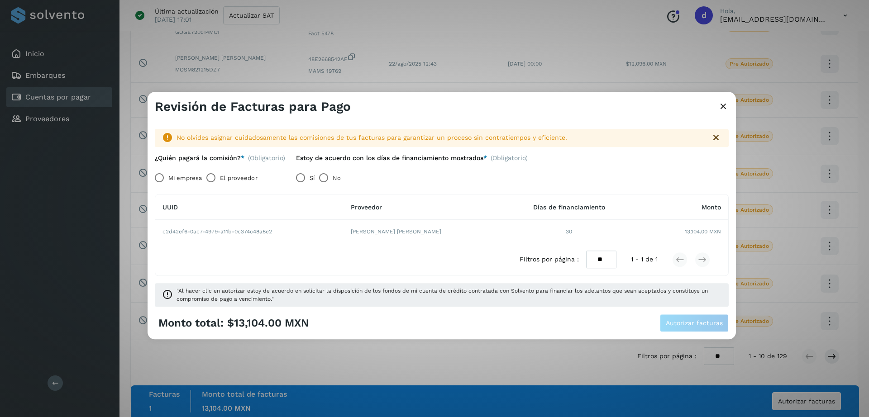
click at [190, 177] on label "Mi empresa" at bounding box center [184, 178] width 33 height 18
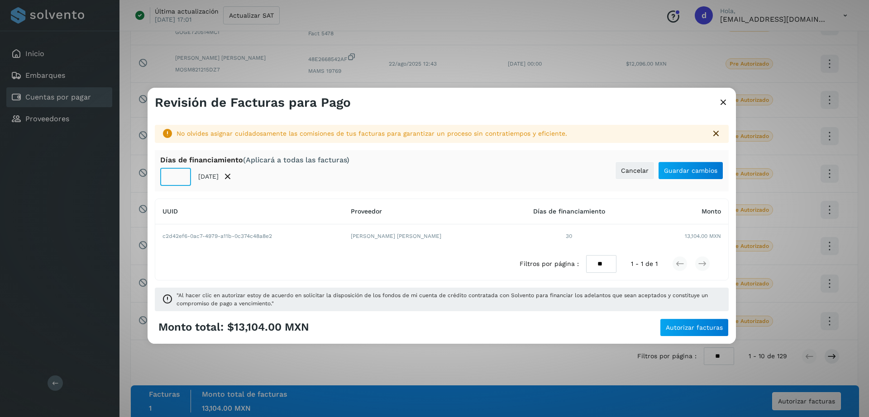
click at [177, 179] on input "**" at bounding box center [175, 177] width 31 height 18
type input "**"
click at [676, 325] on span "Autorizar facturas" at bounding box center [693, 327] width 57 height 6
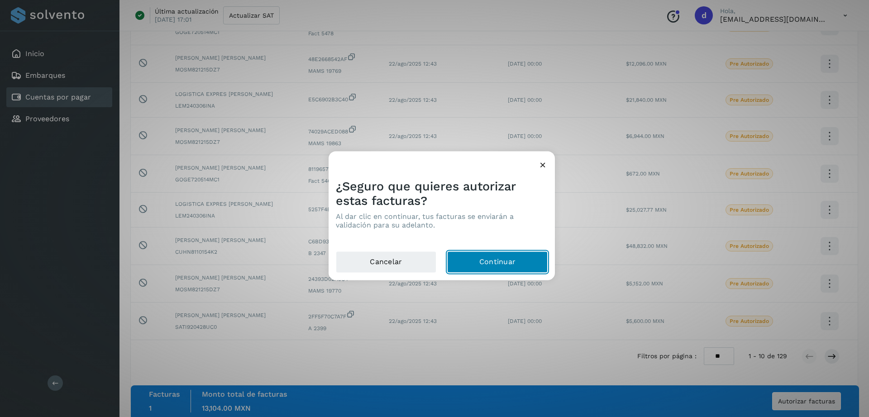
click at [479, 265] on button "Continuar" at bounding box center [497, 263] width 100 height 22
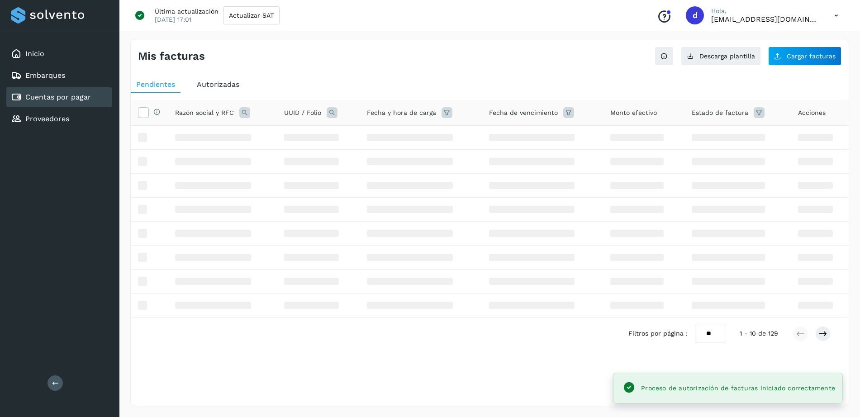
scroll to position [0, 0]
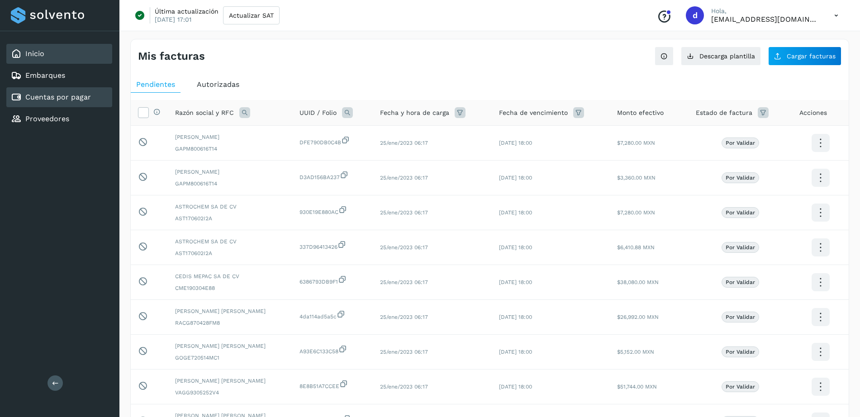
click at [52, 52] on div "Inicio" at bounding box center [59, 54] width 106 height 20
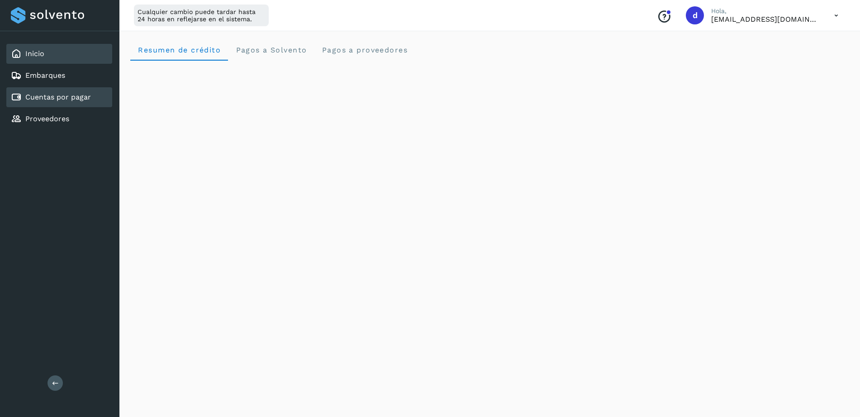
click at [40, 101] on link "Cuentas por pagar" at bounding box center [58, 97] width 66 height 9
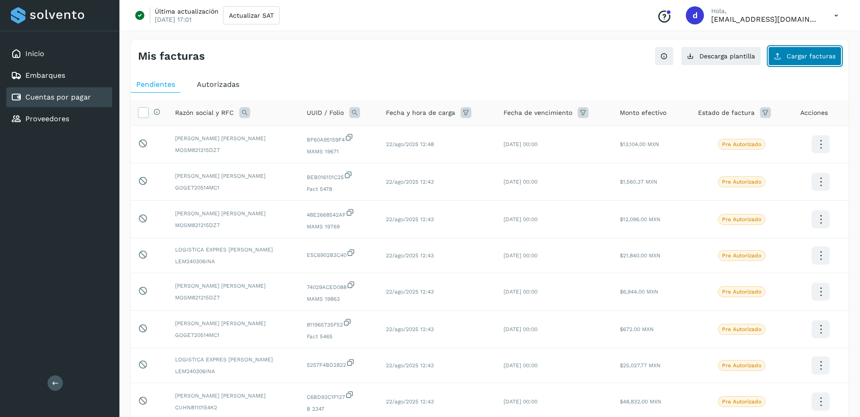
click at [797, 57] on span "Cargar facturas" at bounding box center [811, 56] width 49 height 6
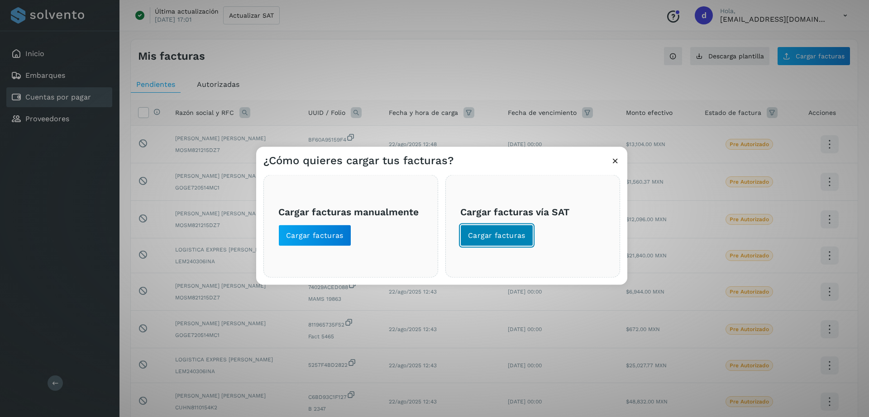
click at [503, 231] on span "Cargar facturas" at bounding box center [496, 236] width 57 height 10
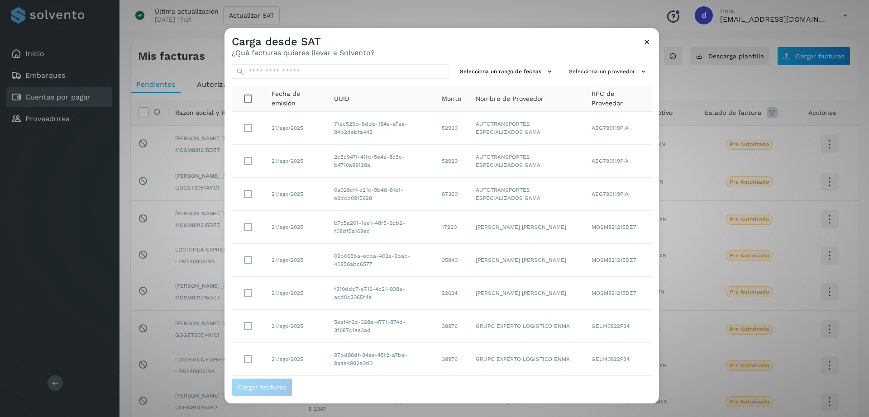
click at [647, 40] on icon at bounding box center [646, 41] width 9 height 9
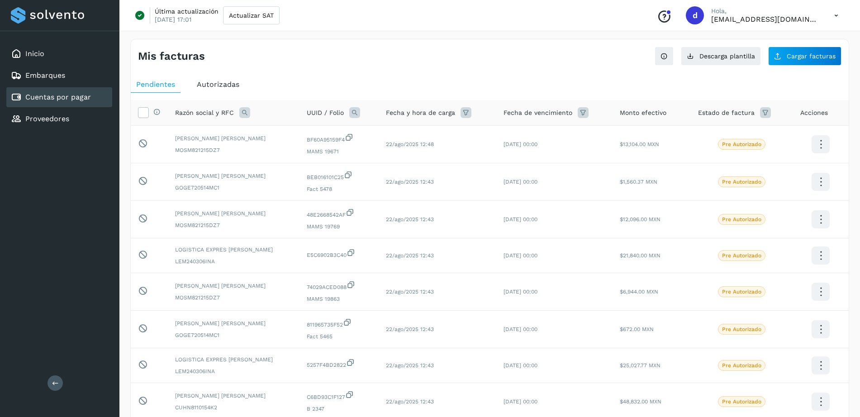
click at [570, 11] on div "Última actualización 16/oct/2024 17:01 Actualizar SAT Conoce nuestros beneficio…" at bounding box center [489, 15] width 740 height 31
